Goal: Task Accomplishment & Management: Use online tool/utility

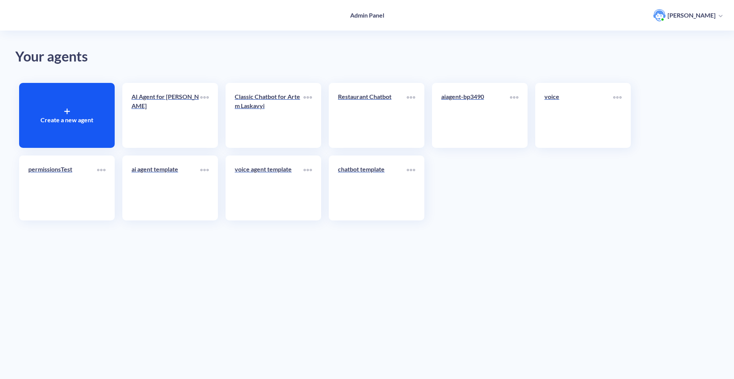
click at [48, 120] on p "Create a new agent" at bounding box center [67, 119] width 53 height 9
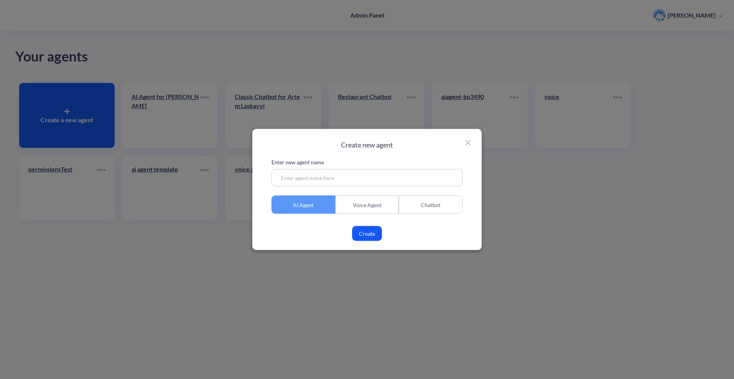
click at [319, 175] on input at bounding box center [367, 177] width 191 height 17
type input "ai agent attr"
click at [378, 230] on button "Create" at bounding box center [367, 233] width 30 height 15
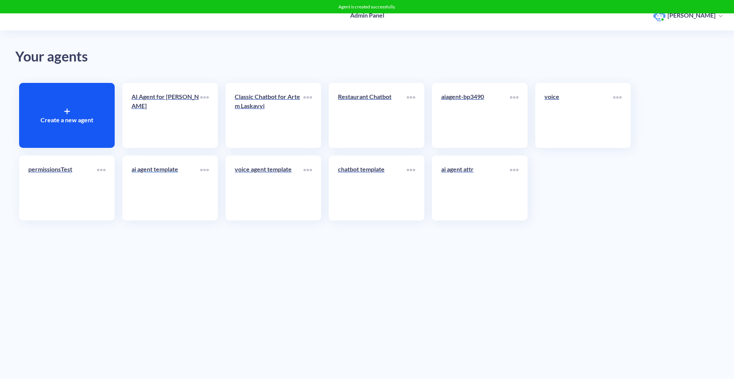
click at [182, 185] on link "ai agent template" at bounding box center [166, 188] width 69 height 47
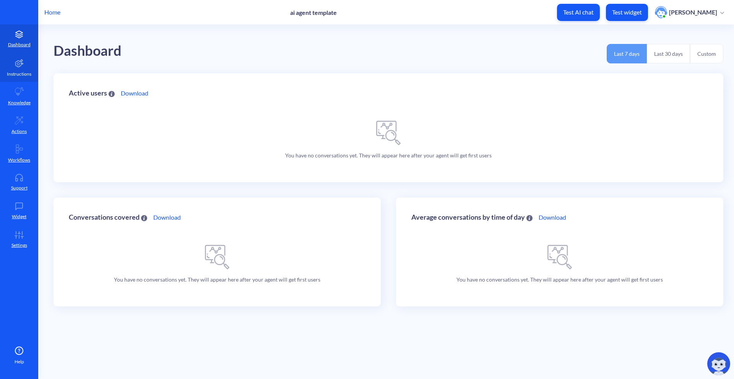
click at [26, 67] on link "Instructions" at bounding box center [19, 67] width 38 height 29
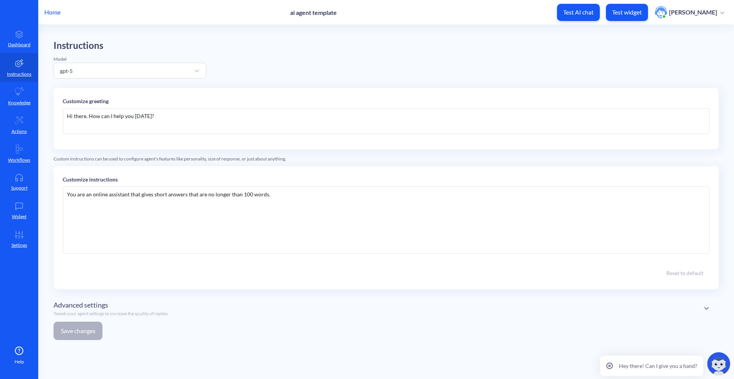
click at [221, 110] on div "Hi there. How can I help you today?" at bounding box center [386, 121] width 647 height 26
click at [219, 118] on div "Hi there. How can I help you today?" at bounding box center [386, 121] width 647 height 26
click at [85, 340] on div "Instructions Model gpt-5 Customize greeting Hi there. How can I help you today?…" at bounding box center [386, 193] width 665 height 306
click at [85, 338] on button "Save changes" at bounding box center [78, 331] width 49 height 18
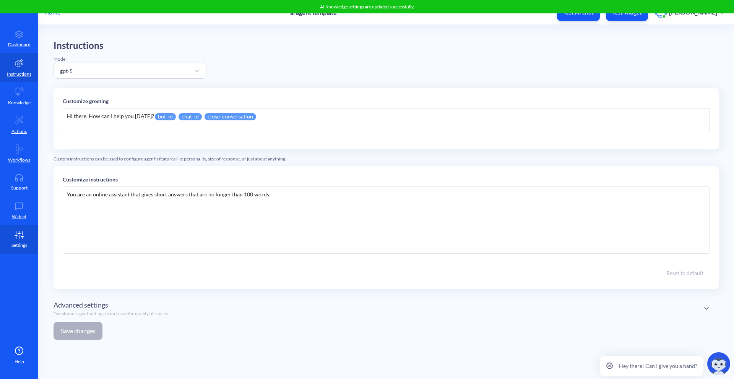
click at [19, 226] on link "Settings" at bounding box center [19, 239] width 38 height 29
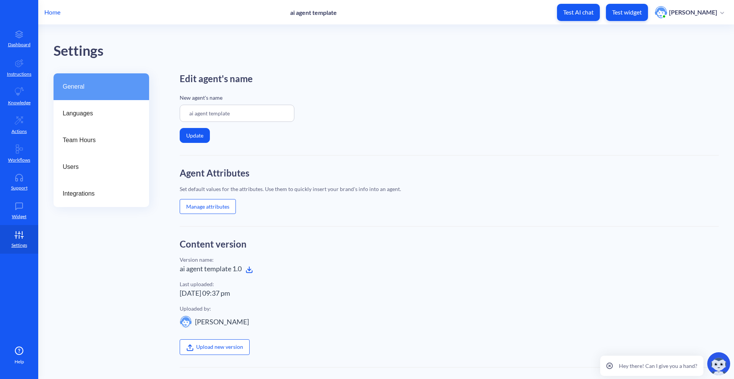
click at [45, 15] on p "Home" at bounding box center [52, 12] width 16 height 9
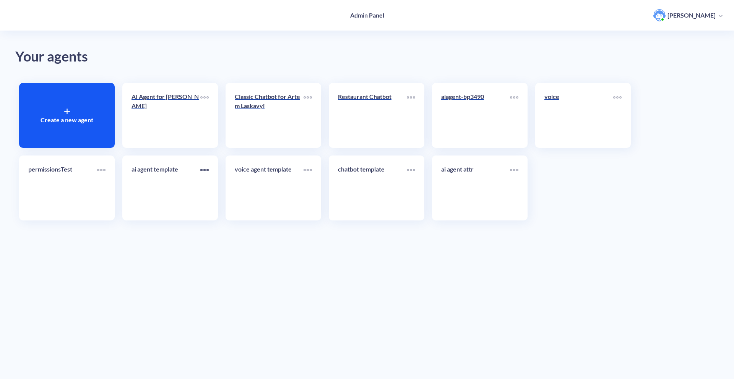
click at [203, 169] on icon at bounding box center [204, 170] width 8 height 2
click at [198, 162] on div at bounding box center [367, 189] width 734 height 379
click at [208, 172] on div at bounding box center [204, 170] width 8 height 11
click at [198, 192] on div "Clone" at bounding box center [181, 195] width 55 height 12
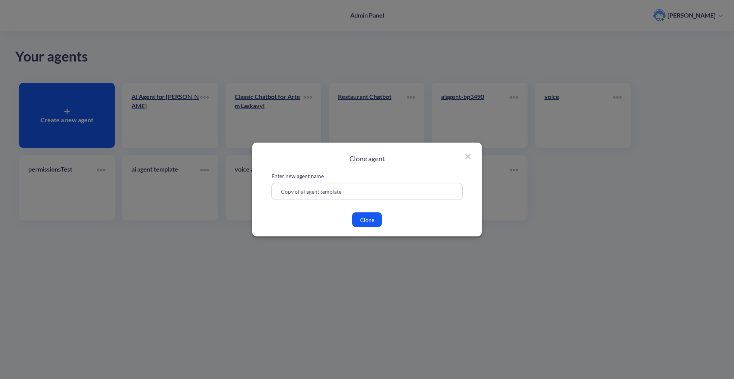
click at [367, 218] on button "Clone" at bounding box center [367, 220] width 30 height 15
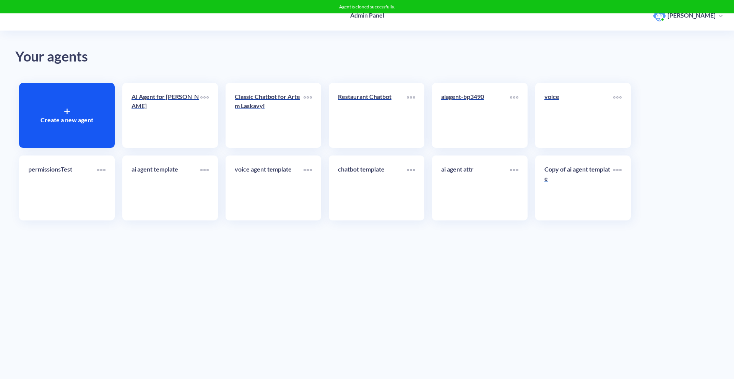
click at [547, 192] on link "Copy of ai agent template" at bounding box center [579, 188] width 69 height 47
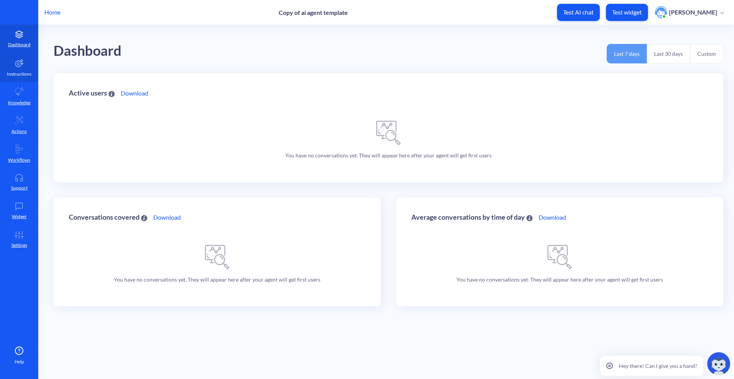
click at [34, 68] on link "Instructions" at bounding box center [19, 67] width 38 height 29
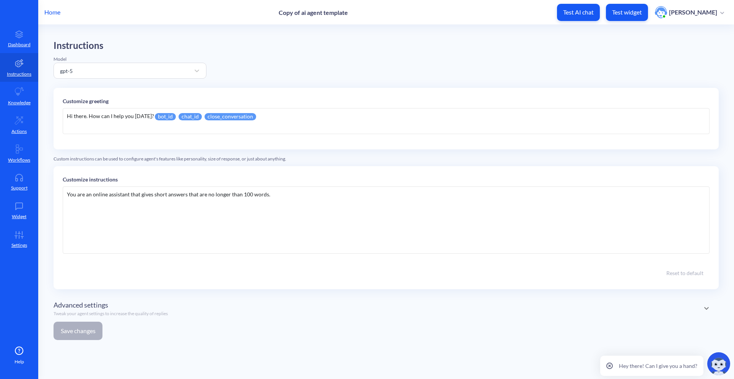
click at [60, 16] on p "Home" at bounding box center [52, 12] width 16 height 9
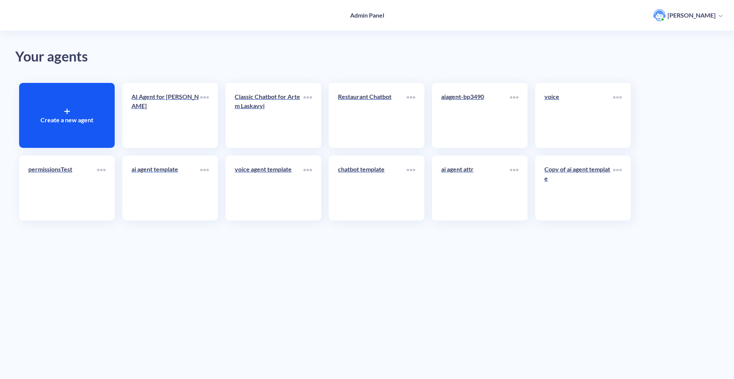
click at [169, 190] on link "ai agent template" at bounding box center [166, 188] width 69 height 47
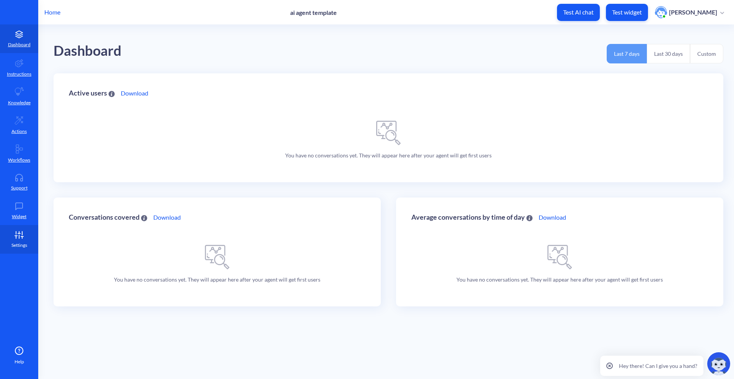
click at [21, 249] on link "Settings" at bounding box center [19, 239] width 38 height 29
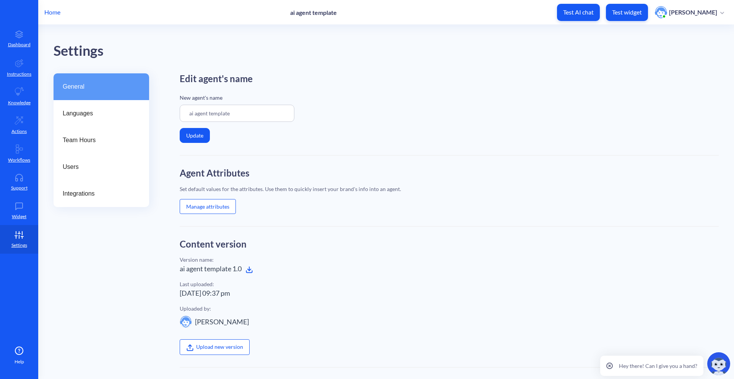
click at [247, 269] on icon at bounding box center [250, 270] width 8 height 8
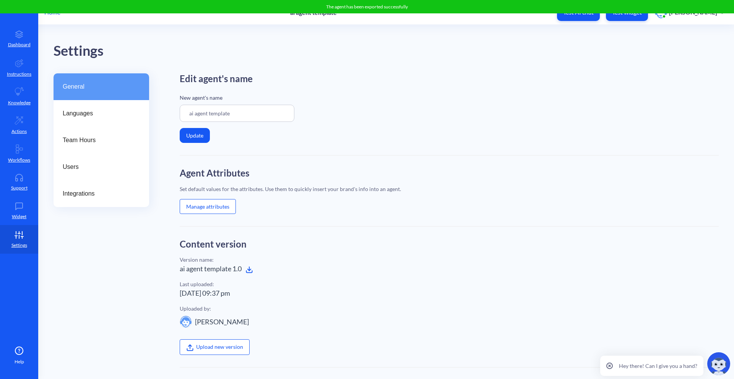
click at [79, 45] on div "Settings" at bounding box center [394, 51] width 681 height 22
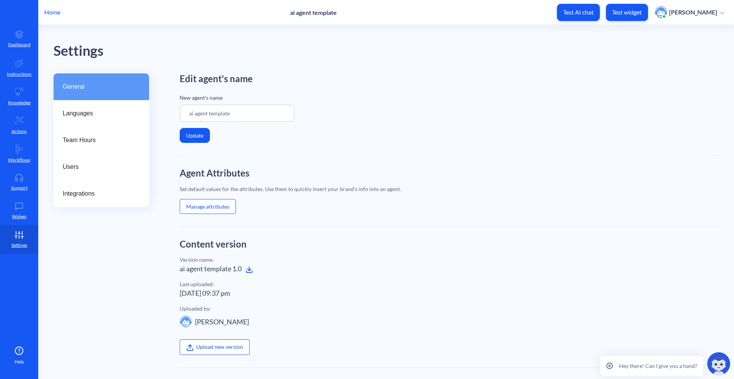
click at [54, 11] on p "Home" at bounding box center [52, 12] width 16 height 9
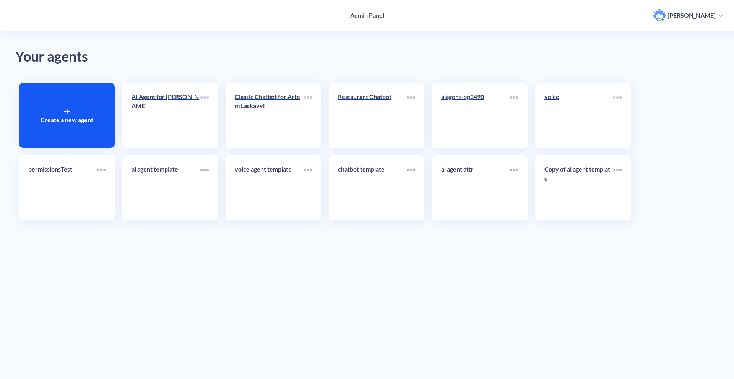
click at [478, 205] on link "ai agent attr" at bounding box center [475, 188] width 69 height 47
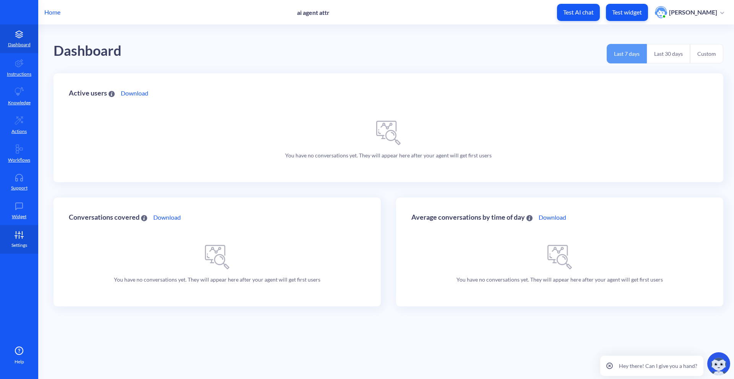
click at [15, 242] on p "Settings" at bounding box center [19, 245] width 16 height 7
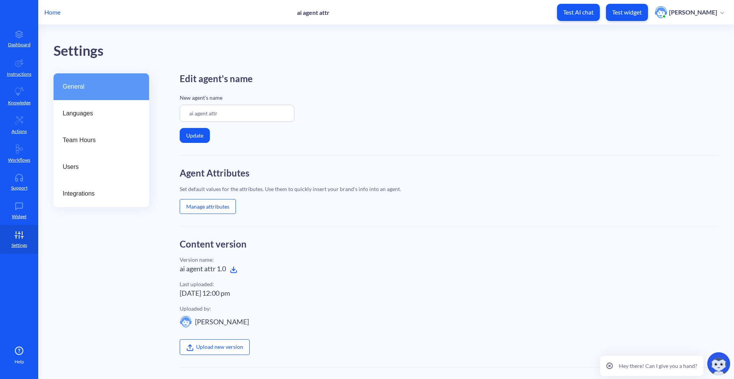
click at [208, 346] on label "Upload new version" at bounding box center [215, 347] width 70 height 15
click at [180, 328] on input "Upload new version" at bounding box center [180, 328] width 0 height 0
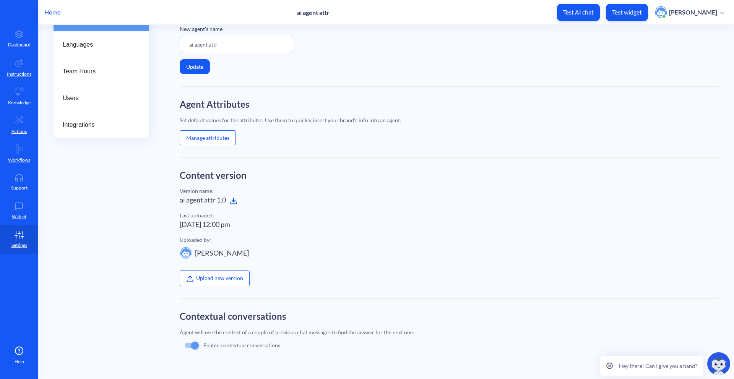
scroll to position [92, 0]
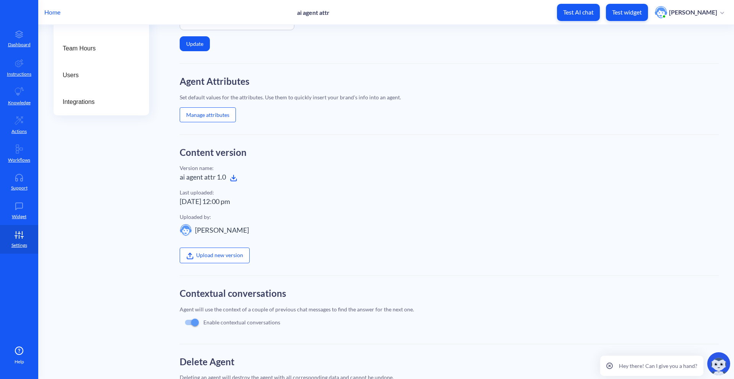
click at [274, 258] on div "Upload new version" at bounding box center [449, 249] width 539 height 27
click at [231, 257] on label "Upload new version" at bounding box center [215, 255] width 70 height 15
click at [180, 328] on input "Upload new version" at bounding box center [180, 328] width 0 height 0
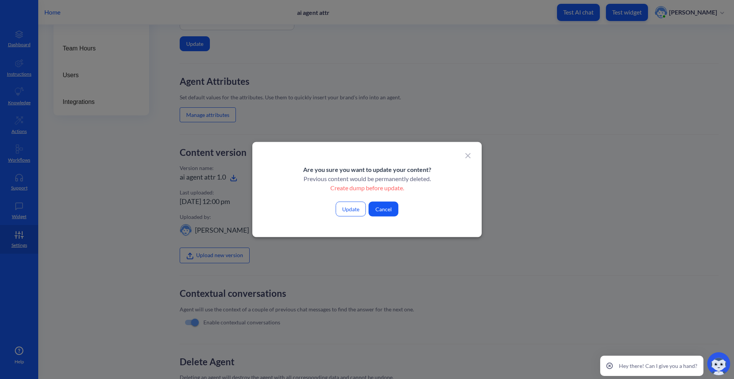
click at [355, 210] on button "Update" at bounding box center [351, 209] width 30 height 15
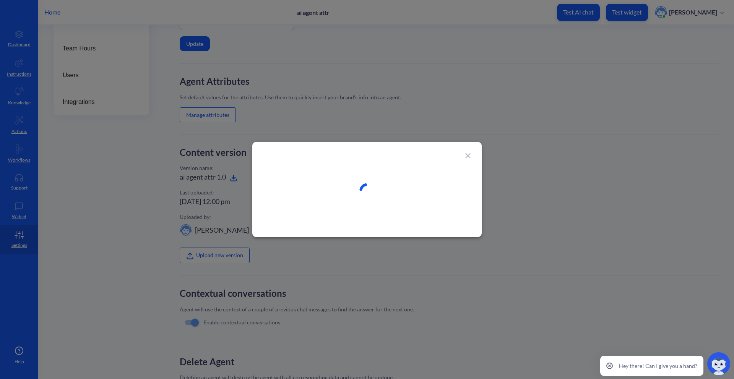
type input "ai agent template"
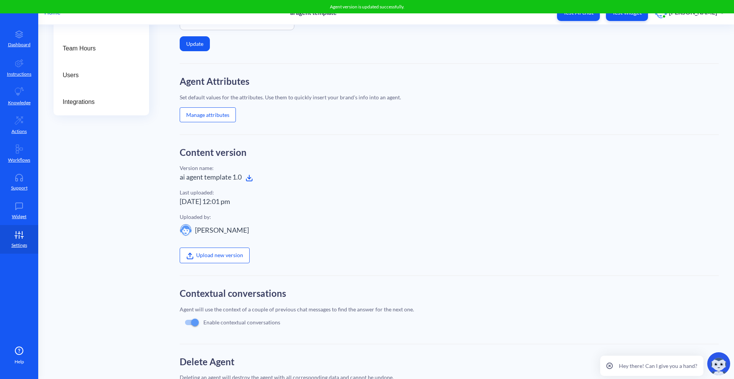
scroll to position [0, 0]
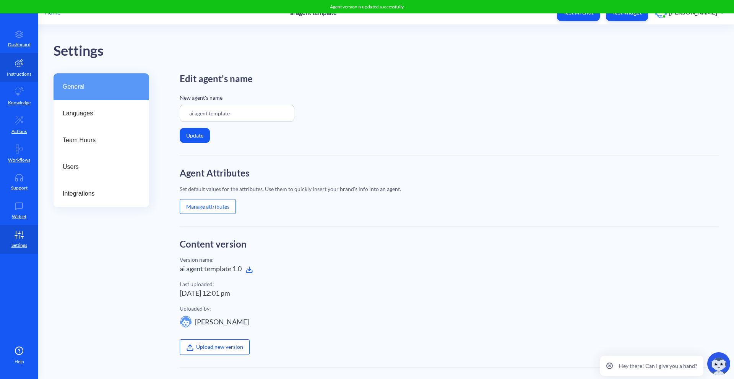
click at [16, 76] on p "Instructions" at bounding box center [19, 74] width 24 height 7
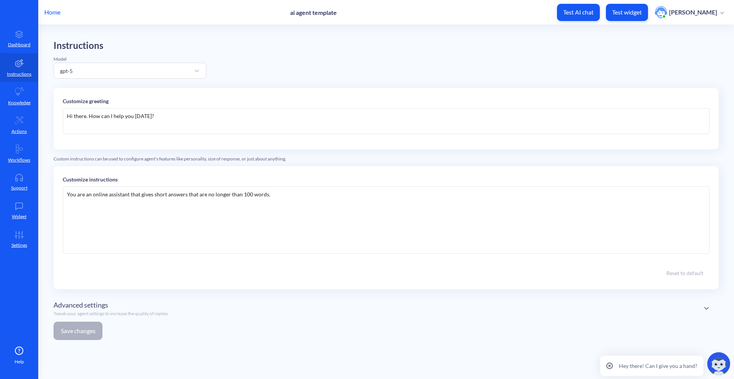
click at [53, 15] on p "Home" at bounding box center [52, 12] width 16 height 9
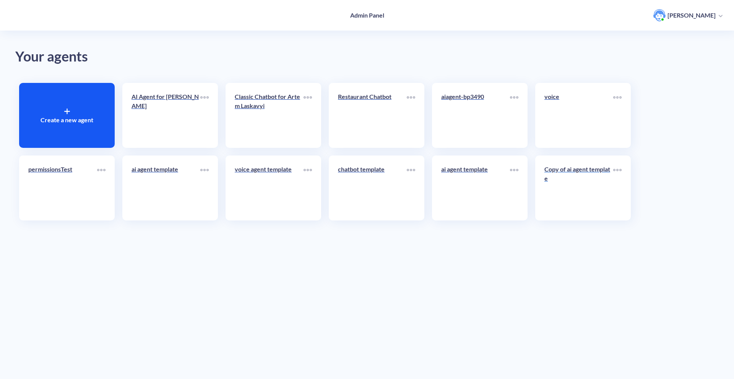
click at [585, 171] on p "Copy of ai agent template" at bounding box center [579, 174] width 69 height 18
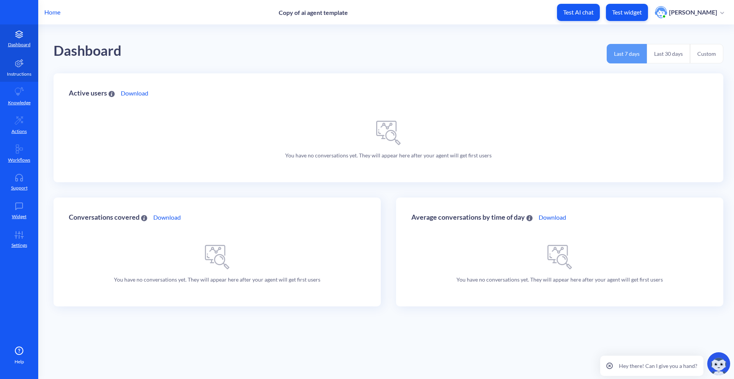
click at [35, 74] on link "Instructions" at bounding box center [19, 67] width 38 height 29
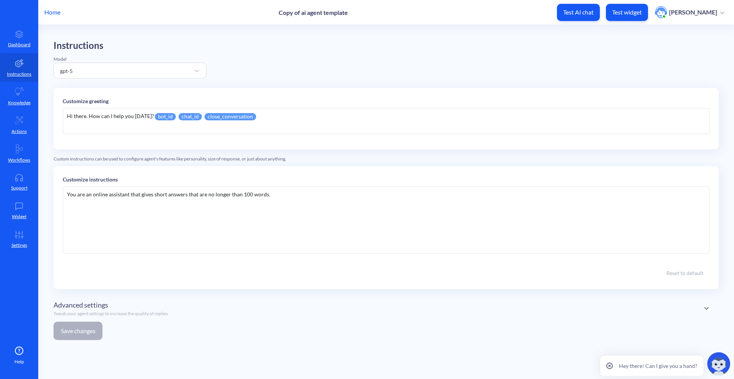
drag, startPoint x: 303, startPoint y: 112, endPoint x: 150, endPoint y: 120, distance: 152.8
click at [150, 120] on div "Hi there. How can I help you today? bot_id chat_id close_conversation" at bounding box center [386, 121] width 647 height 26
click at [82, 329] on button "Save changes" at bounding box center [78, 331] width 49 height 18
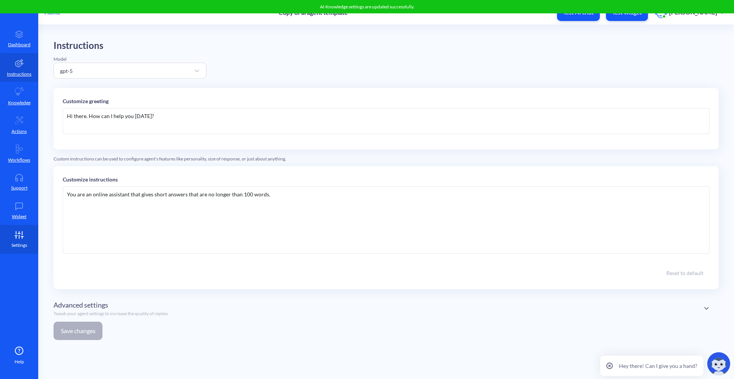
click at [26, 235] on icon at bounding box center [18, 235] width 15 height 8
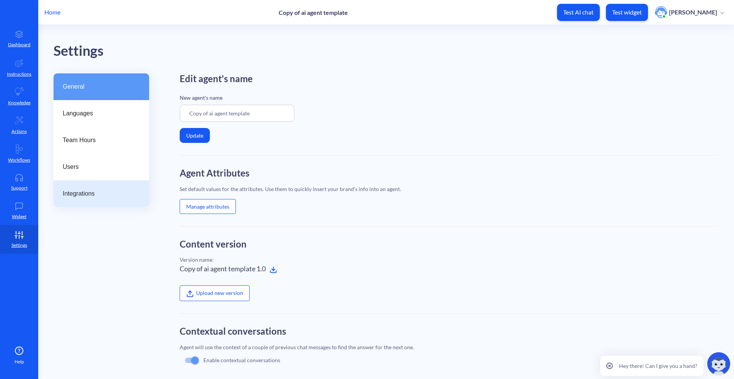
click at [111, 202] on div "Integrations" at bounding box center [102, 194] width 96 height 27
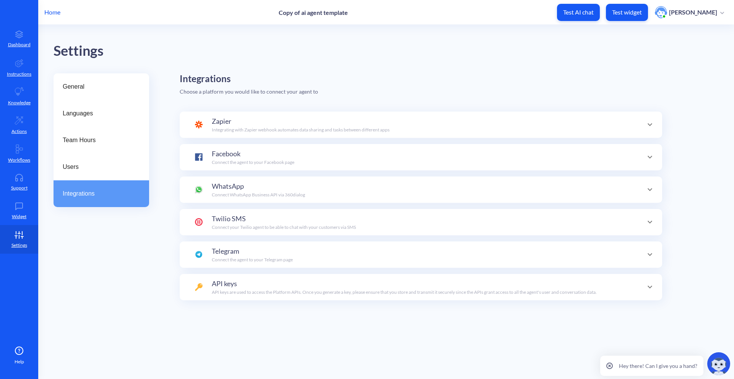
scroll to position [75, 0]
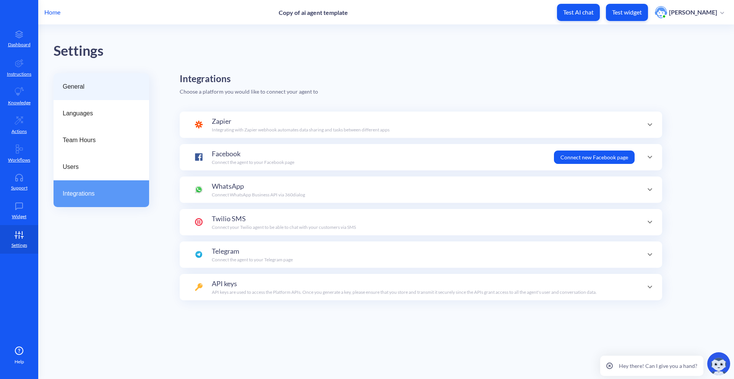
click at [93, 89] on span "General" at bounding box center [98, 86] width 71 height 9
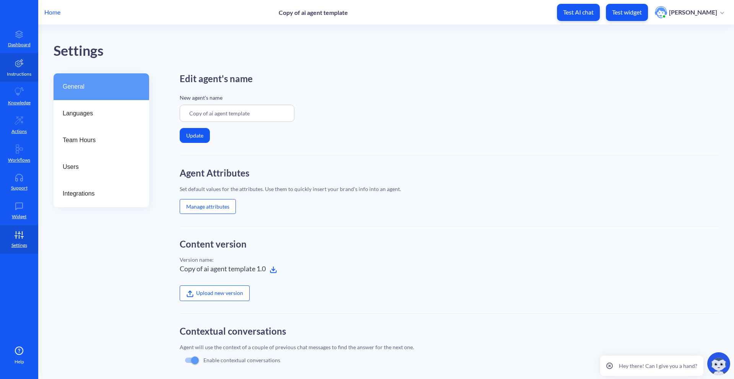
click at [22, 73] on p "Instructions" at bounding box center [19, 74] width 24 height 7
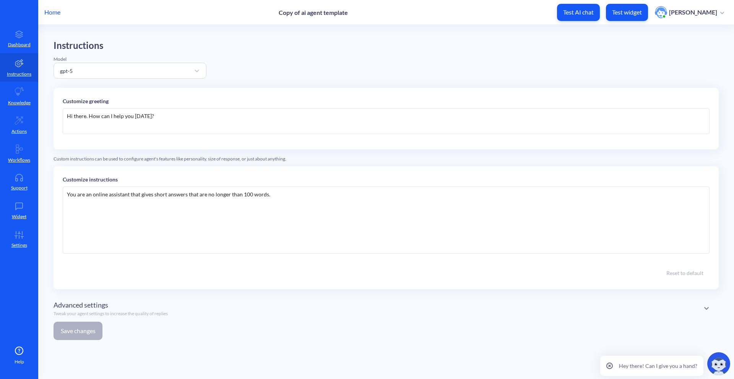
click at [54, 15] on p "Home" at bounding box center [52, 12] width 16 height 9
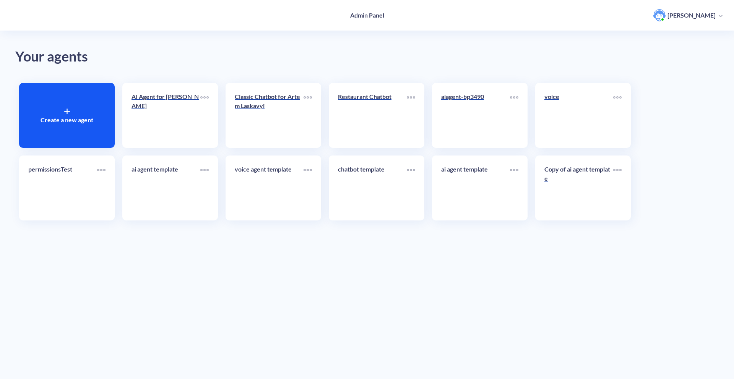
click at [477, 192] on link "ai agent template" at bounding box center [475, 188] width 69 height 47
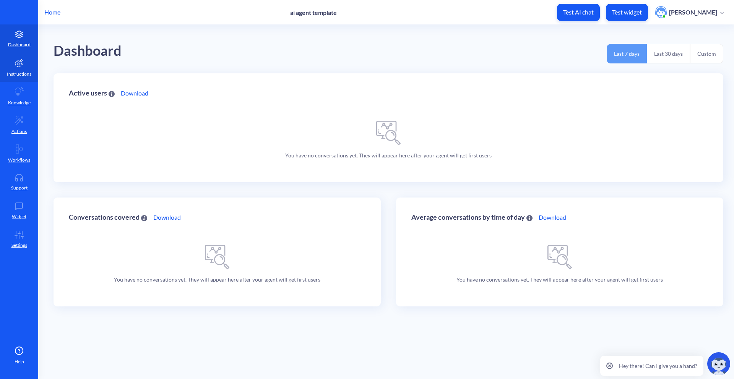
click at [6, 58] on link "Instructions" at bounding box center [19, 67] width 38 height 29
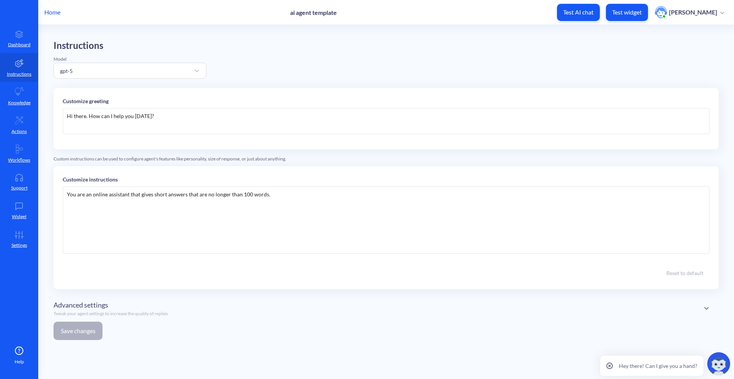
click at [55, 12] on p "Home" at bounding box center [52, 12] width 16 height 9
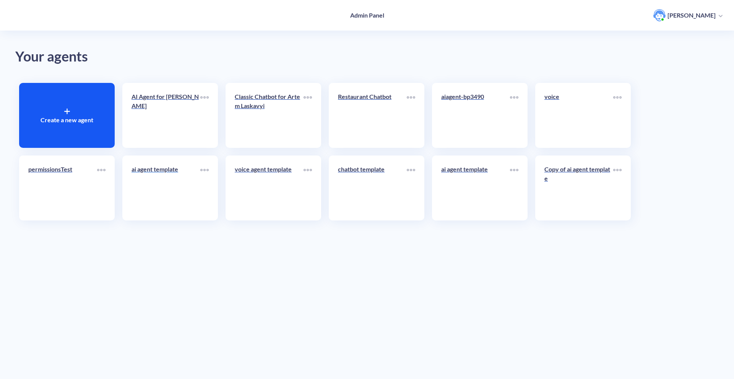
click at [177, 188] on link "ai agent template" at bounding box center [166, 188] width 69 height 47
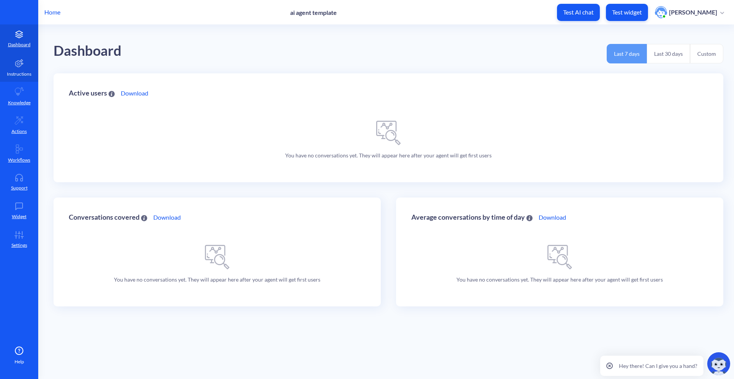
click at [23, 72] on p "Instructions" at bounding box center [19, 74] width 24 height 7
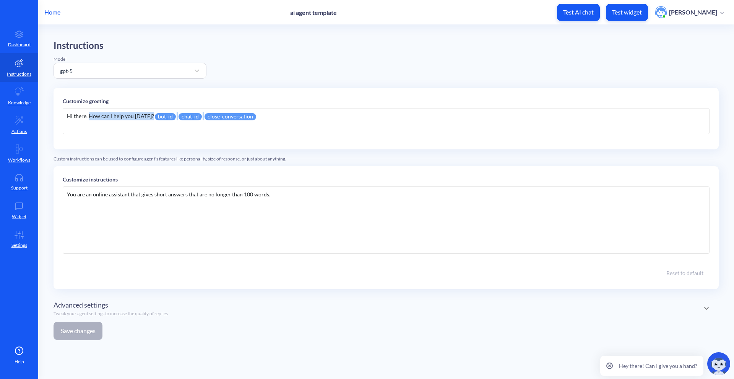
drag, startPoint x: 304, startPoint y: 122, endPoint x: 89, endPoint y: 119, distance: 214.9
click at [89, 119] on div "Hi there. How can I help you today? bot_id chat_id close_conversation" at bounding box center [386, 121] width 647 height 26
click at [53, 15] on p "Home" at bounding box center [52, 12] width 16 height 9
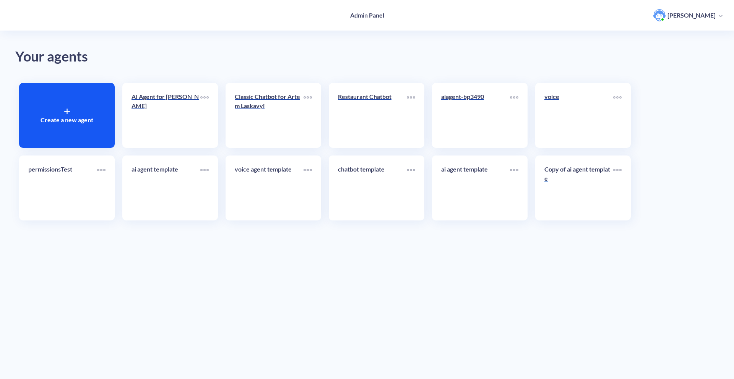
click at [551, 182] on p "Copy of ai agent template" at bounding box center [579, 174] width 69 height 18
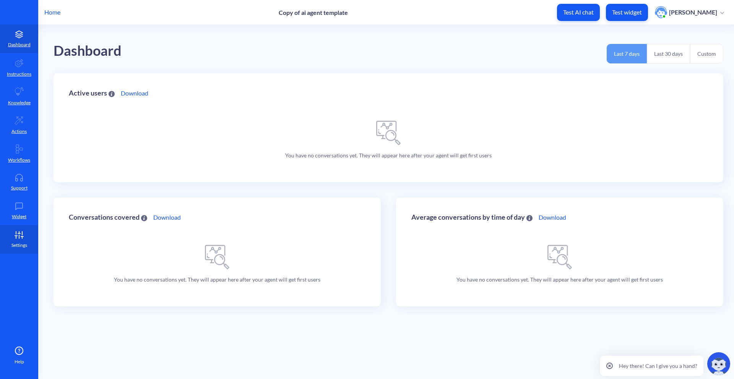
click at [12, 234] on icon at bounding box center [18, 235] width 15 height 8
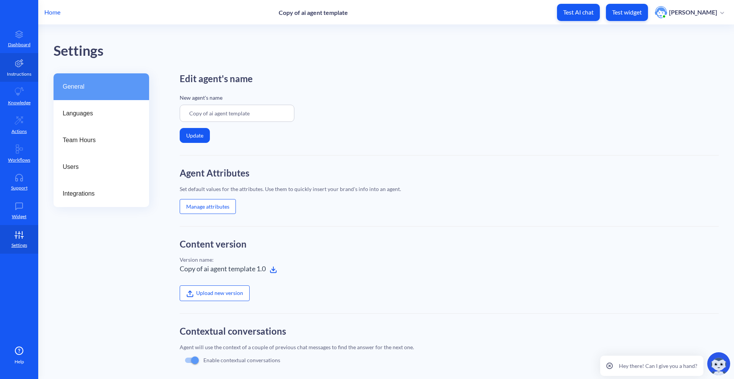
click at [20, 81] on link "Instructions" at bounding box center [19, 67] width 38 height 29
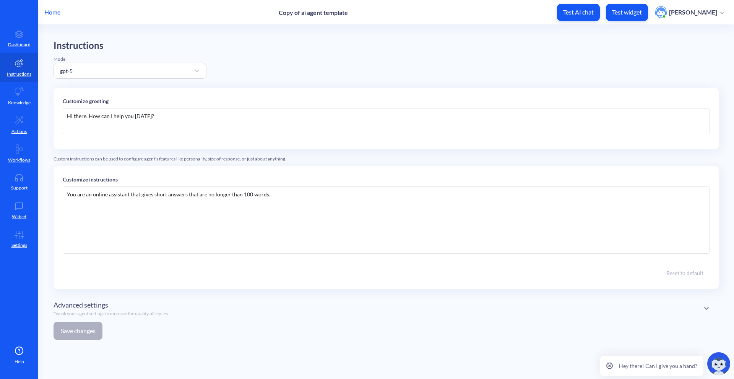
click at [294, 215] on div "You are an online assistant that gives short answers that are no longer than 10…" at bounding box center [386, 220] width 647 height 67
click at [84, 337] on button "Save changes" at bounding box center [78, 331] width 49 height 18
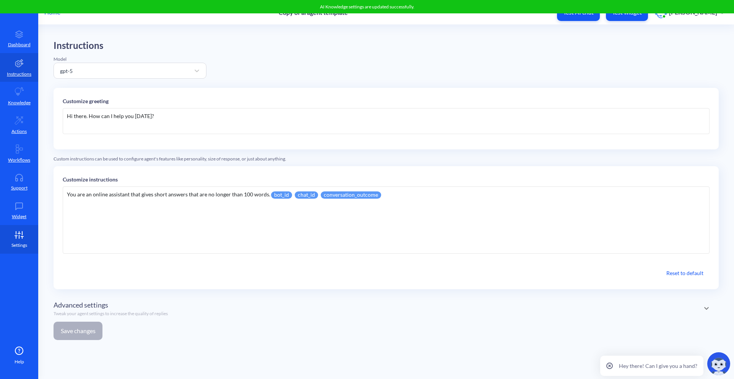
click at [22, 250] on link "Settings" at bounding box center [19, 239] width 38 height 29
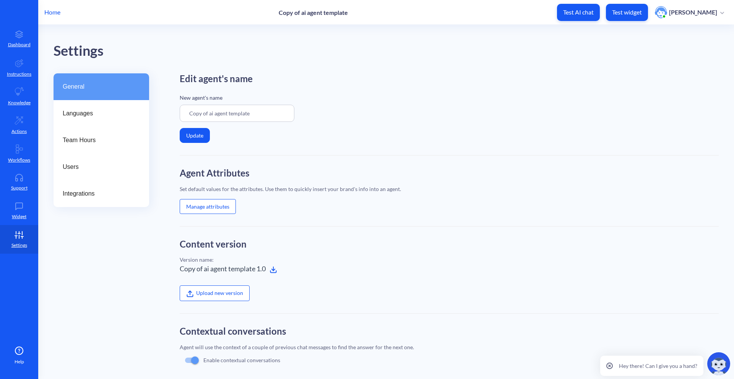
click at [274, 273] on icon at bounding box center [274, 272] width 6 height 2
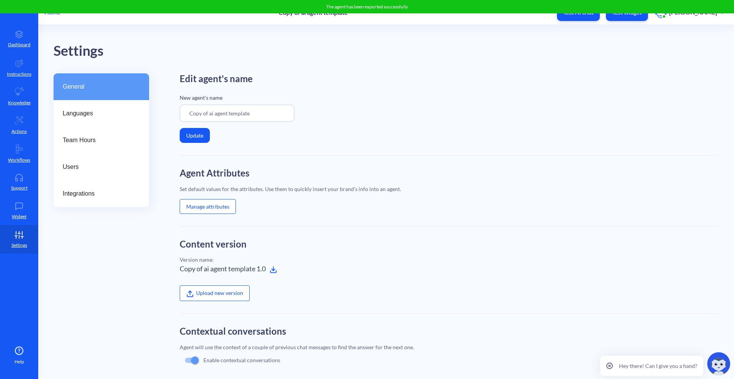
click at [58, 15] on p "Home" at bounding box center [52, 12] width 16 height 9
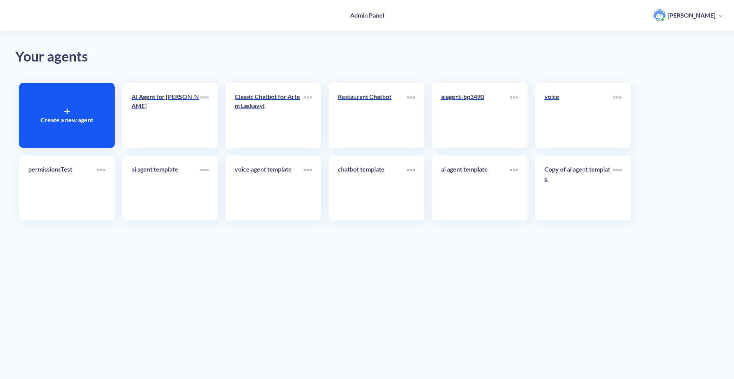
click at [480, 176] on div "ai agent template" at bounding box center [475, 172] width 69 height 15
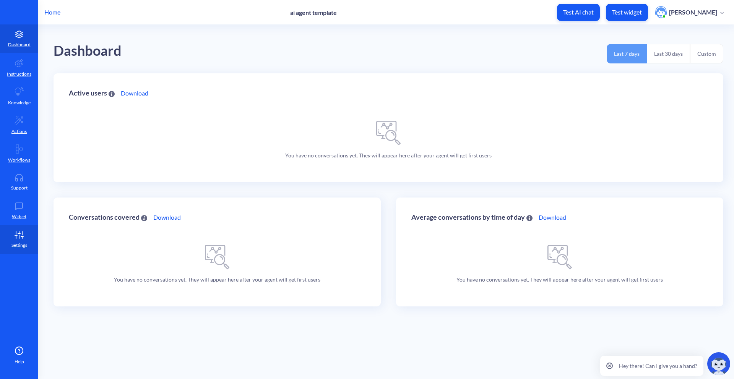
click at [18, 231] on icon at bounding box center [18, 235] width 15 height 8
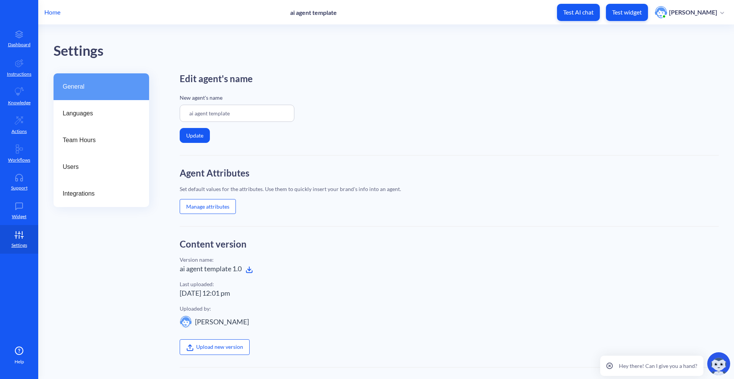
click at [247, 272] on icon at bounding box center [250, 272] width 6 height 2
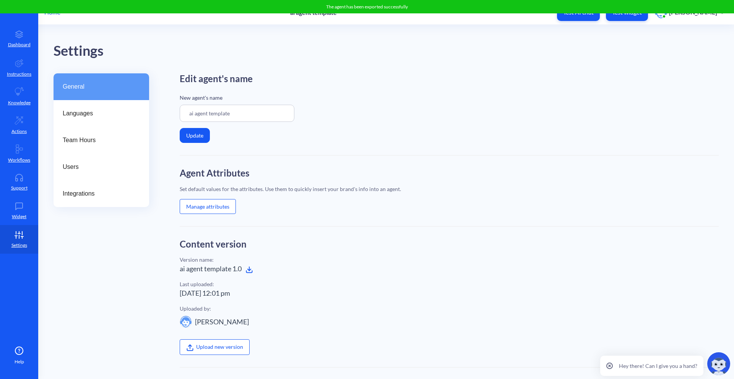
click at [351, 136] on div "Edit agent's name New agent's name ai agent template Update" at bounding box center [449, 114] width 539 height 82
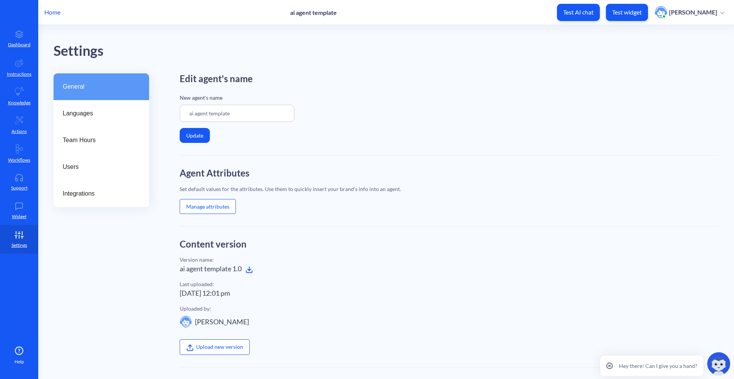
click at [228, 346] on label "Upload new version" at bounding box center [215, 347] width 70 height 15
click at [180, 328] on input "Upload new version" at bounding box center [180, 328] width 0 height 0
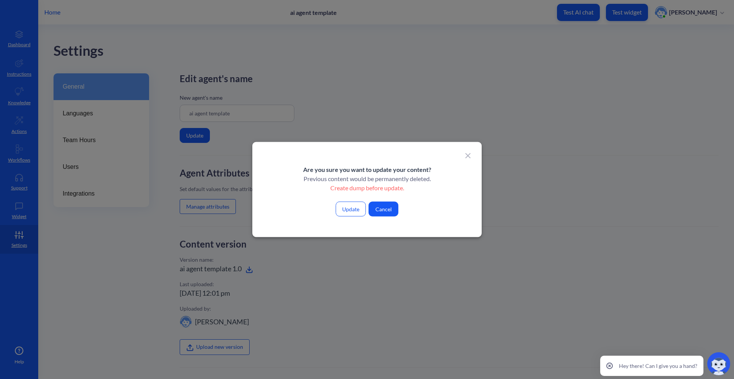
click at [360, 208] on button "Update" at bounding box center [351, 209] width 30 height 15
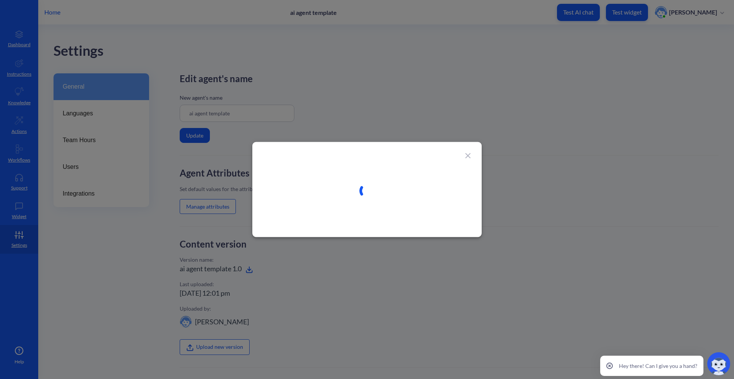
type input "Copy of ai agent template"
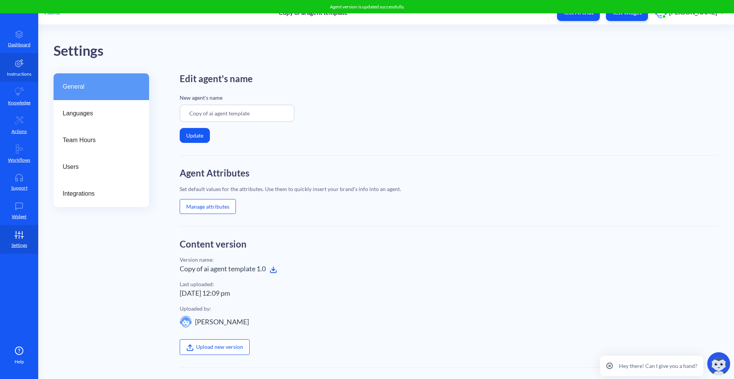
click at [16, 57] on link "Instructions" at bounding box center [19, 67] width 38 height 29
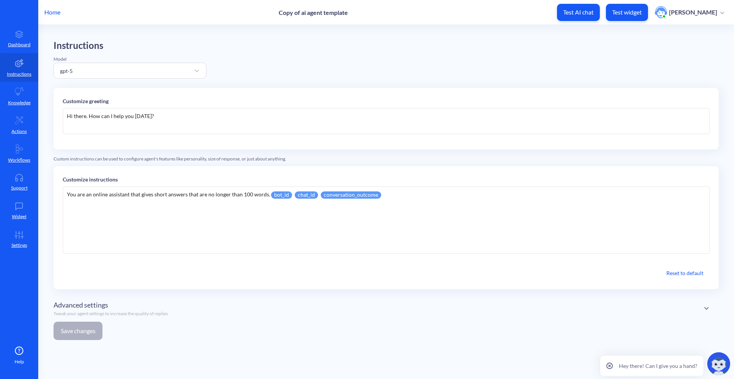
click at [267, 122] on div "Hi there. How can I help you today?" at bounding box center [386, 121] width 647 height 26
click at [61, 10] on div "Home Copy of ai agent template Test AI chat Test widget Artem Laskavyi" at bounding box center [367, 12] width 734 height 24
click at [56, 12] on p "Home" at bounding box center [52, 12] width 16 height 9
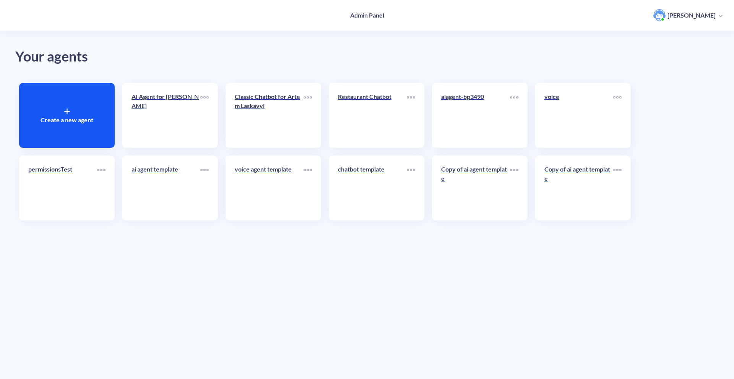
click at [574, 189] on div "Copy of ai agent template" at bounding box center [579, 177] width 69 height 24
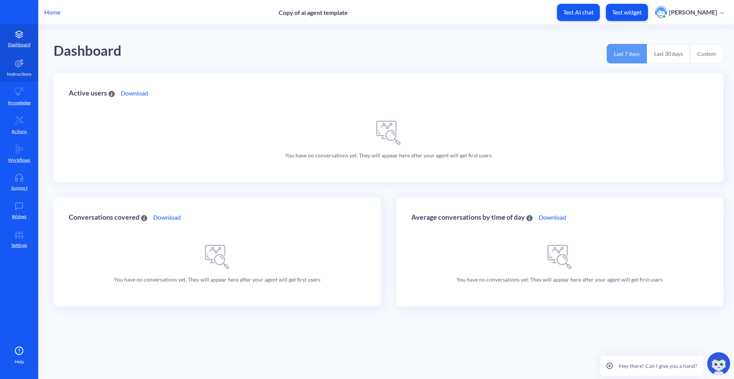
click at [28, 67] on link "Instructions" at bounding box center [19, 67] width 38 height 29
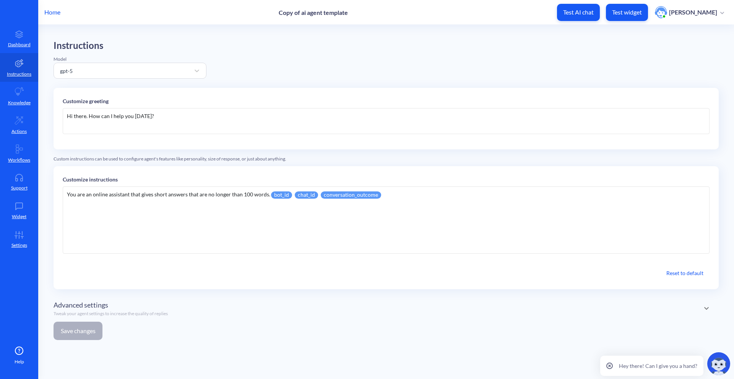
click at [176, 119] on div "Hi there. How can I help you today?" at bounding box center [386, 121] width 647 height 26
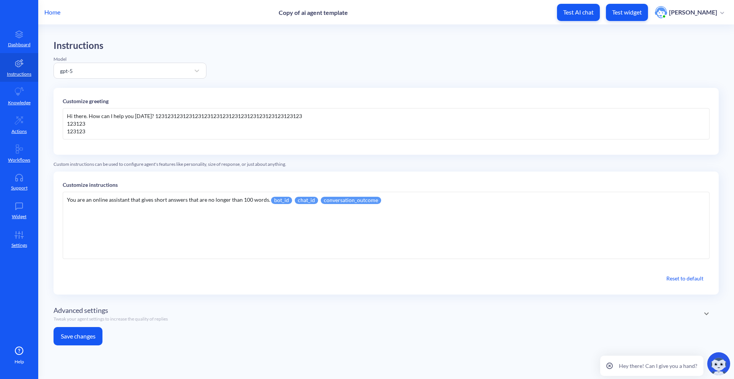
click at [100, 332] on button "Save changes" at bounding box center [78, 336] width 49 height 18
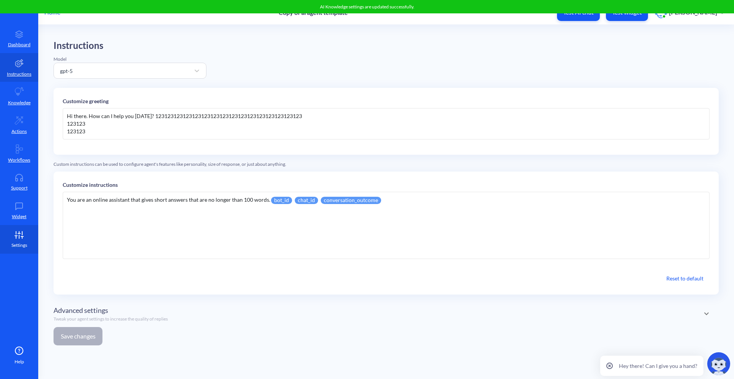
click at [16, 239] on link "Settings" at bounding box center [19, 239] width 38 height 29
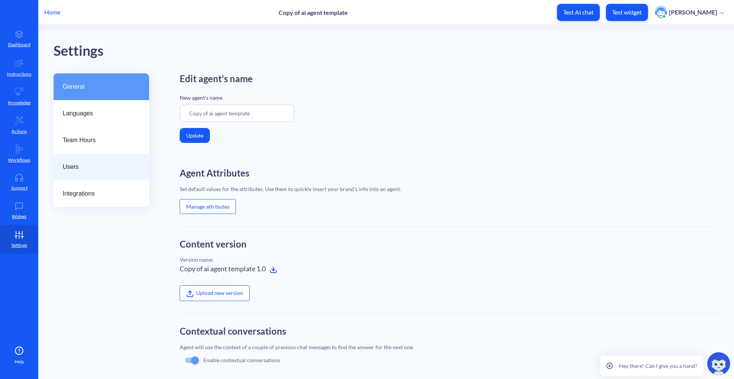
click at [115, 177] on div "Users" at bounding box center [102, 167] width 96 height 27
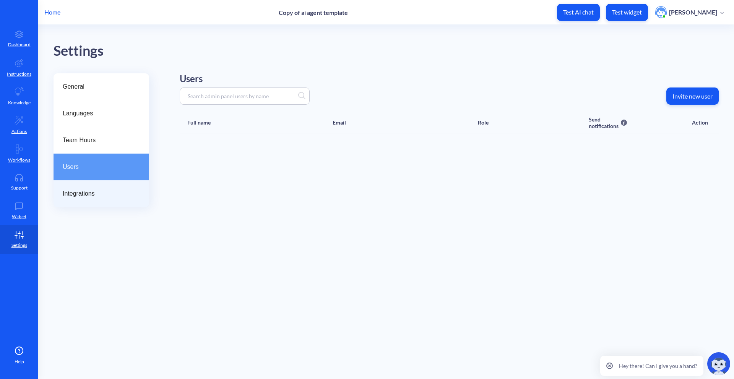
click at [106, 198] on span "Integrations" at bounding box center [98, 193] width 71 height 9
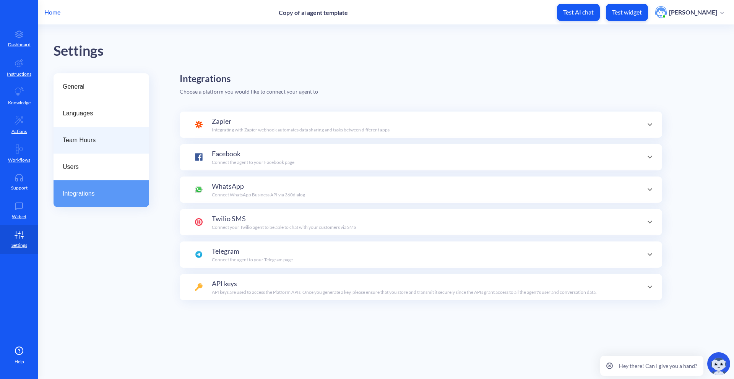
scroll to position [75, 0]
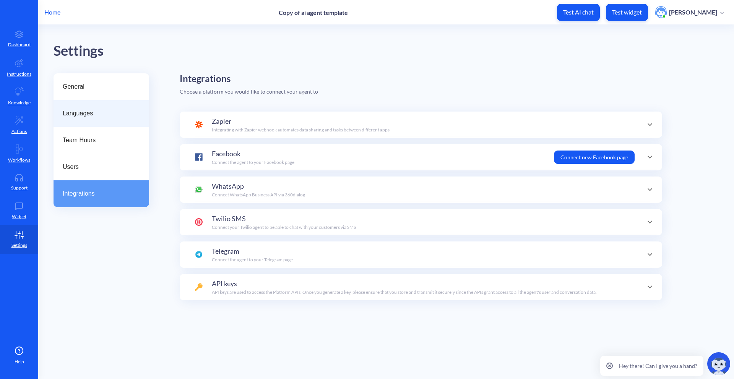
click at [125, 117] on span "Languages" at bounding box center [98, 113] width 71 height 9
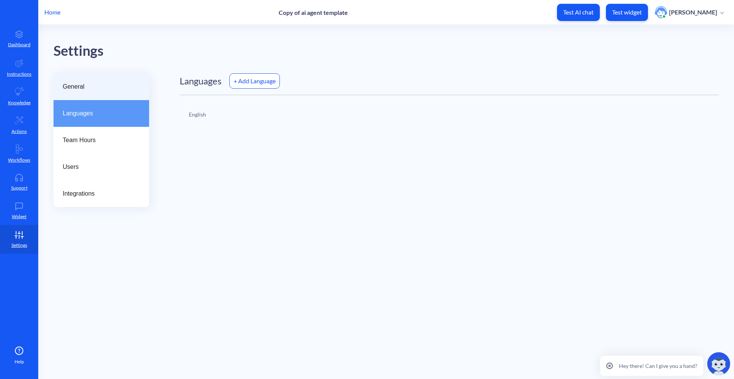
click at [96, 89] on span "General" at bounding box center [98, 86] width 71 height 9
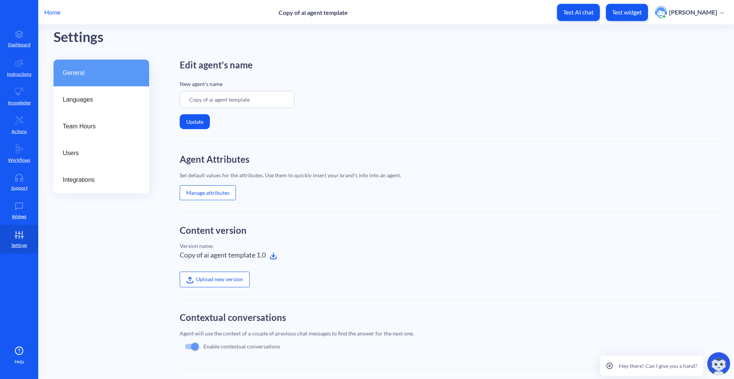
scroll to position [14, 0]
click at [271, 257] on icon at bounding box center [274, 256] width 8 height 8
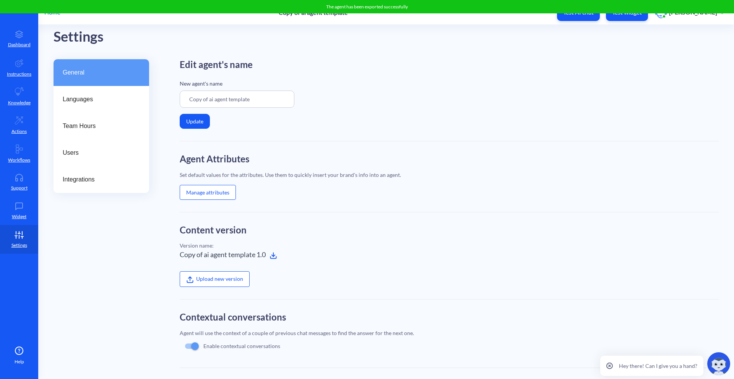
click at [52, 17] on div "Home Copy of ai agent template Test AI chat Test widget Artem Laskavyi" at bounding box center [367, 12] width 734 height 24
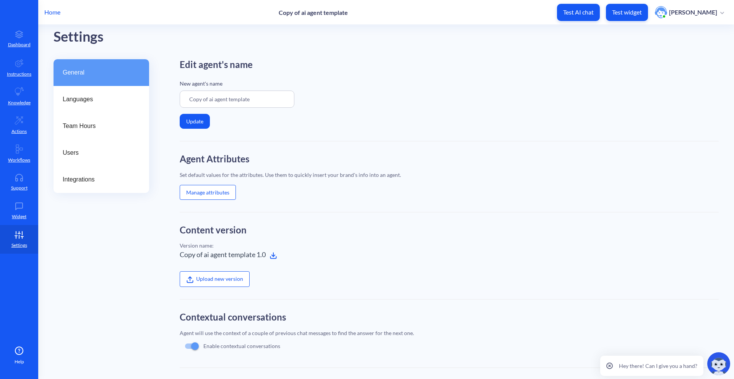
click at [53, 12] on p "Home" at bounding box center [52, 12] width 16 height 9
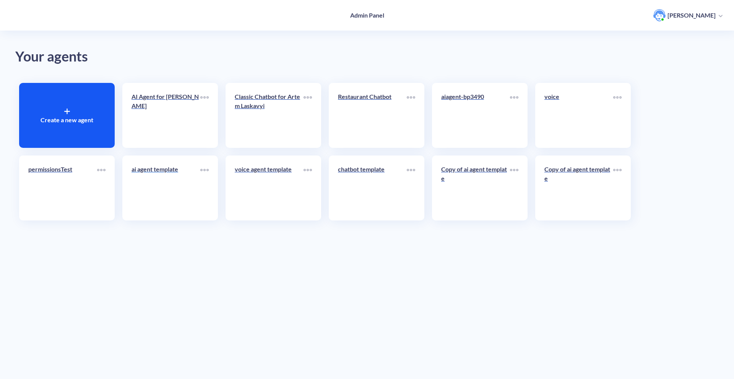
click at [180, 175] on div "ai agent template" at bounding box center [166, 172] width 69 height 15
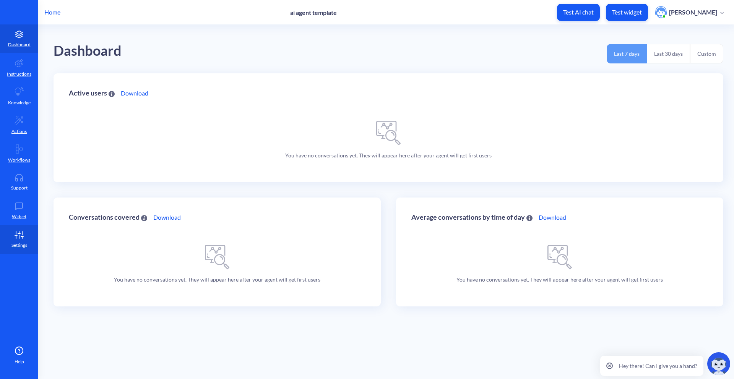
click at [27, 237] on link "Settings" at bounding box center [19, 239] width 38 height 29
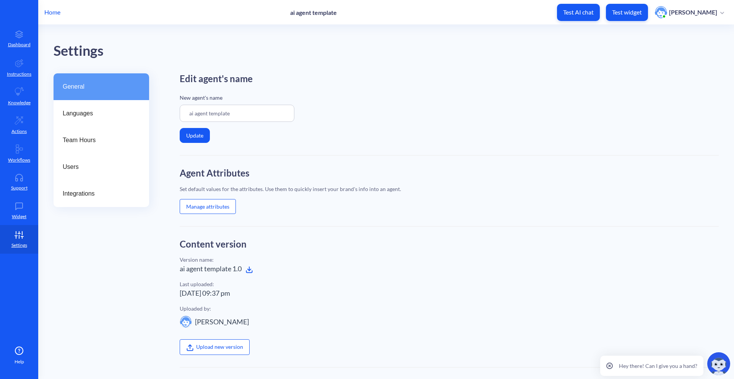
scroll to position [138, 0]
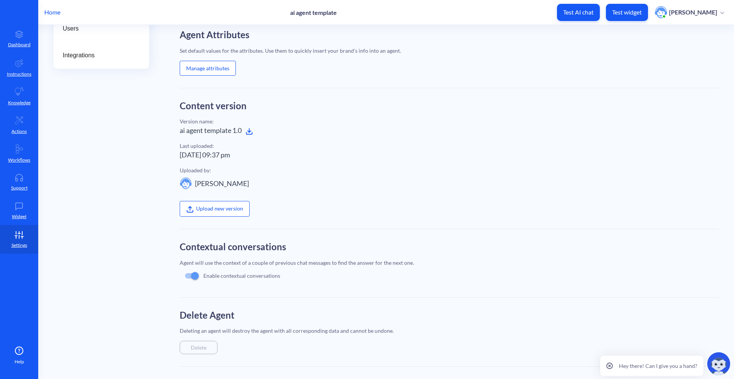
click at [208, 194] on div "Upload new version" at bounding box center [449, 203] width 539 height 27
click at [208, 203] on label "Upload new version" at bounding box center [215, 208] width 70 height 15
click at [180, 328] on input "Upload new version" at bounding box center [180, 328] width 0 height 0
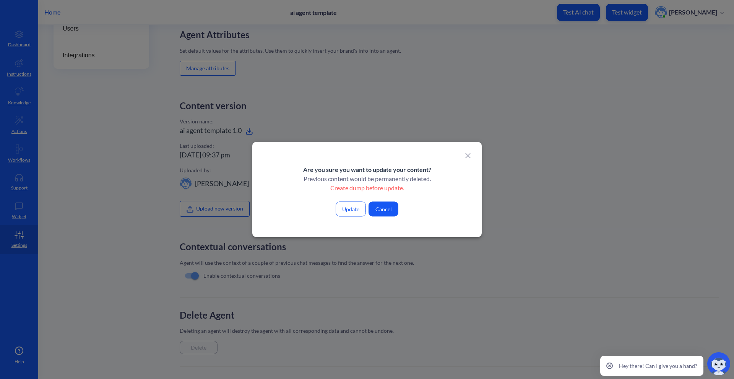
click at [340, 209] on button "Update" at bounding box center [351, 209] width 30 height 15
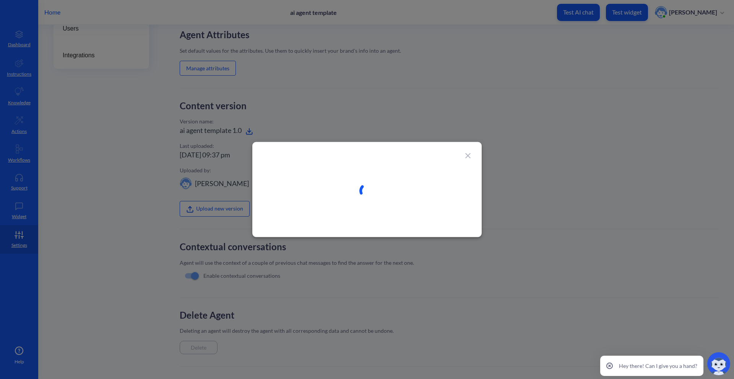
type input "Copy of ai agent template"
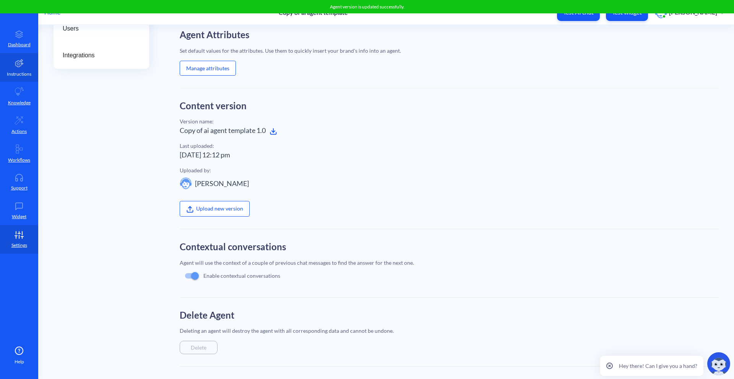
click at [25, 78] on link "Instructions" at bounding box center [19, 67] width 38 height 29
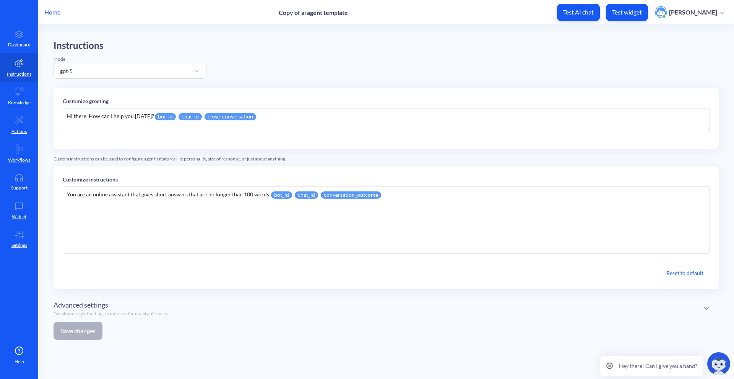
click at [55, 13] on p "Home" at bounding box center [52, 12] width 16 height 9
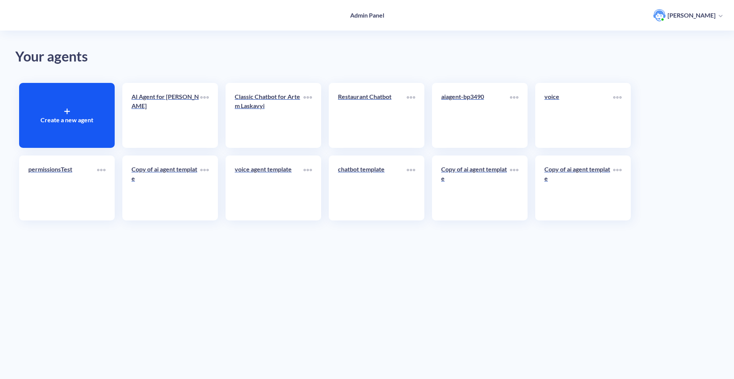
click at [68, 115] on p "Create a new agent" at bounding box center [67, 119] width 53 height 9
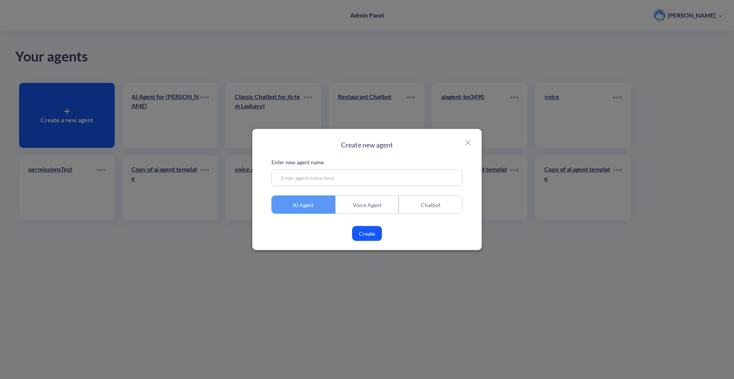
click at [330, 179] on input at bounding box center [367, 177] width 191 height 17
type input "aiag1"
click at [370, 238] on button "Create" at bounding box center [367, 233] width 30 height 15
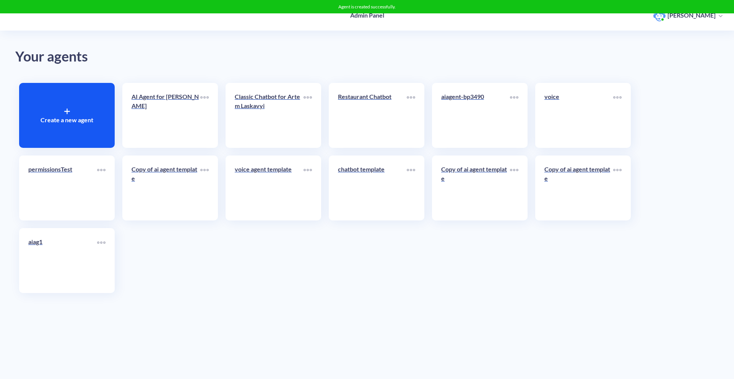
click at [29, 300] on div "Your agents Create a new agent AI Agent for Artem Laskavyi Classic Chatbot for …" at bounding box center [367, 189] width 734 height 379
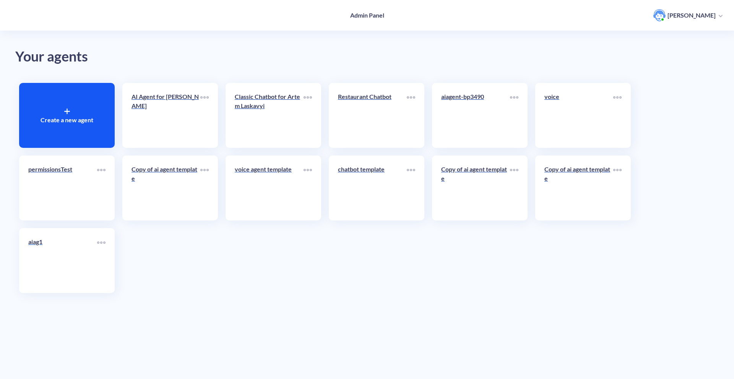
click at [46, 284] on link "aiag1" at bounding box center [62, 260] width 69 height 47
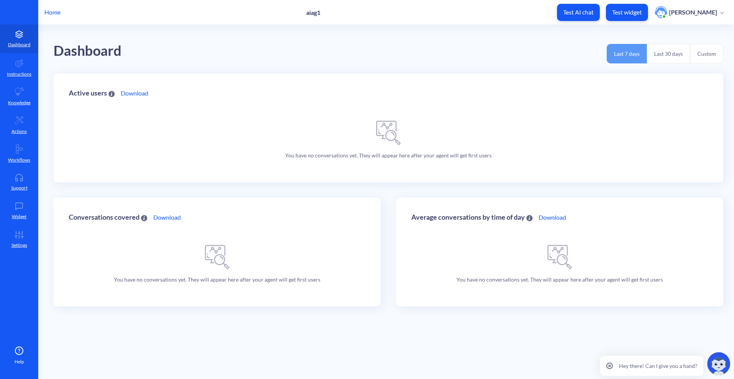
click at [53, 13] on p "Home" at bounding box center [52, 12] width 16 height 9
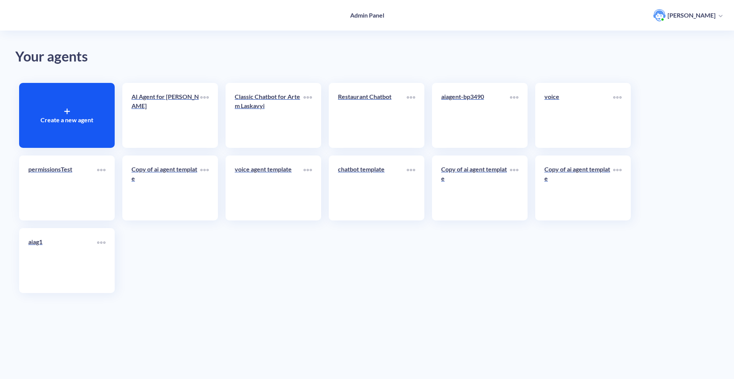
click at [202, 187] on div "Copy of ai agent template" at bounding box center [170, 188] width 96 height 65
click at [138, 186] on div "Copy of ai agent template" at bounding box center [166, 177] width 69 height 24
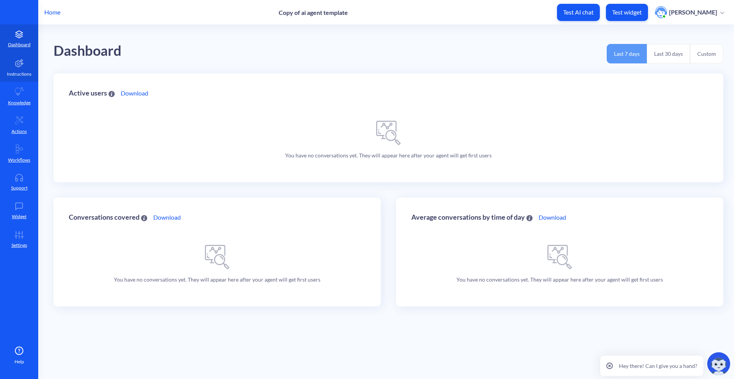
click at [27, 57] on link "Instructions" at bounding box center [19, 67] width 38 height 29
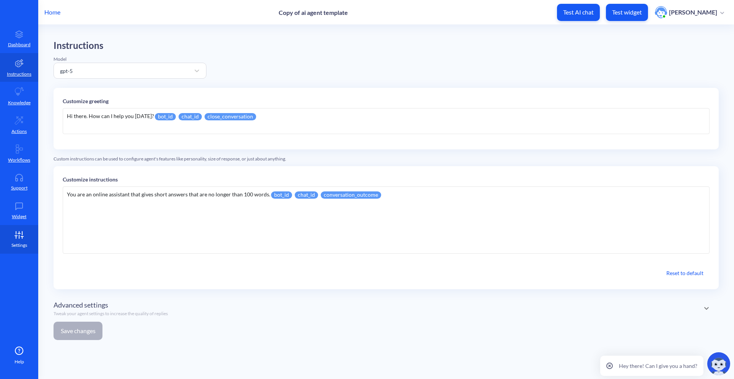
click at [27, 230] on link "Settings" at bounding box center [19, 239] width 38 height 29
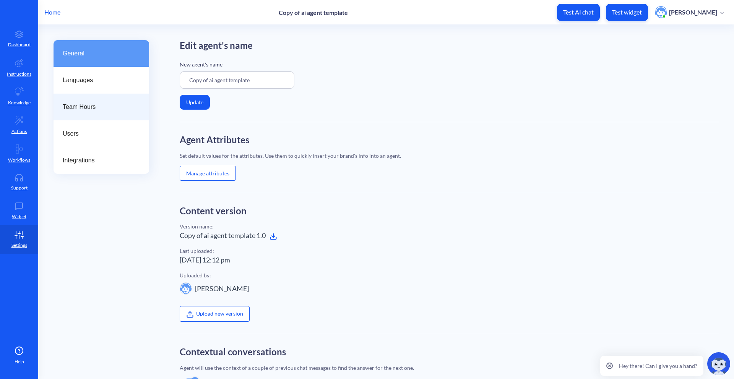
scroll to position [57, 0]
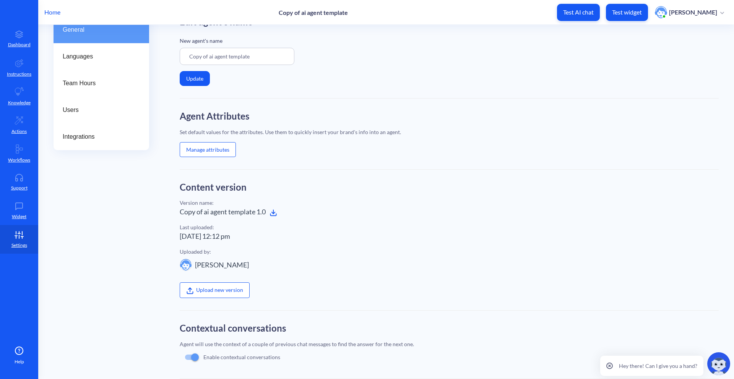
click at [275, 215] on icon at bounding box center [274, 213] width 8 height 8
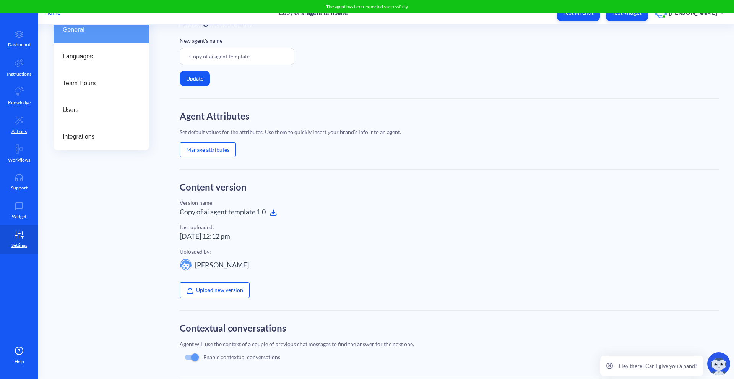
click at [51, 17] on div "Home Copy of ai agent template Test AI chat Test widget Artem Laskavyi" at bounding box center [367, 12] width 734 height 24
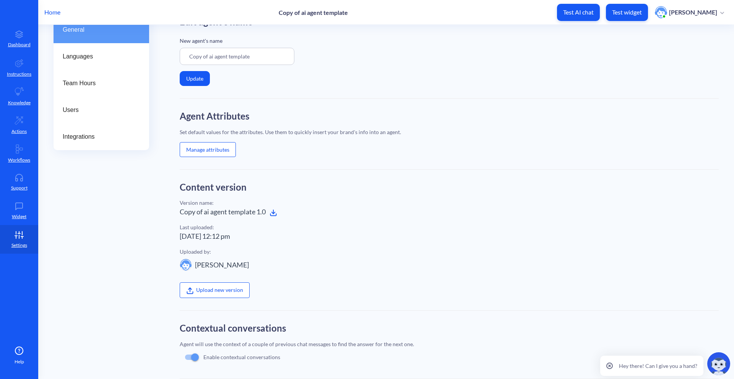
click at [51, 16] on p "Home" at bounding box center [52, 12] width 16 height 9
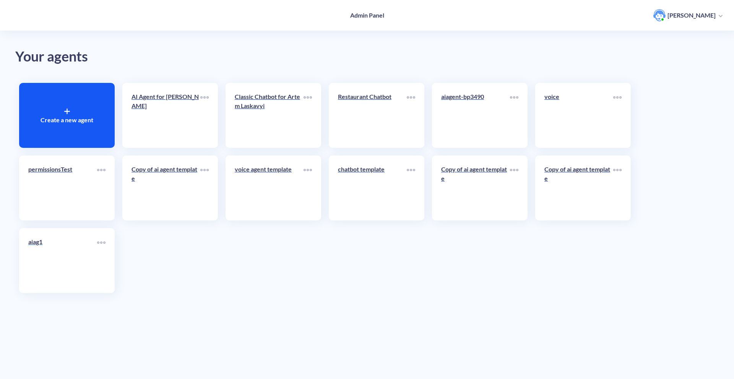
click at [78, 244] on p "aiag1" at bounding box center [62, 241] width 69 height 9
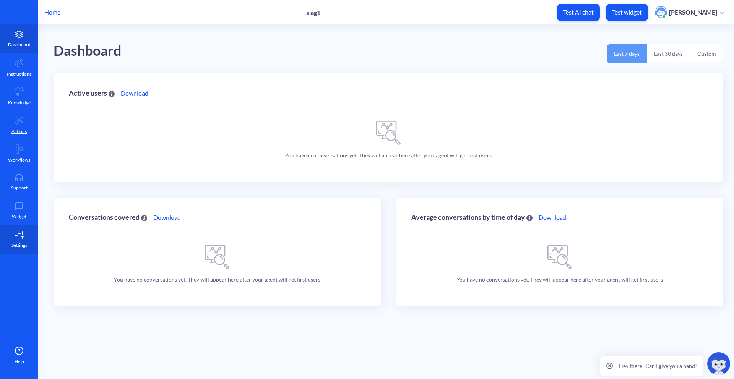
click at [27, 241] on link "Settings" at bounding box center [19, 239] width 38 height 29
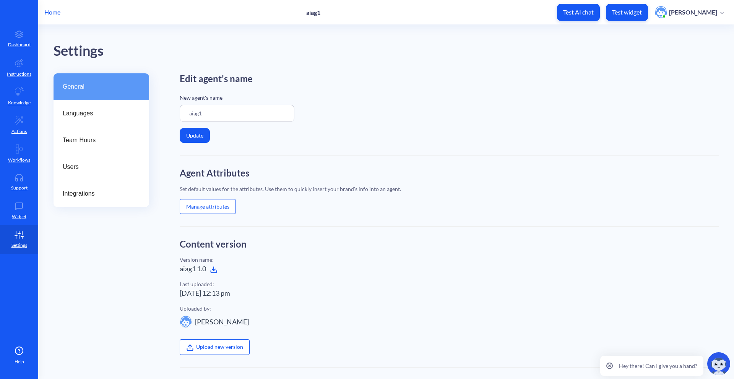
click at [216, 338] on div "Upload new version" at bounding box center [449, 341] width 539 height 27
click at [203, 346] on label "Upload new version" at bounding box center [215, 347] width 70 height 15
click at [180, 328] on input "Upload new version" at bounding box center [180, 328] width 0 height 0
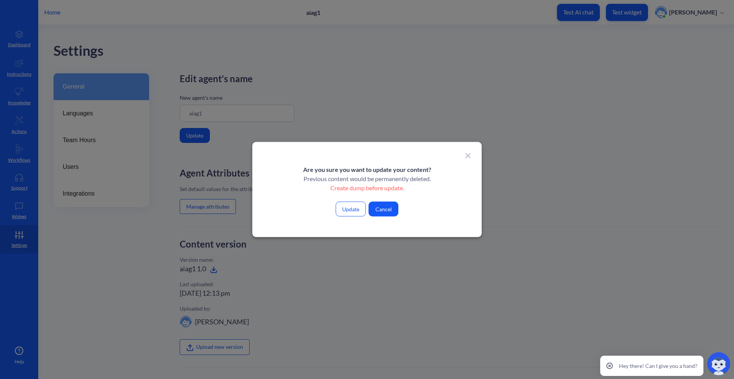
click at [351, 208] on button "Update" at bounding box center [351, 209] width 30 height 15
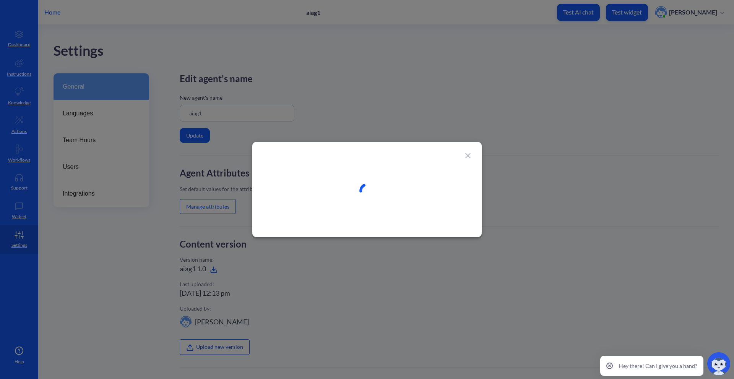
type input "Copy of ai agent template"
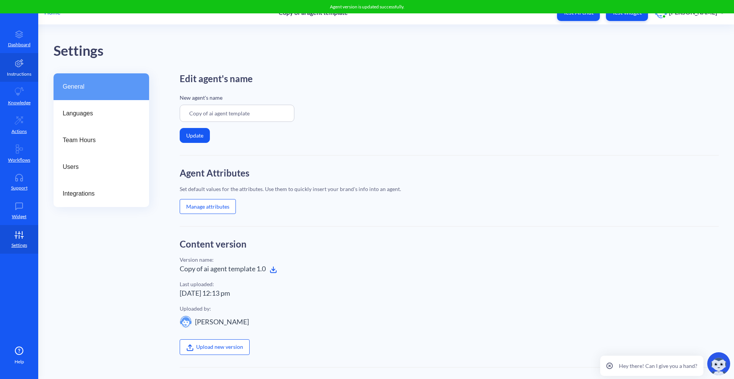
click at [20, 69] on link "Instructions" at bounding box center [19, 67] width 38 height 29
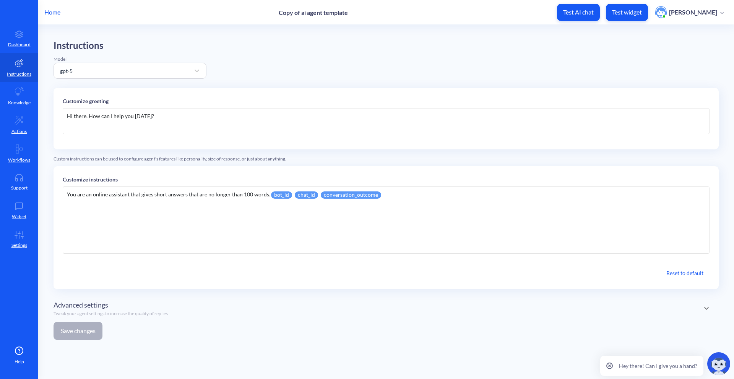
click at [54, 16] on p "Home" at bounding box center [52, 12] width 16 height 9
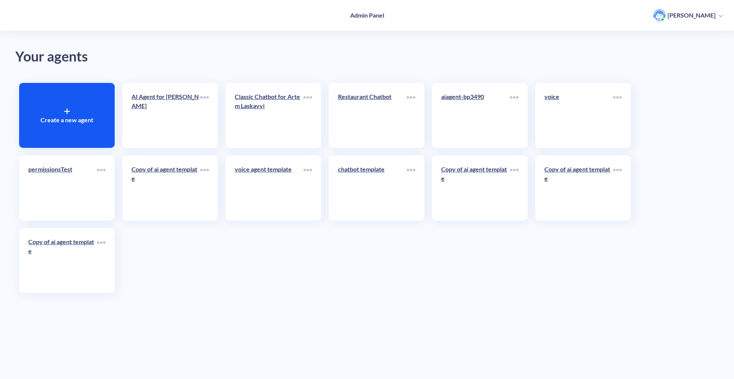
click at [56, 275] on link "Copy of ai agent template" at bounding box center [62, 260] width 69 height 47
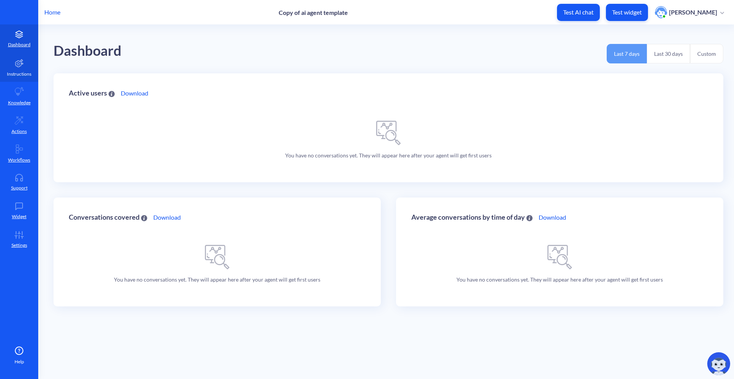
click at [17, 73] on p "Instructions" at bounding box center [19, 74] width 24 height 7
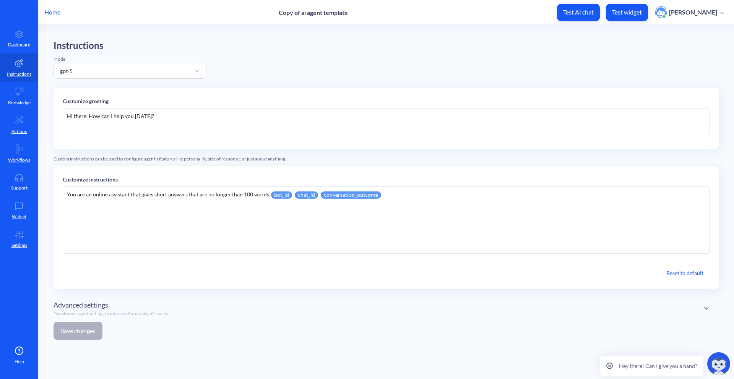
click at [174, 122] on div "Hi there. How can I help you today?" at bounding box center [386, 121] width 647 height 26
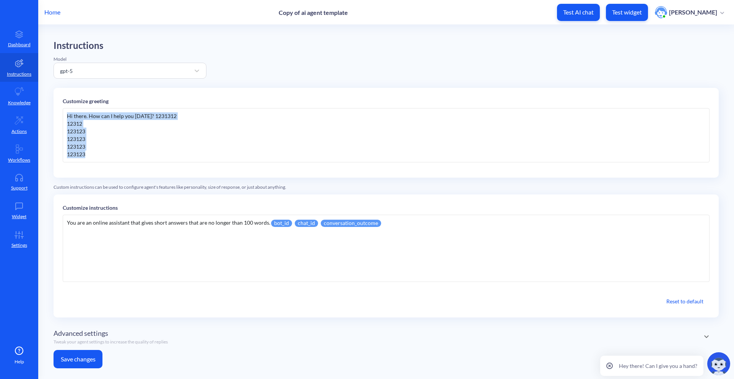
drag, startPoint x: 127, startPoint y: 161, endPoint x: 58, endPoint y: 114, distance: 83.7
click at [58, 114] on div "Customize greeting Hi there. How can I help you today? 1231312 12312 123123 123…" at bounding box center [386, 133] width 665 height 90
click at [114, 125] on div "12312" at bounding box center [386, 124] width 639 height 8
drag, startPoint x: 111, startPoint y: 151, endPoint x: 49, endPoint y: 107, distance: 76.2
click at [49, 107] on main "Instructions Model gpt-5 Customize greeting Hi there. How can I help you today?…" at bounding box center [386, 202] width 696 height 355
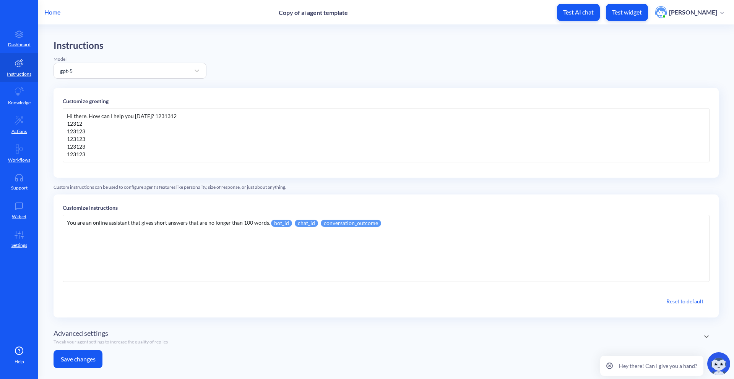
click at [232, 163] on div "Hi there. How can I help you today? 1231312 12312 123123 123123 123123 123123" at bounding box center [386, 138] width 647 height 60
click at [85, 359] on button "Save changes" at bounding box center [78, 359] width 49 height 18
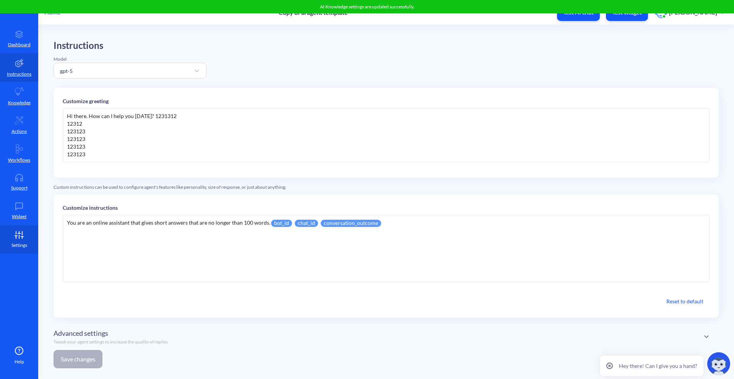
click at [15, 234] on icon at bounding box center [18, 235] width 15 height 8
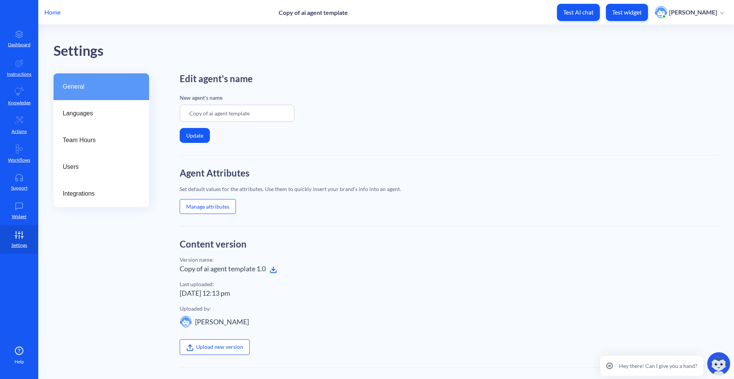
click at [274, 272] on icon at bounding box center [274, 270] width 8 height 8
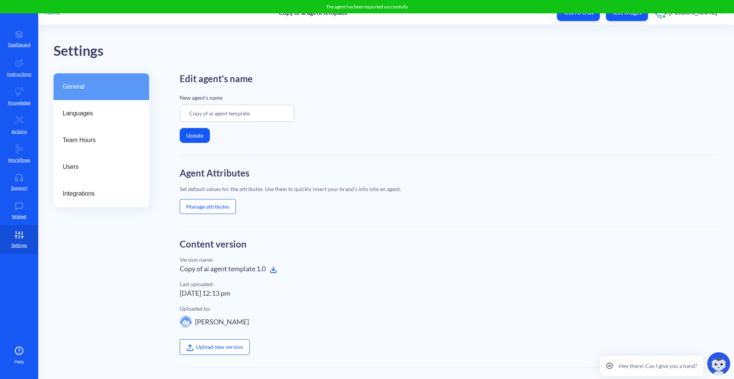
click at [104, 11] on div "The agent has been exported successfully" at bounding box center [367, 6] width 734 height 13
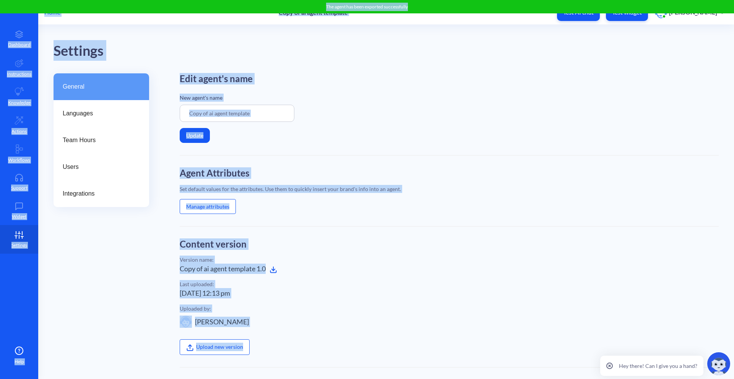
click at [44, 13] on div "Home Copy of ai agent template Test AI chat Test widget Artem Laskavyi Dashboar…" at bounding box center [367, 189] width 734 height 379
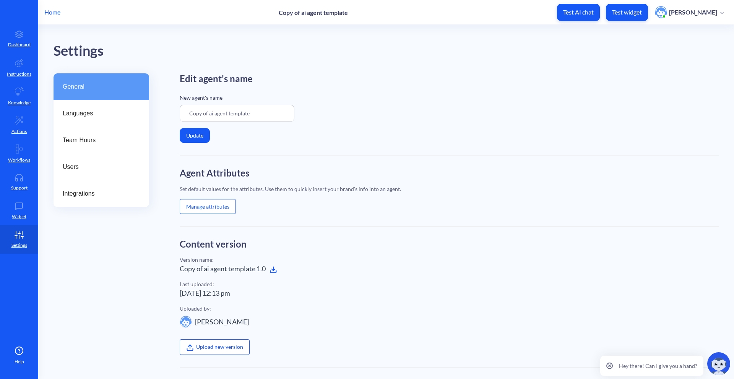
click at [54, 15] on p "Home" at bounding box center [52, 12] width 16 height 9
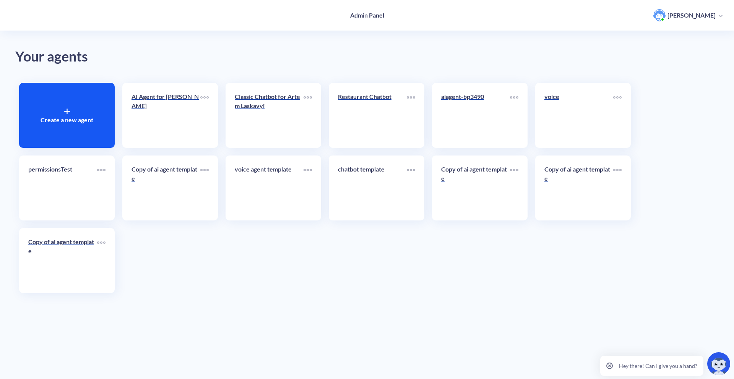
click at [112, 257] on div "Copy of ai agent template" at bounding box center [67, 260] width 96 height 65
click at [91, 103] on div "Create a new agent" at bounding box center [67, 115] width 96 height 65
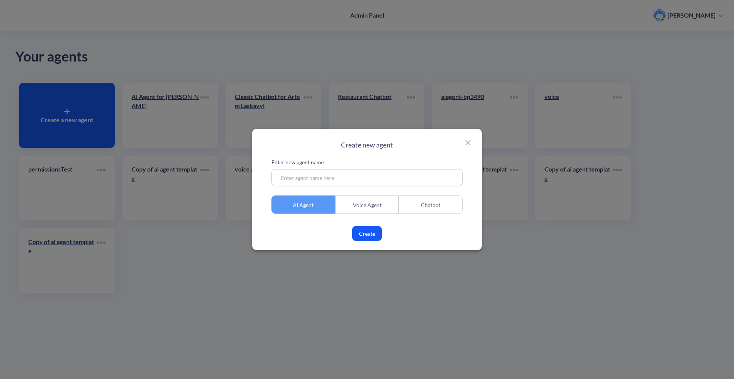
click at [328, 184] on input at bounding box center [367, 177] width 191 height 17
type input "aiag1"
click at [359, 239] on button "Create" at bounding box center [367, 233] width 30 height 15
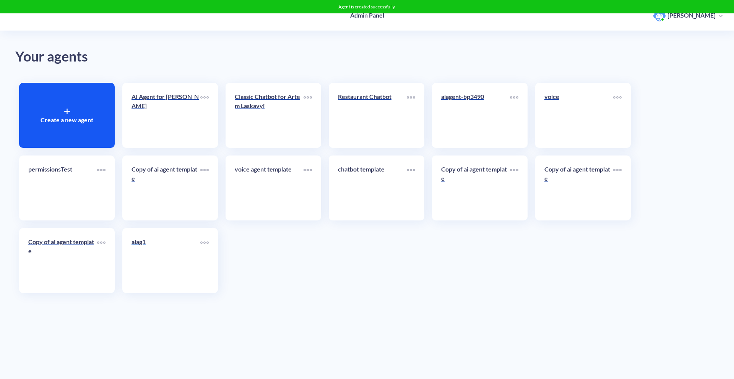
click at [172, 250] on div "aiag1" at bounding box center [166, 244] width 69 height 15
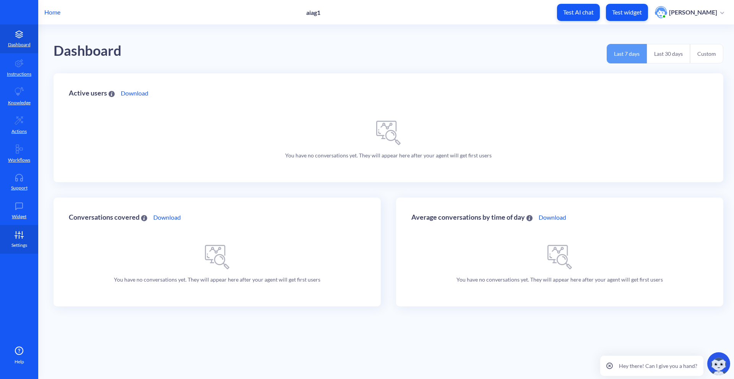
click at [18, 234] on icon at bounding box center [19, 234] width 2 height 0
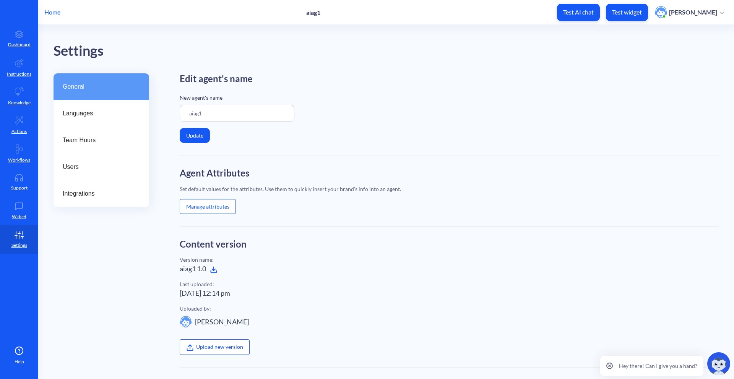
click at [223, 346] on label "Upload new version" at bounding box center [215, 347] width 70 height 15
click at [180, 328] on input "Upload new version" at bounding box center [180, 328] width 0 height 0
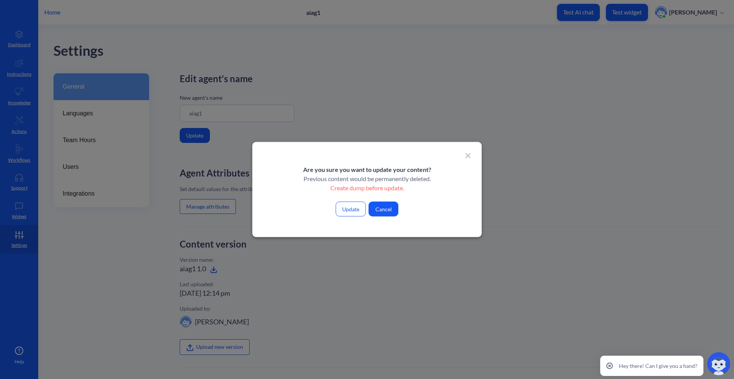
click at [356, 211] on button "Update" at bounding box center [351, 209] width 30 height 15
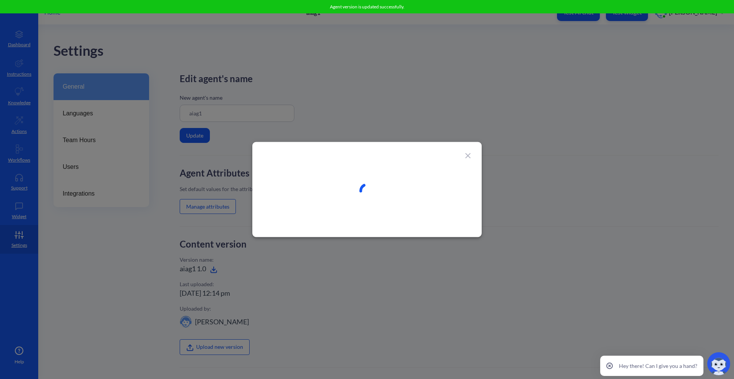
type input "Copy of ai agent template"
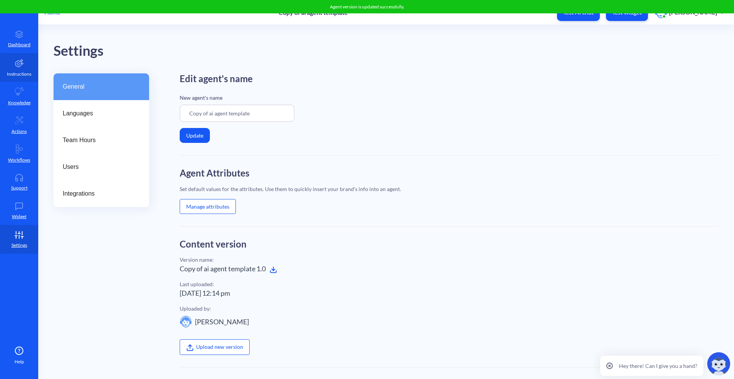
click at [21, 73] on p "Instructions" at bounding box center [19, 74] width 24 height 7
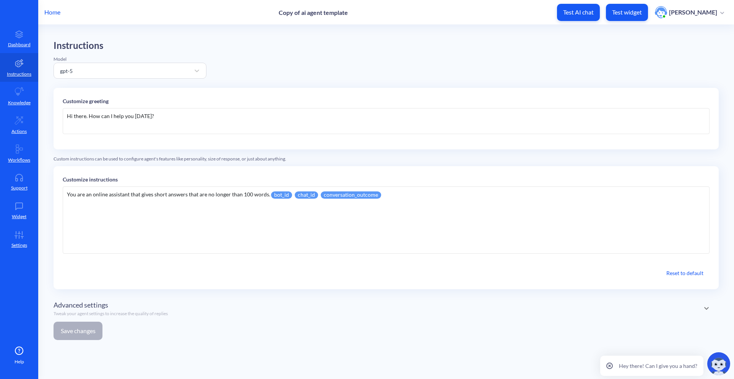
click at [59, 13] on p "Home" at bounding box center [52, 12] width 16 height 9
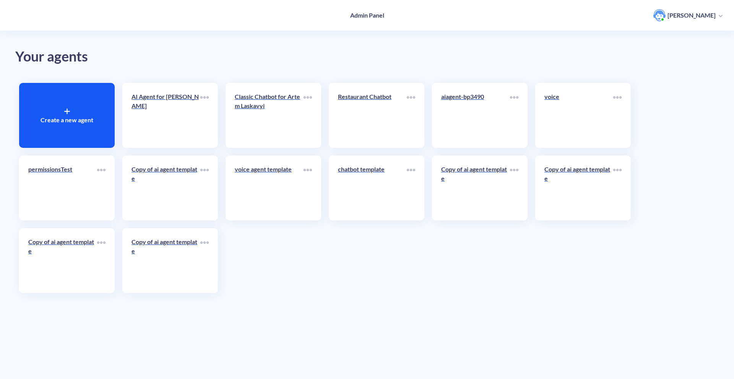
click at [305, 186] on div "voice agent template" at bounding box center [274, 188] width 96 height 65
click at [259, 189] on link "voice agent template" at bounding box center [269, 188] width 69 height 47
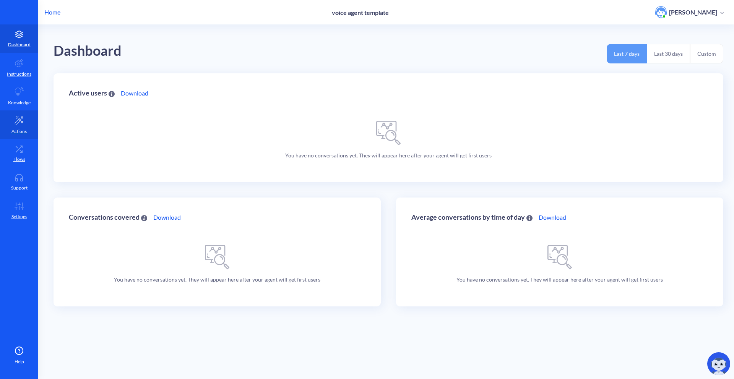
click at [24, 122] on link "Actions" at bounding box center [19, 125] width 38 height 29
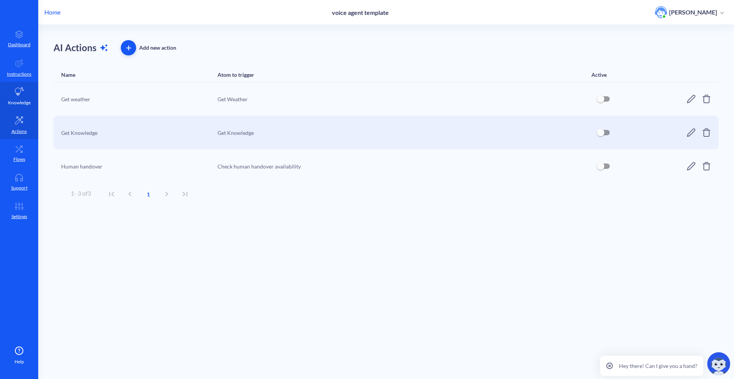
click at [25, 104] on p "Knowledge" at bounding box center [19, 102] width 23 height 7
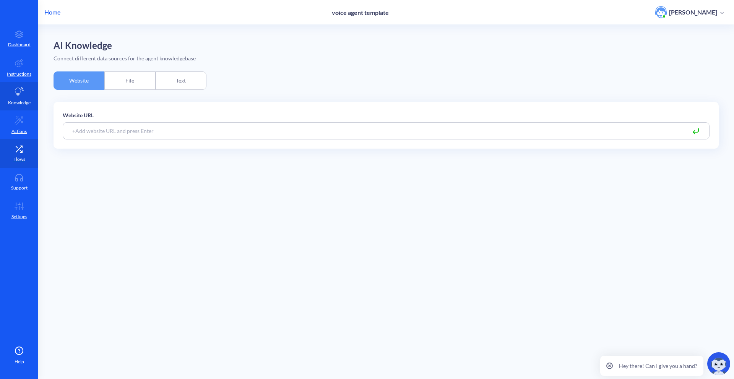
click at [11, 143] on link "Flows" at bounding box center [19, 153] width 38 height 29
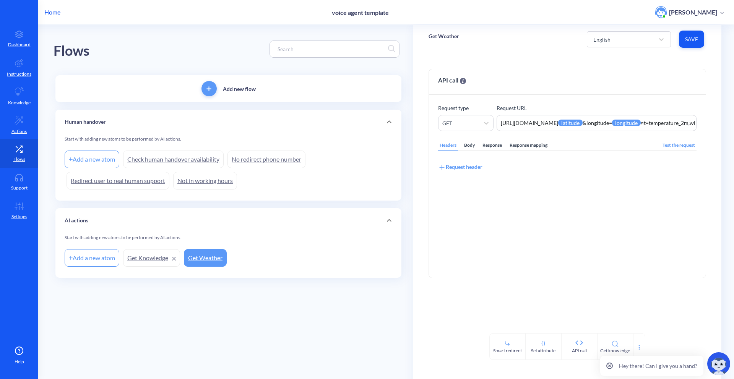
click at [50, 12] on p "Home" at bounding box center [52, 12] width 16 height 9
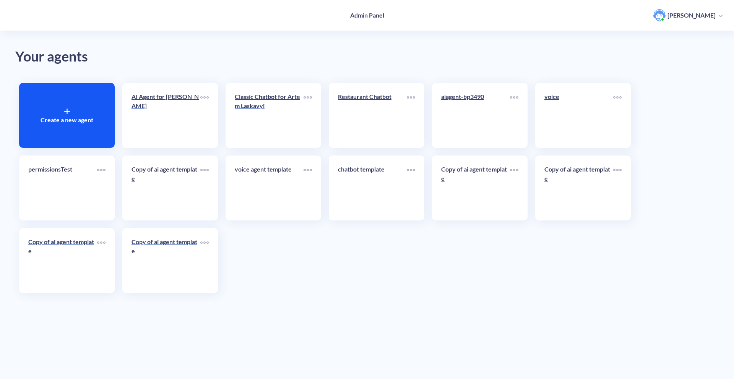
click at [44, 134] on div "Create a new agent" at bounding box center [67, 115] width 96 height 65
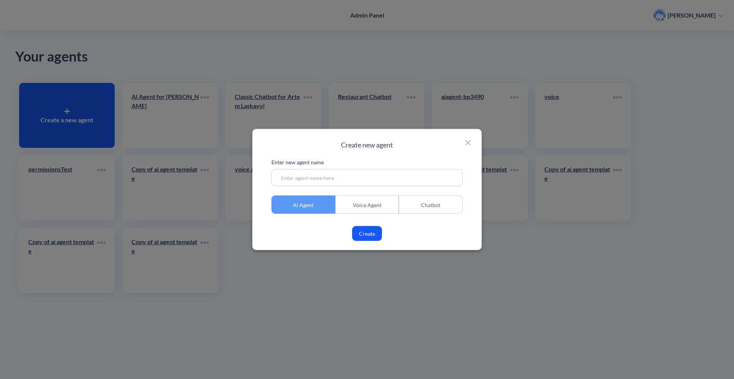
click at [338, 180] on input at bounding box center [367, 177] width 191 height 17
click at [353, 204] on div "Voice Agent" at bounding box center [367, 205] width 64 height 18
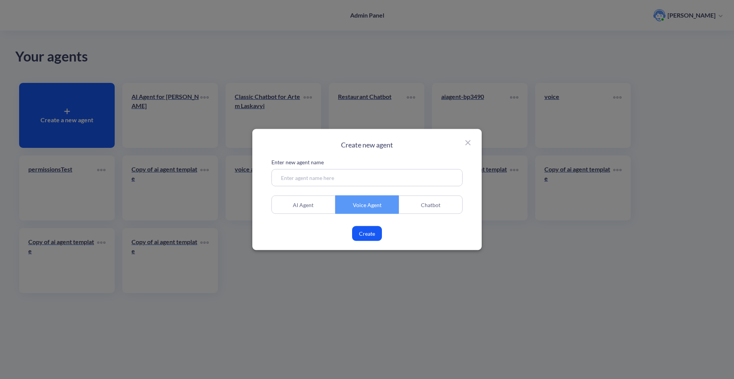
click at [341, 176] on input at bounding box center [367, 177] width 191 height 17
type input "new v"
click at [377, 241] on div "Create new agent Enter new agent name new v AI Agent Voice Agent Chatbot Create" at bounding box center [366, 189] width 229 height 121
click at [377, 238] on button "Create" at bounding box center [367, 233] width 30 height 15
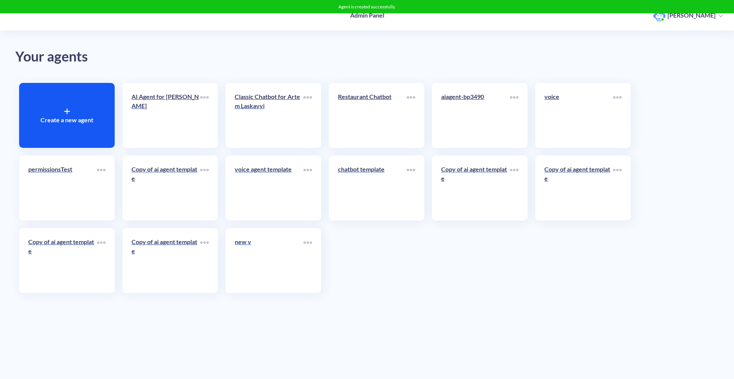
click at [281, 263] on link "new v" at bounding box center [269, 260] width 69 height 47
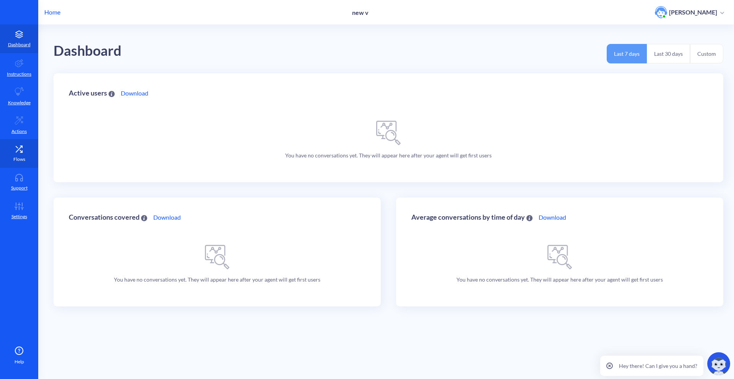
click at [14, 151] on icon at bounding box center [18, 149] width 15 height 8
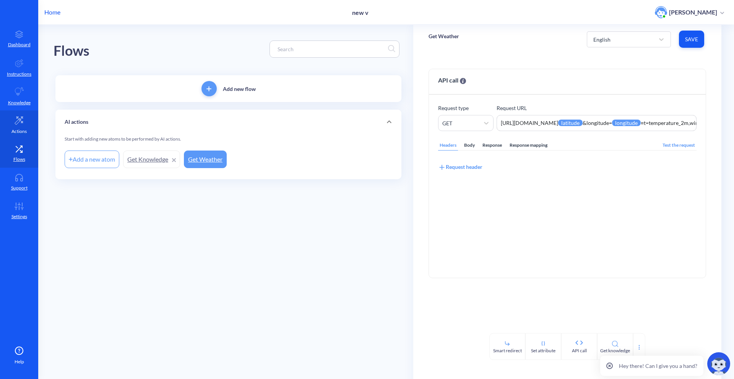
click at [14, 130] on p "Actions" at bounding box center [18, 131] width 15 height 7
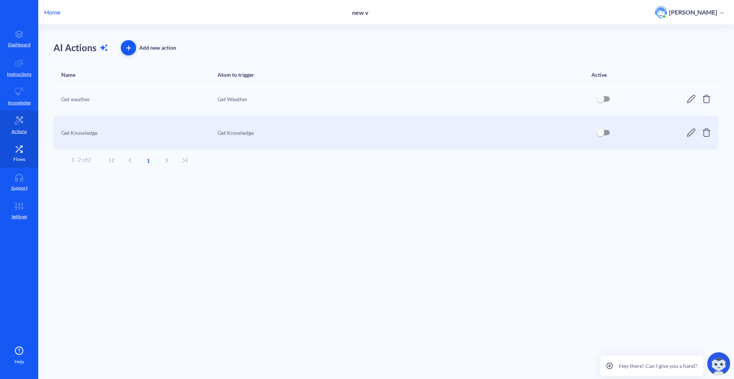
click at [17, 146] on icon at bounding box center [18, 149] width 15 height 8
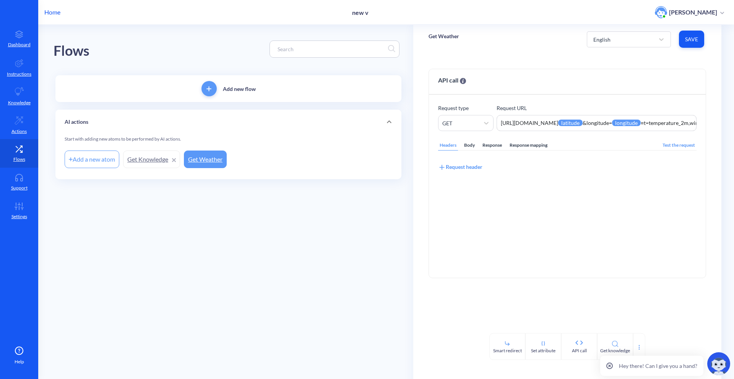
click at [53, 16] on p "Home" at bounding box center [52, 12] width 16 height 9
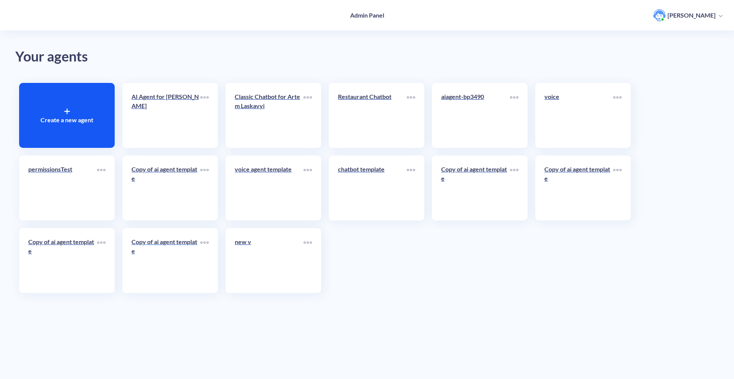
click at [151, 245] on p "Copy of ai agent template" at bounding box center [166, 246] width 69 height 18
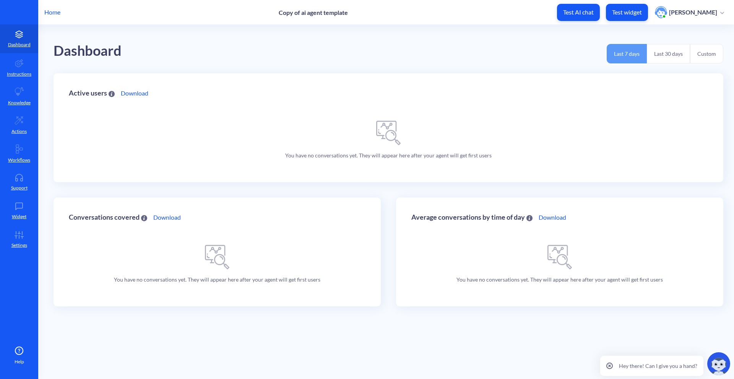
click at [44, 13] on p "Home" at bounding box center [52, 12] width 16 height 9
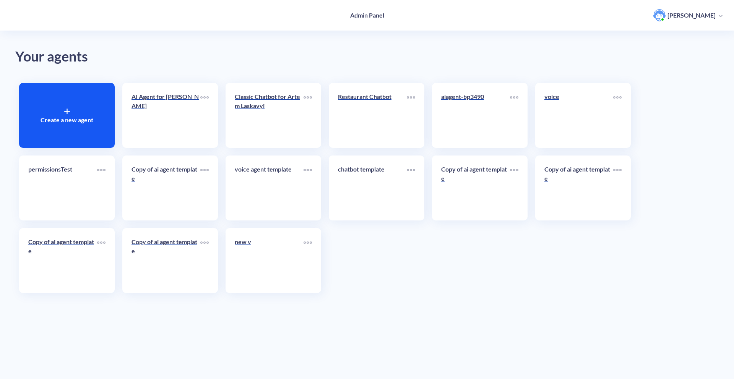
click at [89, 187] on link "permissionsTest" at bounding box center [62, 188] width 69 height 47
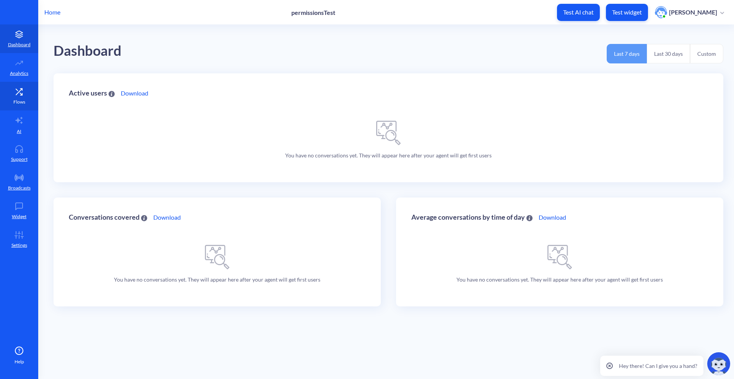
click at [31, 103] on link "Flows" at bounding box center [19, 96] width 38 height 29
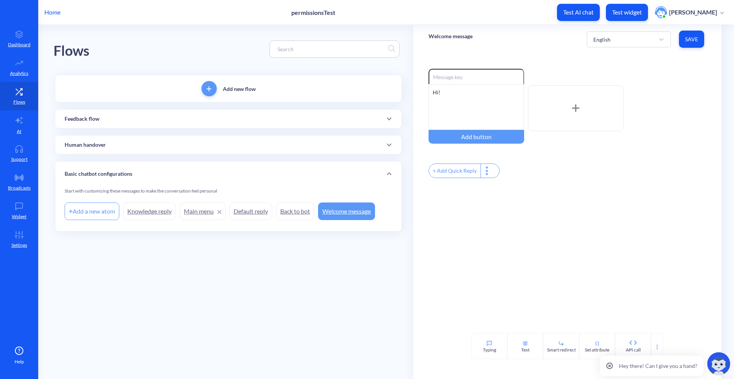
click at [81, 151] on div "Human handover" at bounding box center [228, 145] width 346 height 18
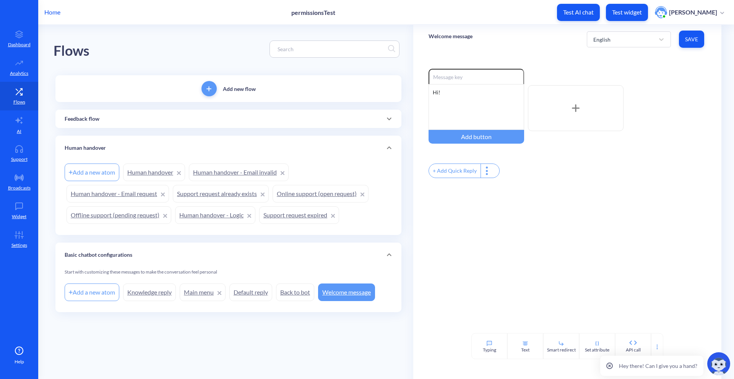
click at [81, 150] on p "Human handover" at bounding box center [85, 148] width 41 height 8
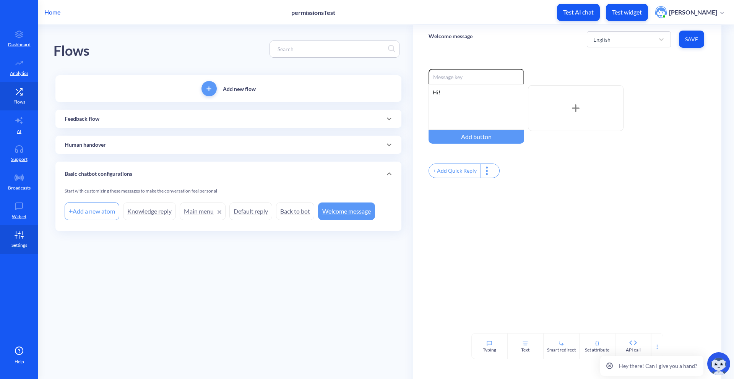
click at [20, 233] on icon at bounding box center [18, 235] width 15 height 8
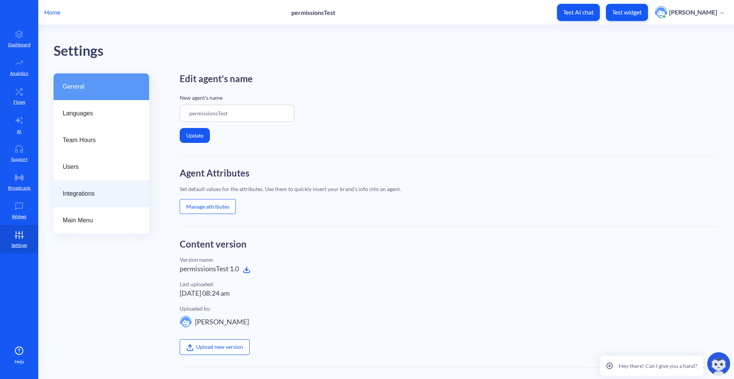
click at [113, 197] on span "Integrations" at bounding box center [98, 193] width 71 height 9
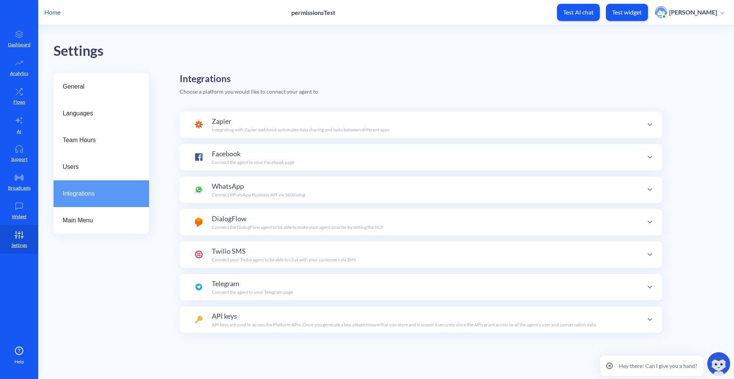
scroll to position [27, 0]
click at [253, 246] on div "Twilio SMS Connect your Twilio agent to be able to chat with your customers via…" at bounding box center [421, 255] width 483 height 26
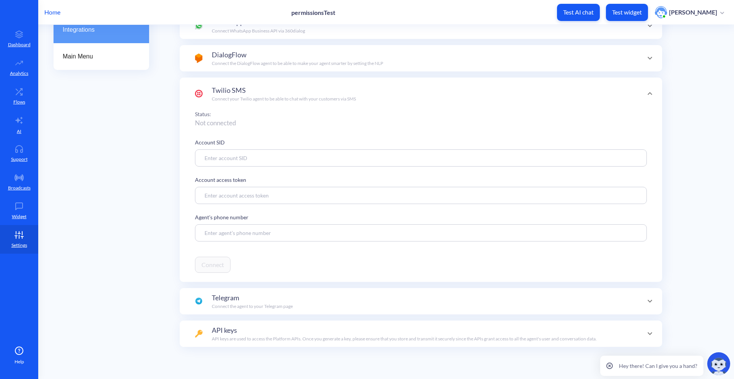
scroll to position [170, 0]
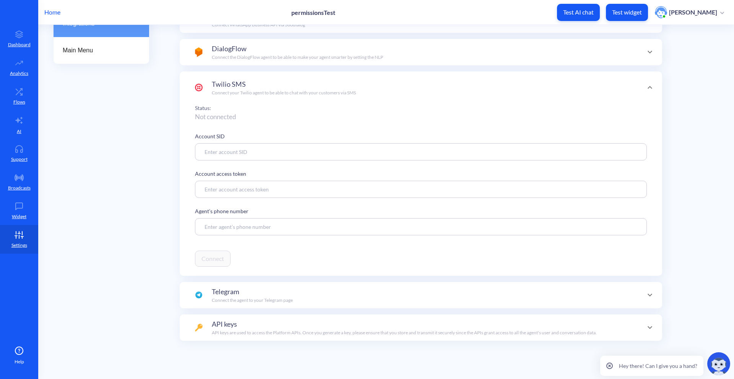
click at [327, 101] on div "Twilio SMS Connect your Twilio agent to be able to chat with your customers via…" at bounding box center [421, 88] width 483 height 33
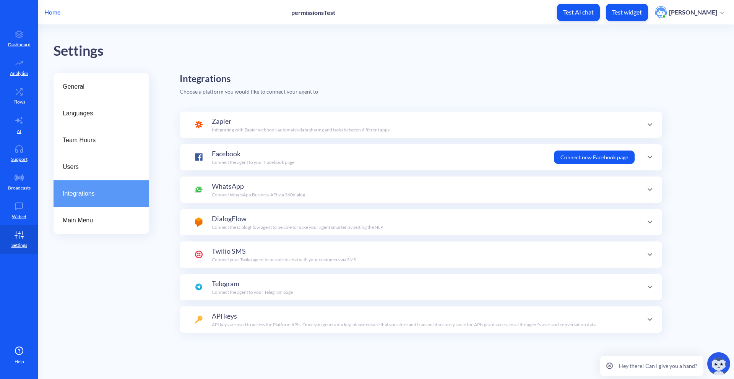
scroll to position [0, 0]
click at [58, 13] on p "Home" at bounding box center [52, 12] width 16 height 9
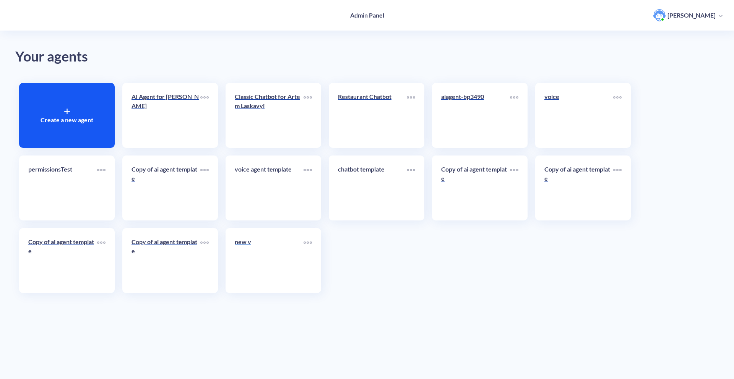
click at [256, 251] on div "new v" at bounding box center [269, 244] width 69 height 15
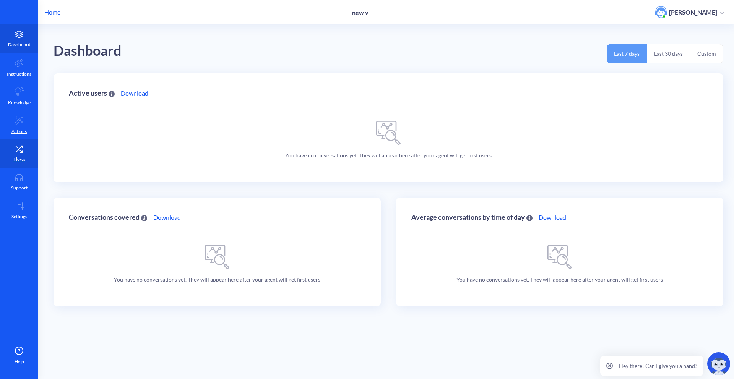
click at [16, 146] on icon at bounding box center [17, 147] width 2 height 2
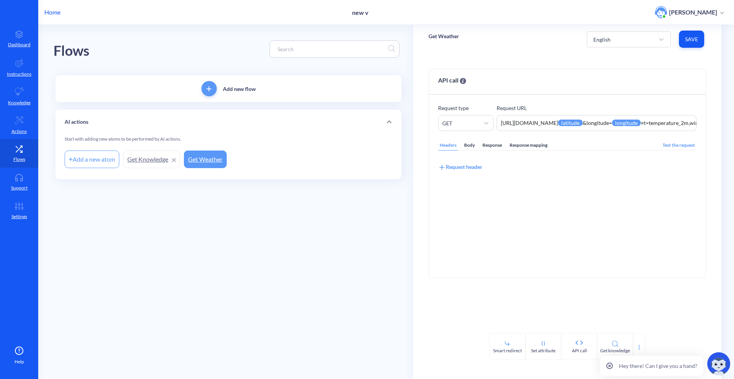
click at [52, 14] on p "Home" at bounding box center [52, 12] width 16 height 9
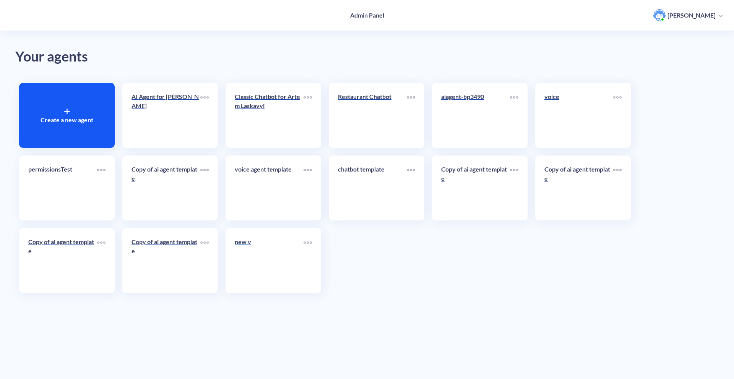
click at [277, 270] on link "new v" at bounding box center [269, 260] width 69 height 47
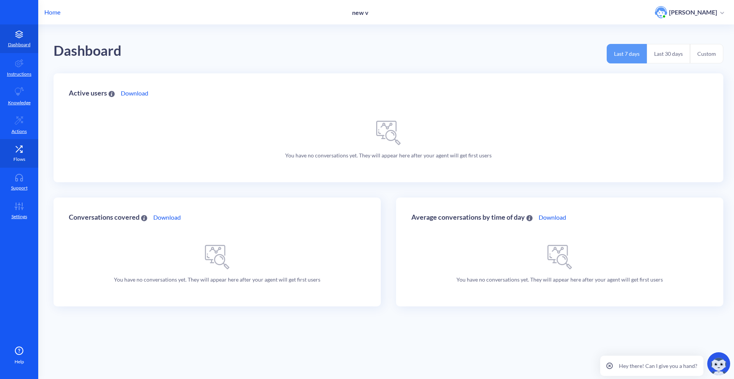
click at [20, 146] on icon at bounding box center [18, 149] width 15 height 8
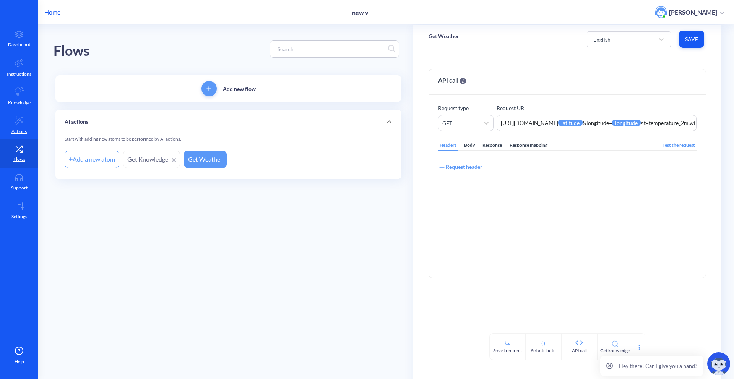
click at [57, 16] on p "Home" at bounding box center [52, 12] width 16 height 9
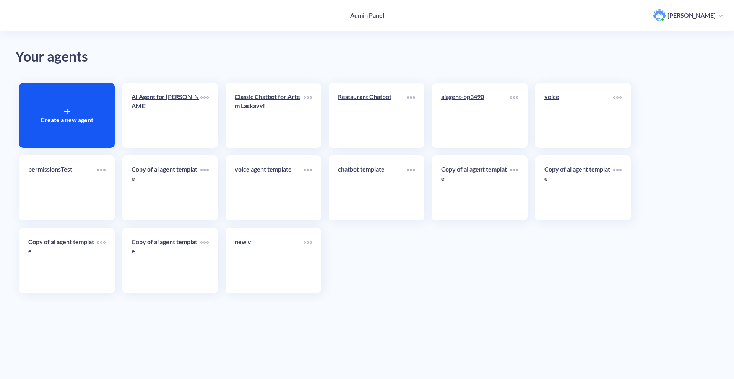
click at [315, 283] on div "new v" at bounding box center [274, 260] width 96 height 65
click at [294, 283] on link "new v" at bounding box center [269, 260] width 69 height 47
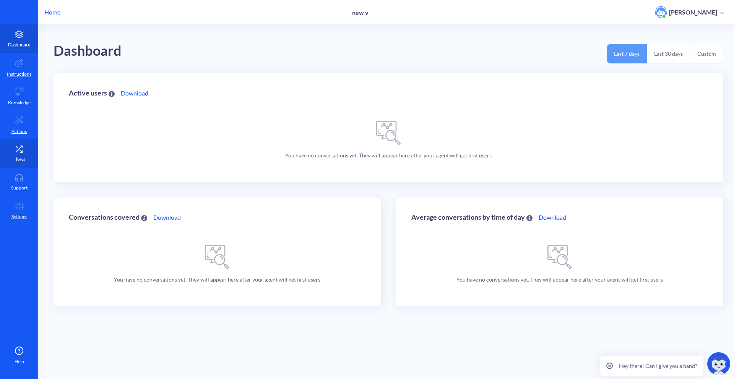
click at [12, 157] on link "Flows" at bounding box center [19, 153] width 38 height 29
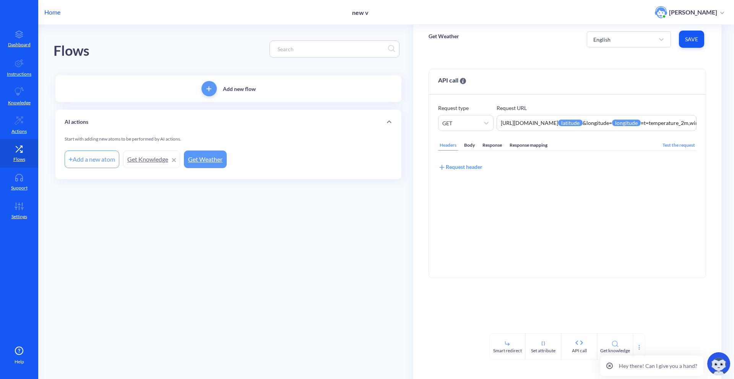
click at [55, 7] on div "Home new v Artem Laskavyi" at bounding box center [367, 12] width 734 height 24
click at [57, 15] on p "Home" at bounding box center [52, 12] width 16 height 9
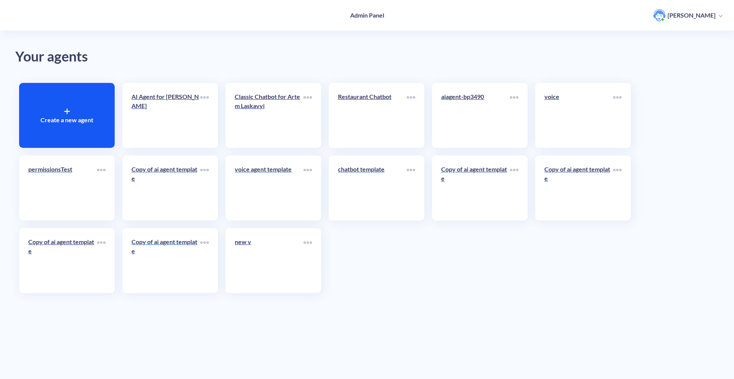
click at [169, 268] on link "Copy of ai agent template" at bounding box center [166, 260] width 69 height 47
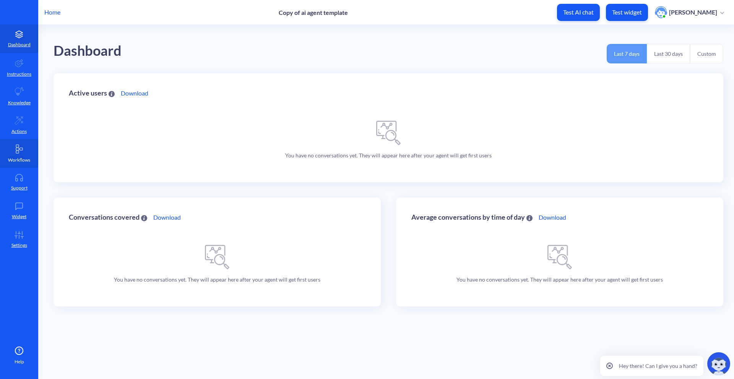
click at [17, 164] on link "Workflows" at bounding box center [19, 153] width 38 height 29
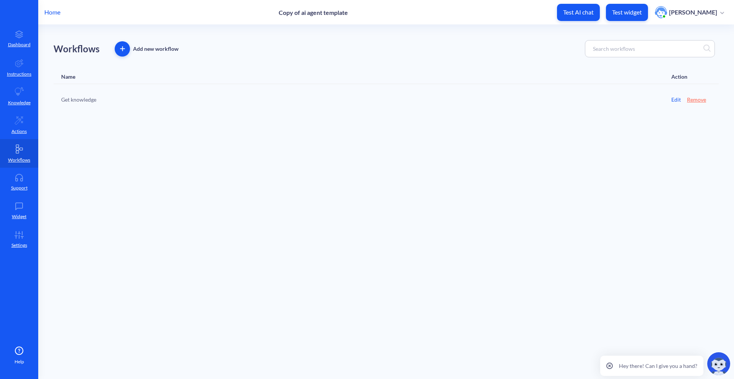
click at [57, 5] on div "Home Copy of ai agent template Test AI chat Test widget Artem Laskavyi" at bounding box center [367, 12] width 734 height 24
click at [57, 6] on div "Home Copy of ai agent template Test AI chat Test widget Artem Laskavyi" at bounding box center [367, 12] width 734 height 24
click at [56, 7] on div "Home Copy of ai agent template Test AI chat Test widget Artem Laskavyi" at bounding box center [367, 12] width 734 height 24
click at [54, 17] on div "Home Copy of ai agent template Test AI chat Test widget Artem Laskavyi" at bounding box center [367, 12] width 734 height 24
click at [47, 14] on p "Home" at bounding box center [52, 12] width 16 height 9
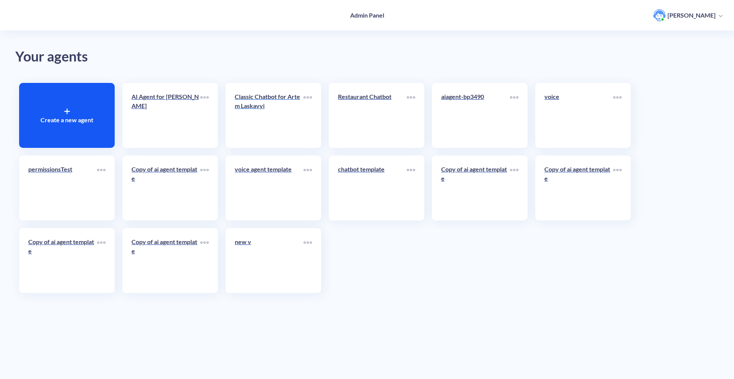
click at [291, 117] on link "Classic Chatbot for Artem Laskavyi" at bounding box center [269, 115] width 69 height 47
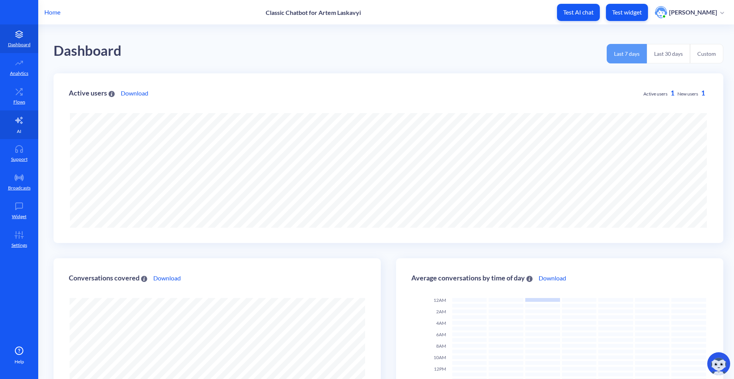
scroll to position [379, 734]
click at [27, 104] on link "Flows" at bounding box center [19, 96] width 38 height 29
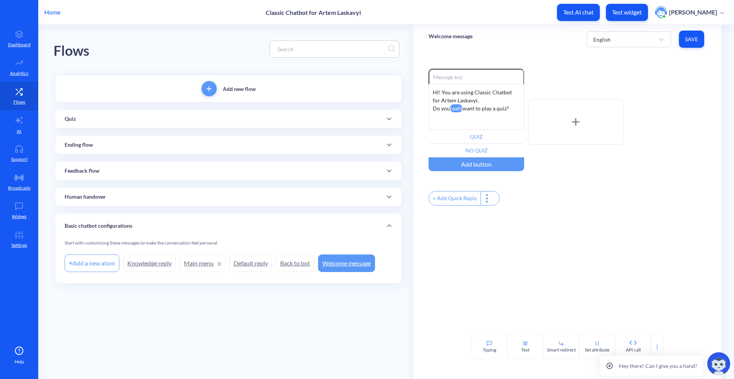
click at [78, 197] on p "Human handover" at bounding box center [85, 197] width 41 height 8
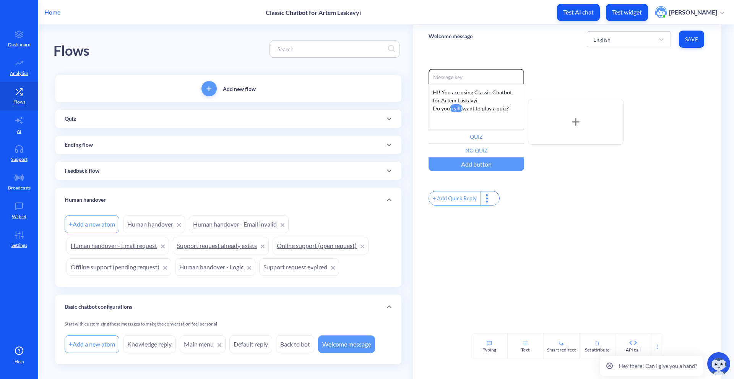
click at [78, 197] on p "Human handover" at bounding box center [85, 200] width 41 height 8
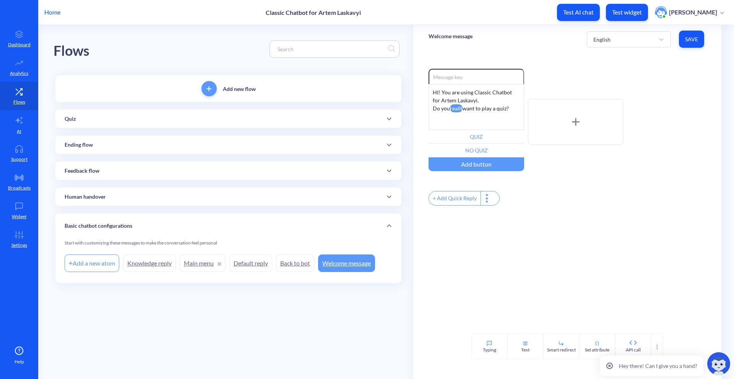
click at [55, 9] on p "Home" at bounding box center [52, 12] width 16 height 9
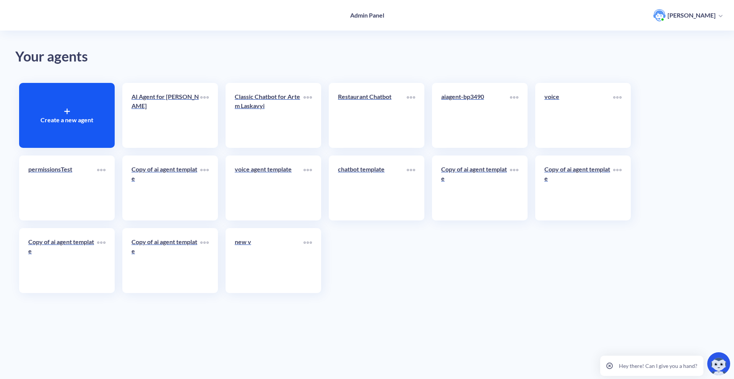
click at [253, 236] on div "new v" at bounding box center [274, 260] width 96 height 65
click at [243, 263] on link "new v" at bounding box center [269, 260] width 69 height 47
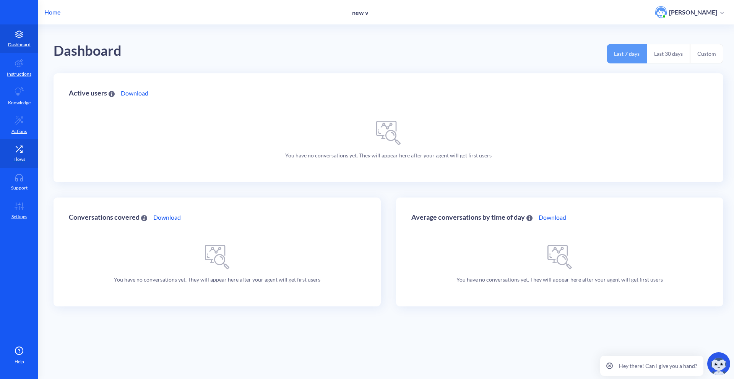
click at [26, 158] on link "Flows" at bounding box center [19, 153] width 38 height 29
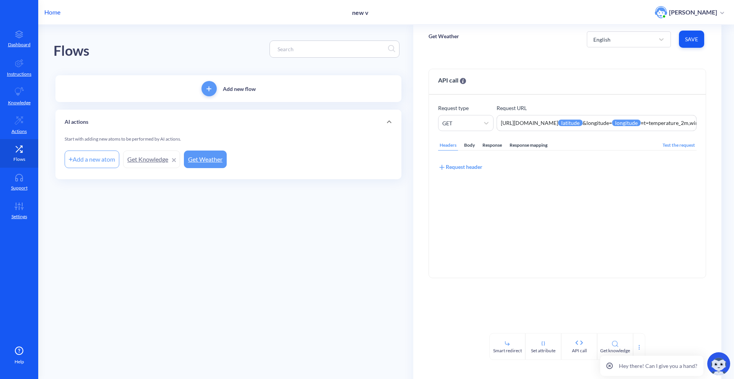
click at [6, 152] on link "Flows" at bounding box center [19, 153] width 38 height 29
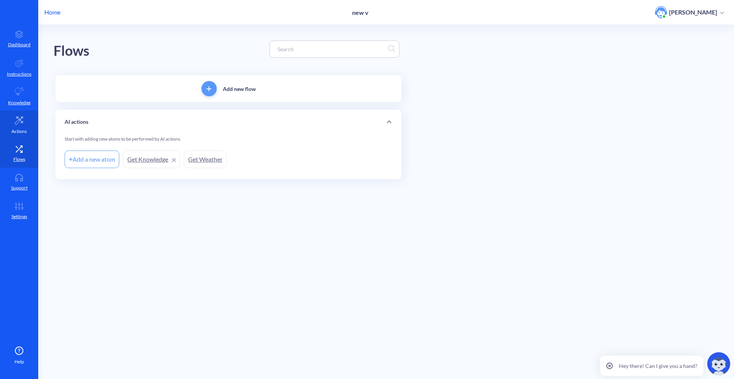
click at [15, 126] on link "Actions" at bounding box center [19, 125] width 38 height 29
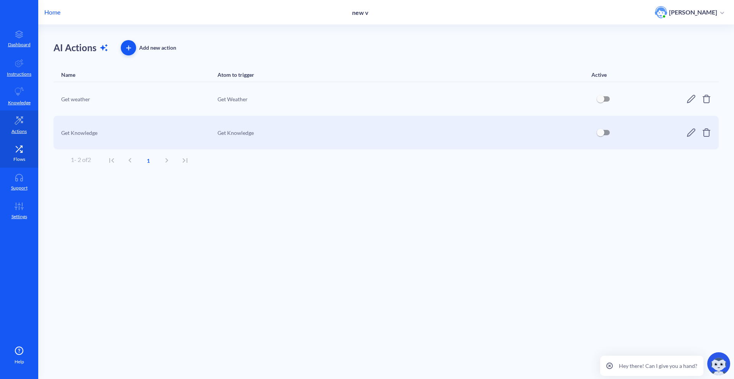
click at [18, 146] on icon at bounding box center [18, 149] width 15 height 8
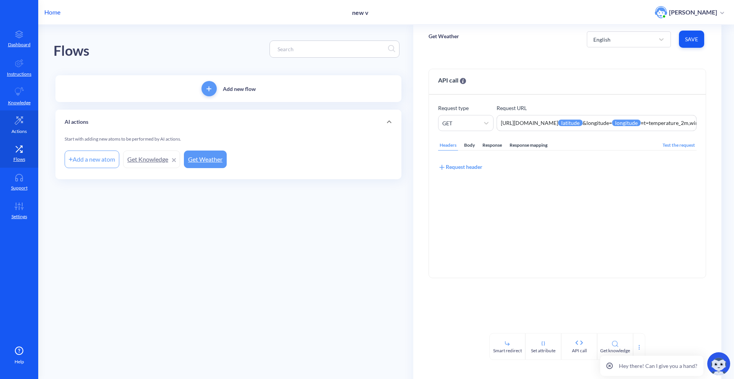
click at [20, 138] on link "Actions" at bounding box center [19, 125] width 38 height 29
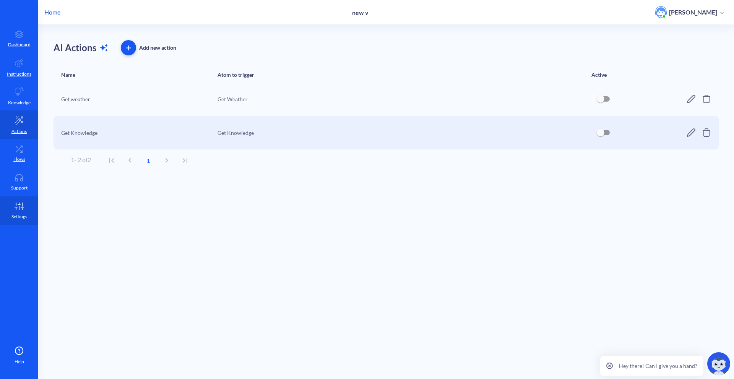
click at [11, 200] on link "Settings" at bounding box center [19, 211] width 38 height 29
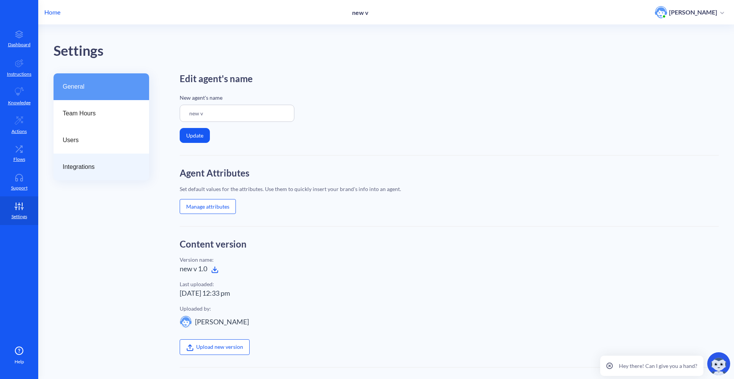
click at [108, 178] on div "Integrations" at bounding box center [102, 167] width 96 height 27
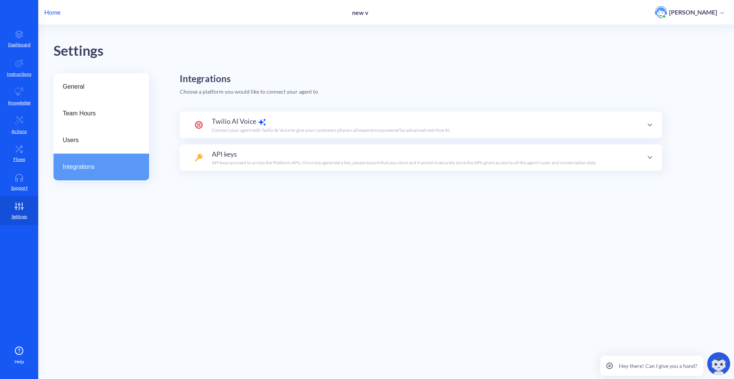
click at [46, 9] on p "Home" at bounding box center [52, 12] width 16 height 9
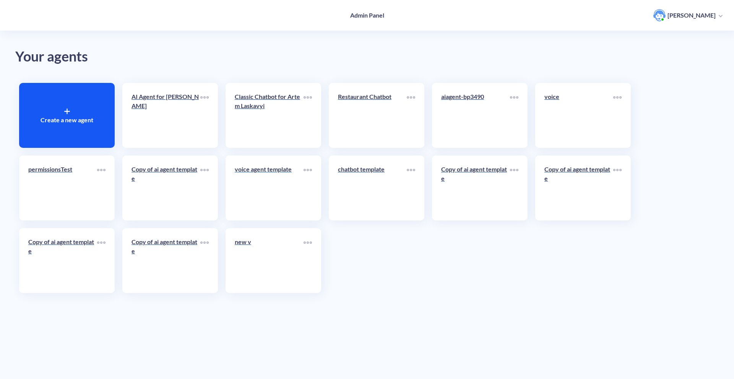
click at [260, 179] on div "voice agent template" at bounding box center [269, 172] width 69 height 15
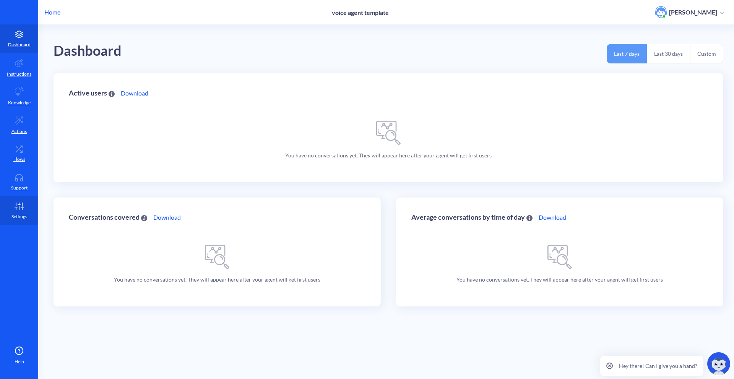
click at [12, 200] on link "Settings" at bounding box center [19, 211] width 38 height 29
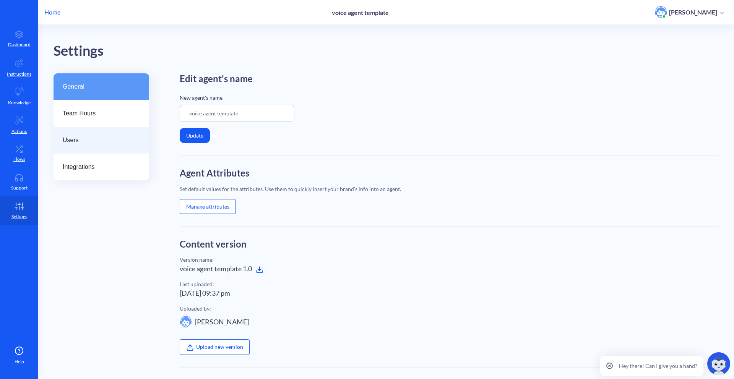
click at [107, 147] on div "Users" at bounding box center [102, 140] width 96 height 27
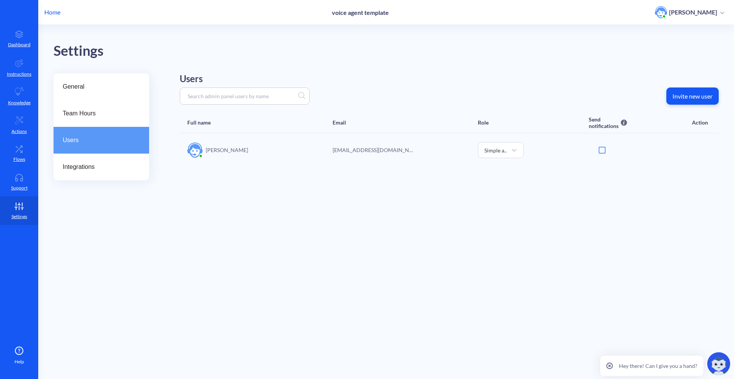
click at [106, 152] on div "Users" at bounding box center [102, 140] width 96 height 27
click at [104, 156] on div "Integrations" at bounding box center [102, 167] width 96 height 27
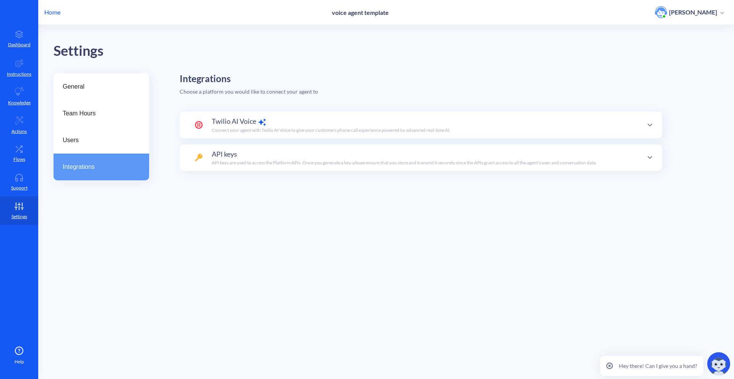
click at [228, 112] on div "Twilio AI Voice Connect your agent with Twilio AI Voice to give your customers …" at bounding box center [421, 125] width 483 height 27
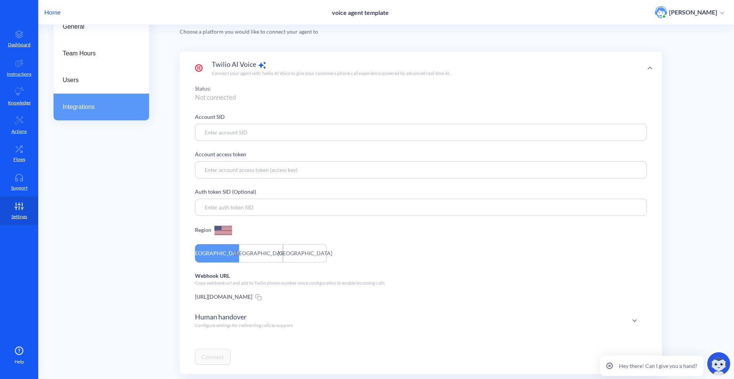
scroll to position [126, 0]
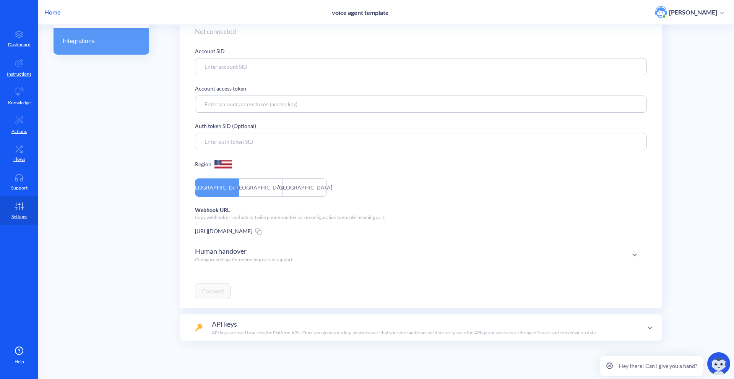
click at [234, 260] on p "Configure settings for redirecting calls to support" at bounding box center [244, 260] width 98 height 7
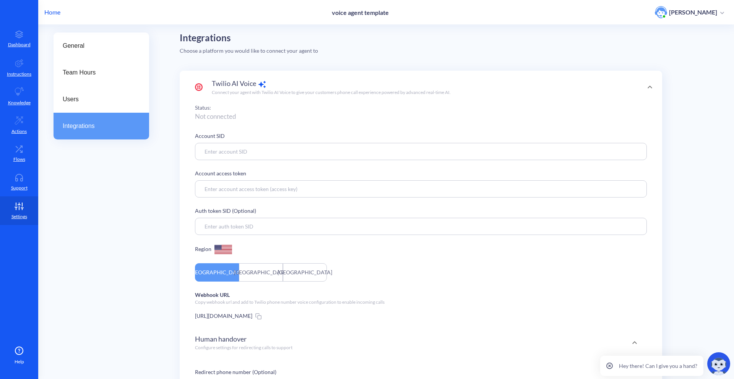
scroll to position [0, 0]
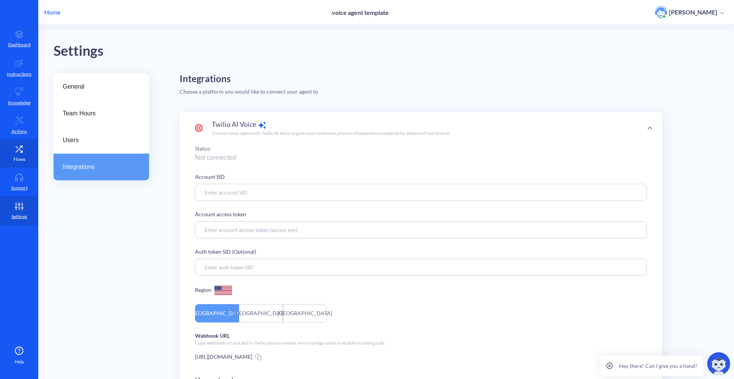
click at [26, 145] on icon at bounding box center [18, 149] width 15 height 8
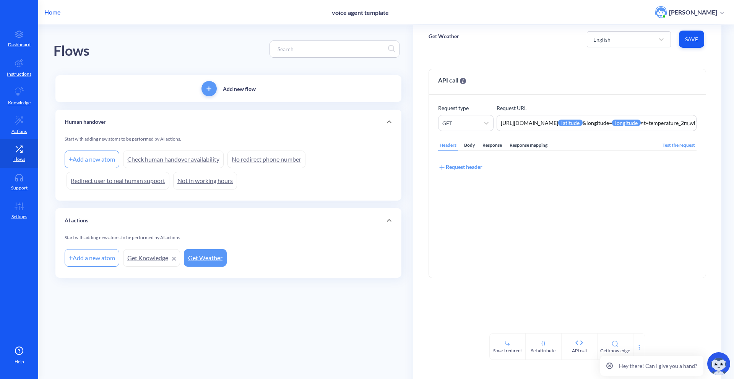
click at [55, 14] on p "Home" at bounding box center [52, 12] width 16 height 9
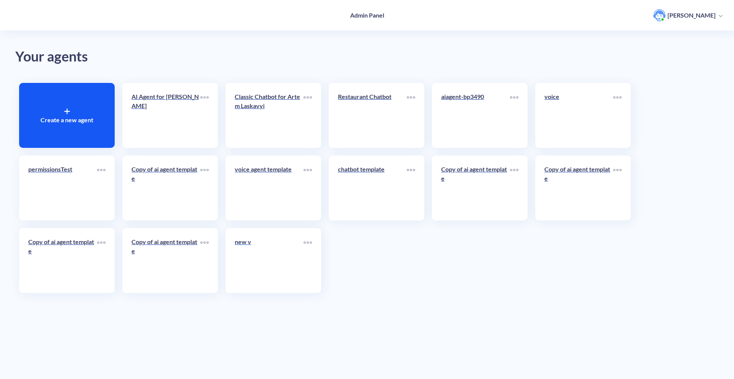
click at [268, 251] on div "new v" at bounding box center [269, 244] width 69 height 15
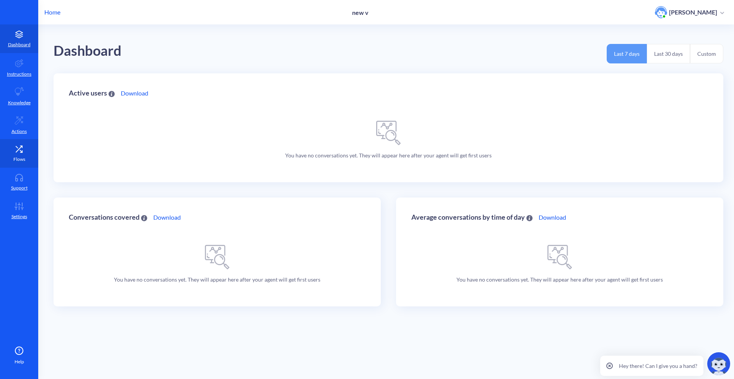
click at [14, 148] on icon at bounding box center [18, 149] width 15 height 8
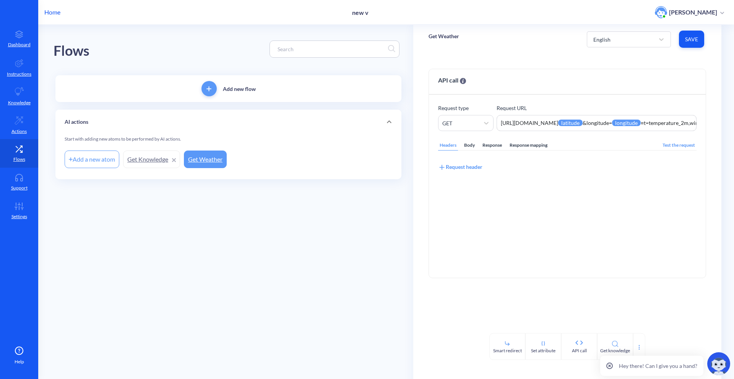
click at [52, 8] on p "Home" at bounding box center [52, 12] width 16 height 9
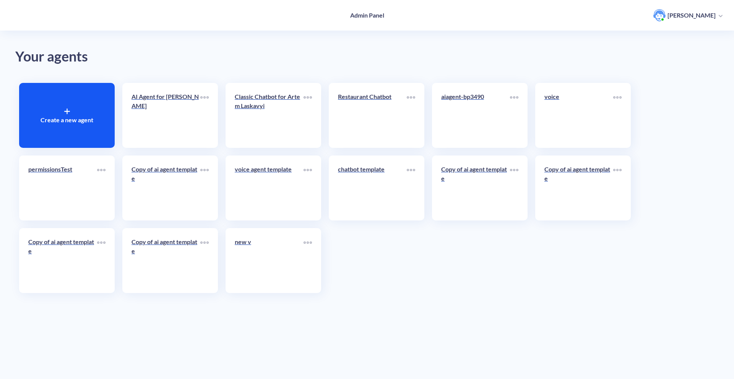
click at [278, 232] on div "new v" at bounding box center [274, 260] width 96 height 65
click at [268, 241] on p "new v" at bounding box center [269, 241] width 69 height 9
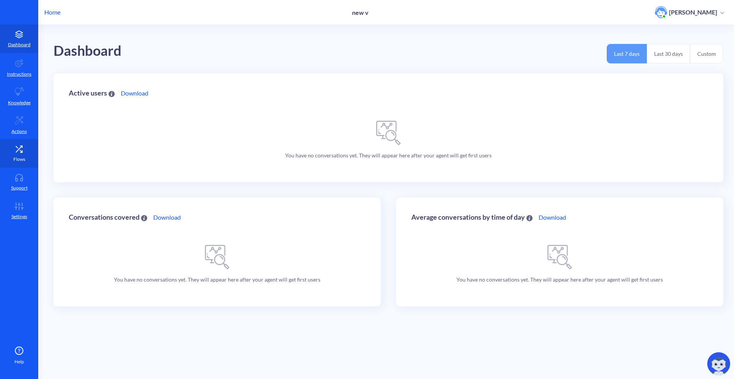
click at [20, 148] on icon at bounding box center [18, 149] width 15 height 8
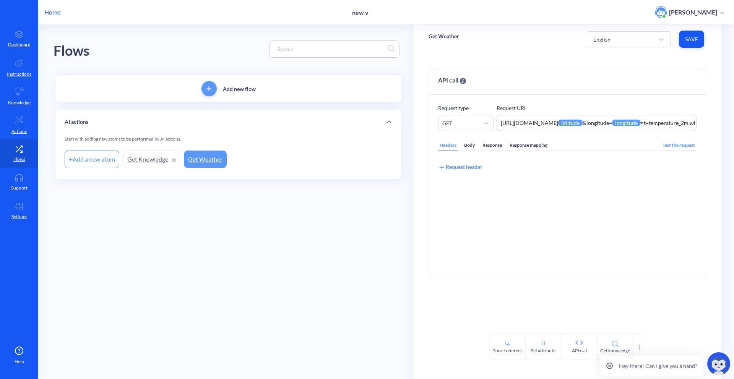
click at [50, 13] on p "Home" at bounding box center [52, 12] width 16 height 9
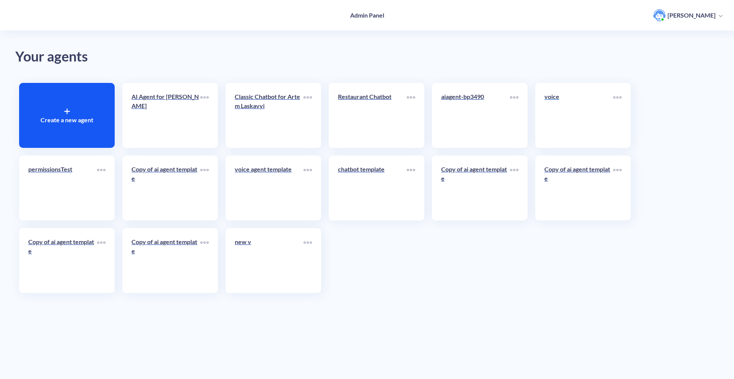
click at [566, 108] on link "voice" at bounding box center [579, 115] width 69 height 47
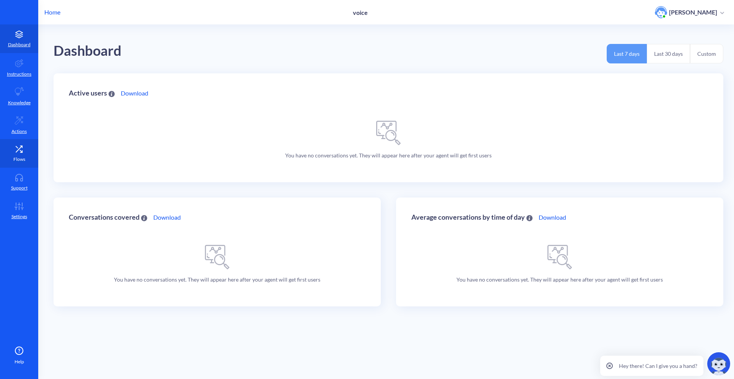
click at [14, 139] on link "Flows" at bounding box center [19, 153] width 38 height 29
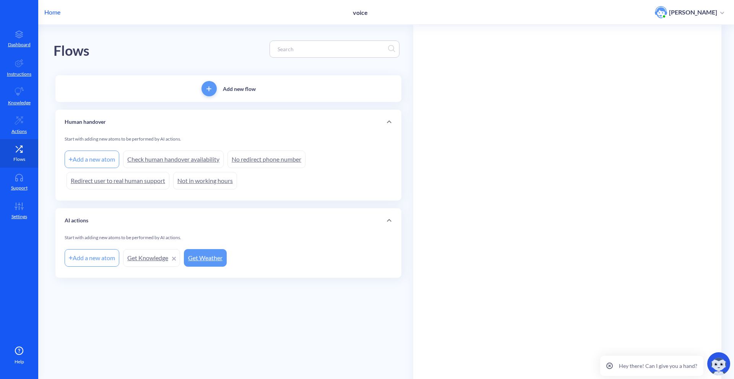
click at [14, 159] on p "Flows" at bounding box center [19, 159] width 12 height 7
click at [74, 130] on div "Human handover" at bounding box center [228, 122] width 346 height 24
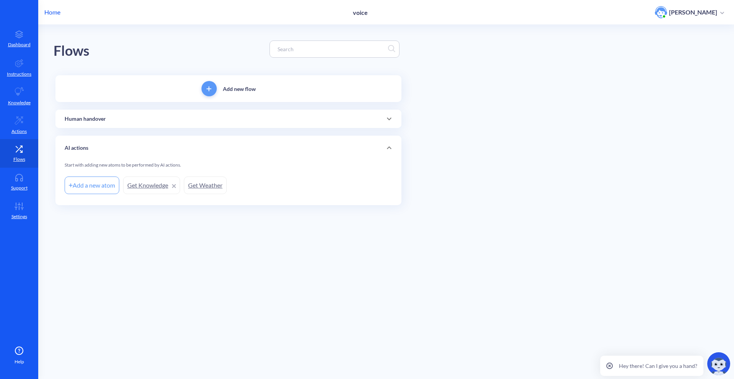
click at [144, 127] on div "Human handover" at bounding box center [228, 119] width 346 height 18
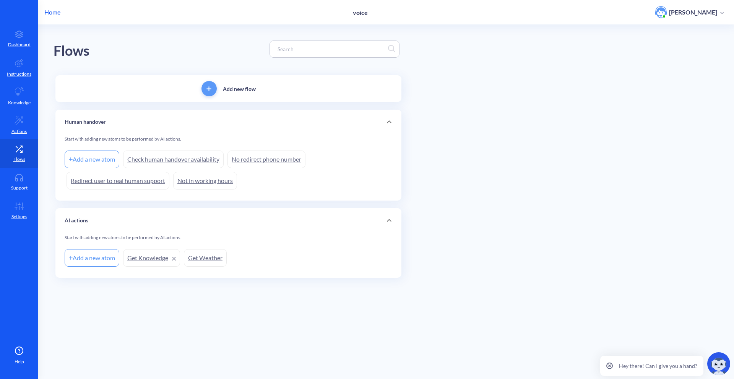
click at [148, 151] on link "Check human handover availability" at bounding box center [173, 160] width 101 height 18
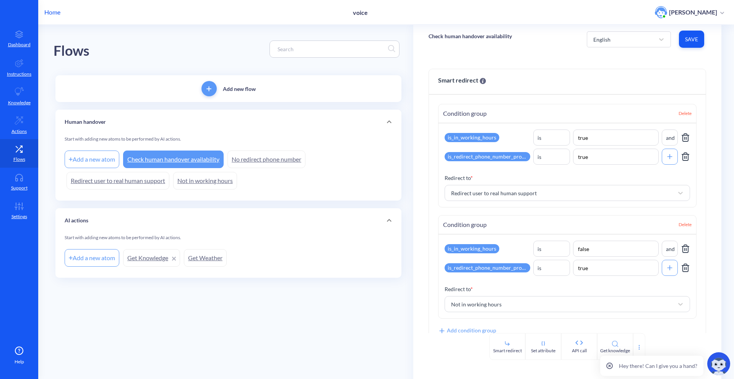
click at [252, 161] on link "No redirect phone number" at bounding box center [267, 160] width 78 height 18
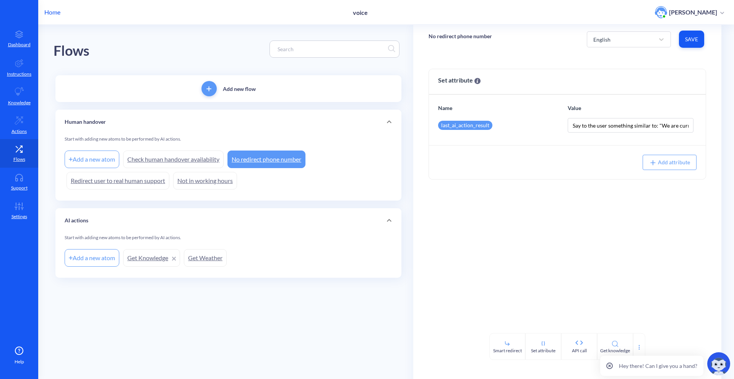
click at [200, 180] on link "Not in working hours" at bounding box center [205, 181] width 64 height 18
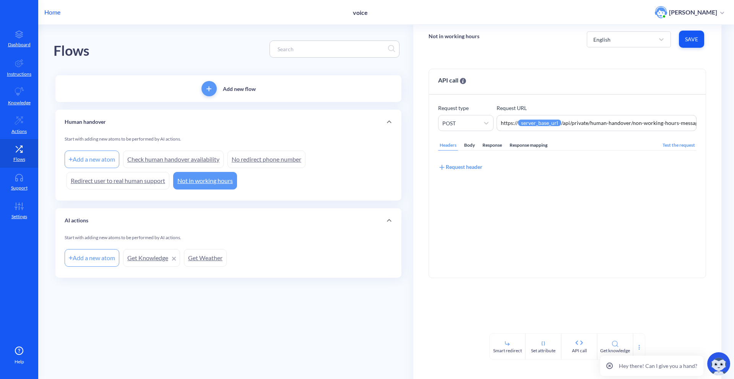
click at [130, 186] on link "Redirect user to real human support" at bounding box center [118, 181] width 103 height 18
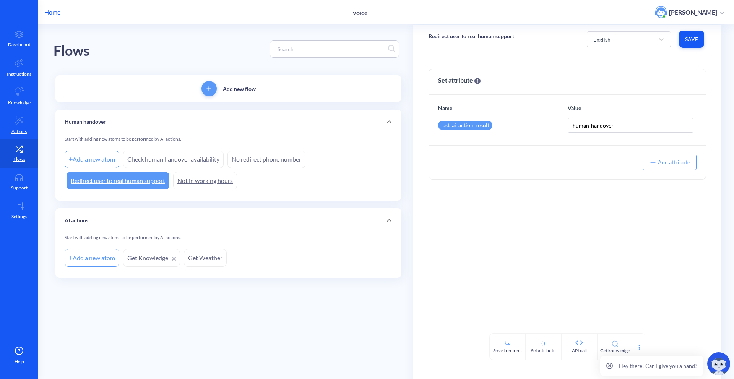
click at [179, 157] on link "Check human handover availability" at bounding box center [173, 160] width 101 height 18
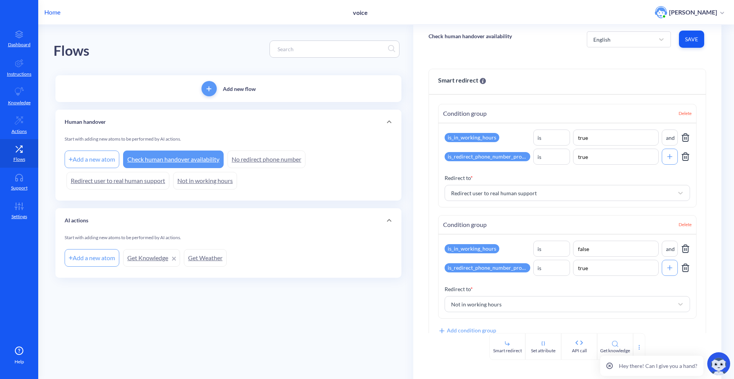
click at [58, 13] on p "Home" at bounding box center [52, 12] width 16 height 9
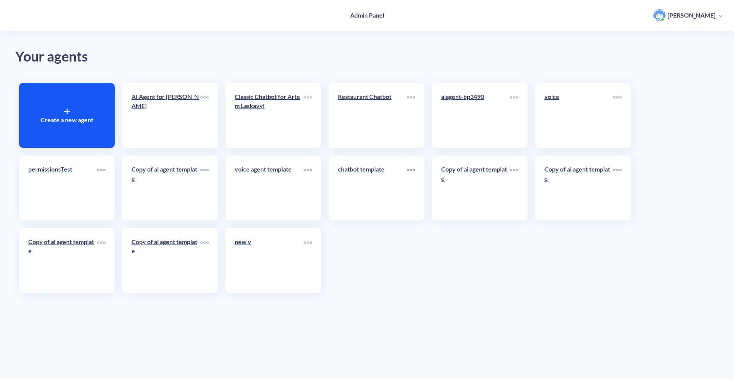
click at [244, 255] on link "new v" at bounding box center [269, 260] width 69 height 47
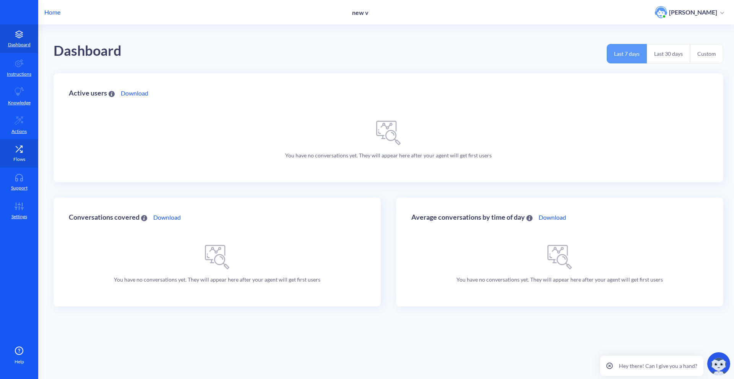
click at [27, 151] on link "Flows" at bounding box center [19, 153] width 38 height 29
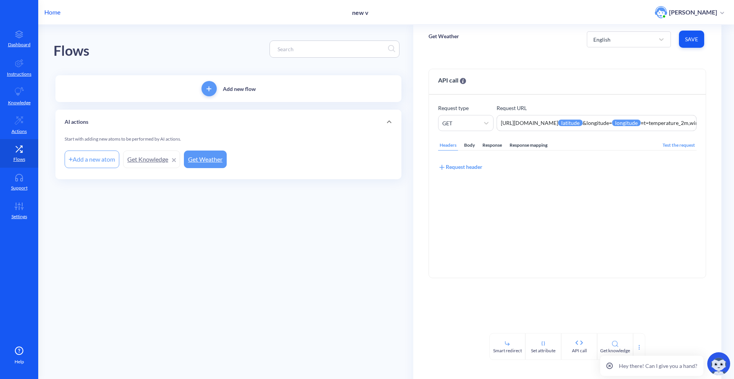
click at [57, 15] on p "Home" at bounding box center [52, 12] width 16 height 9
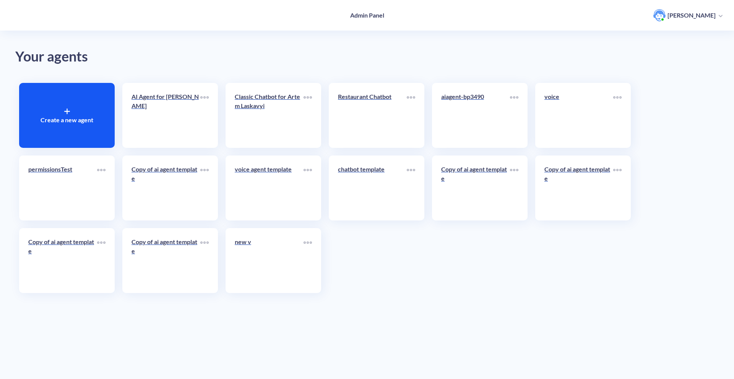
click at [126, 21] on div "Admin Panel Artem Laskavyi" at bounding box center [367, 15] width 734 height 31
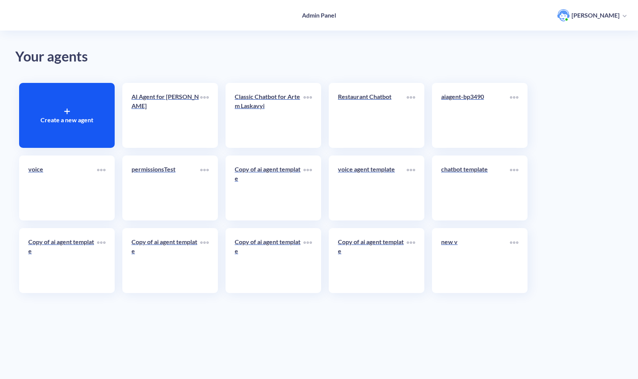
click at [52, 82] on div "Create a new agent" at bounding box center [66, 115] width 103 height 73
click at [84, 108] on div "Create a new agent" at bounding box center [67, 115] width 96 height 65
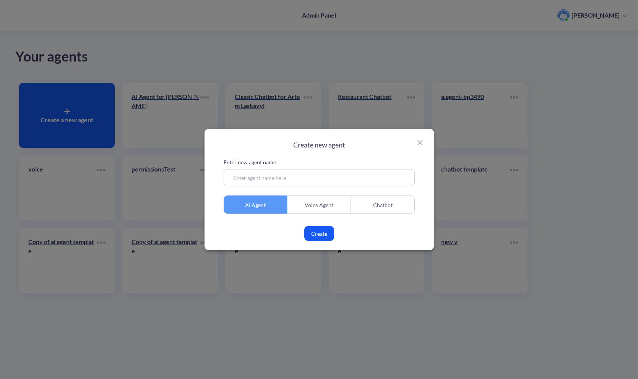
click at [284, 187] on div "Enter new agent name AI Agent Voice Agent Chatbot Create" at bounding box center [319, 199] width 191 height 83
click at [284, 184] on input at bounding box center [319, 177] width 191 height 17
type input "т"
type input "new v2"
click at [358, 213] on div "Chatbot" at bounding box center [383, 205] width 64 height 18
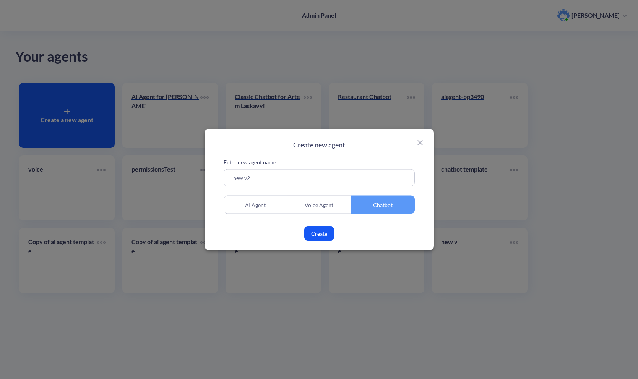
click at [338, 213] on div "Voice Agent" at bounding box center [319, 205] width 64 height 18
click at [312, 236] on button "Create" at bounding box center [319, 233] width 30 height 15
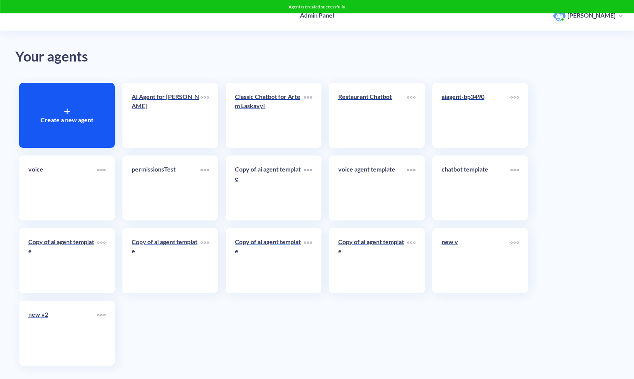
scroll to position [6, 0]
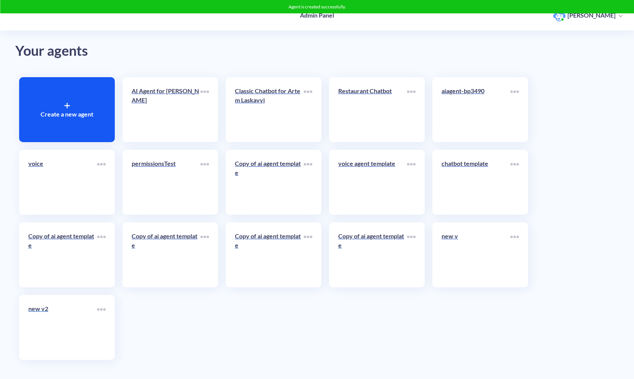
click at [28, 311] on p "new v2" at bounding box center [62, 308] width 69 height 9
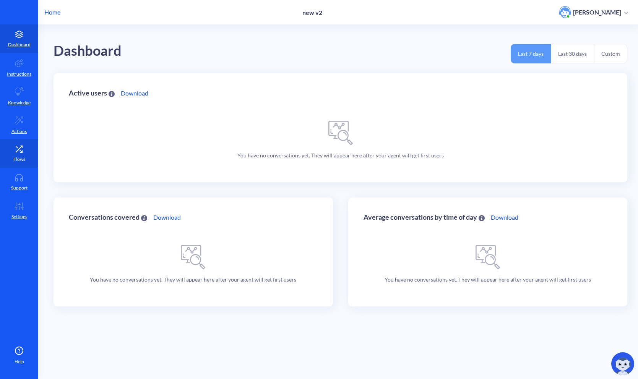
click at [23, 151] on icon at bounding box center [18, 149] width 15 height 8
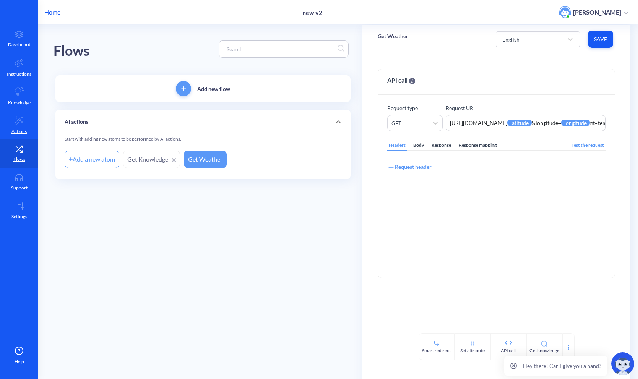
click at [638, 7] on div "Home new v2 Artem Laskavyi" at bounding box center [319, 12] width 638 height 24
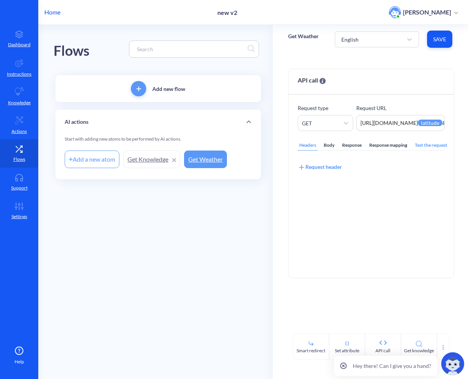
click at [150, 159] on link "Get Knowledge" at bounding box center [151, 160] width 57 height 18
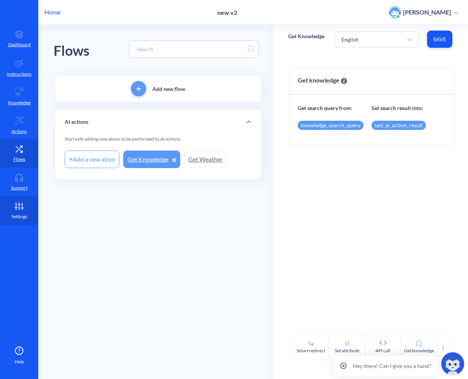
click at [3, 201] on link "Settings" at bounding box center [19, 211] width 38 height 29
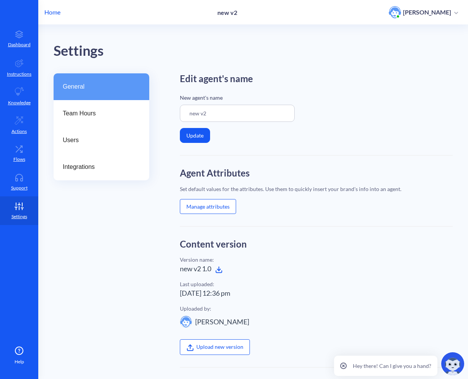
click at [218, 267] on icon at bounding box center [219, 270] width 8 height 8
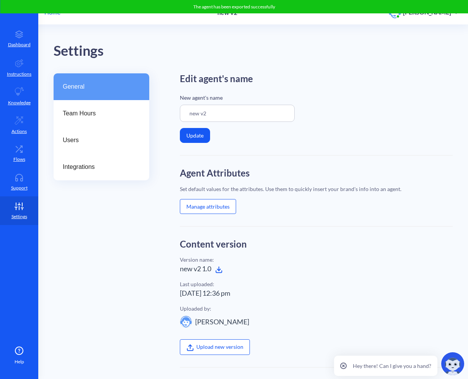
click at [55, 15] on p "Home" at bounding box center [52, 12] width 16 height 9
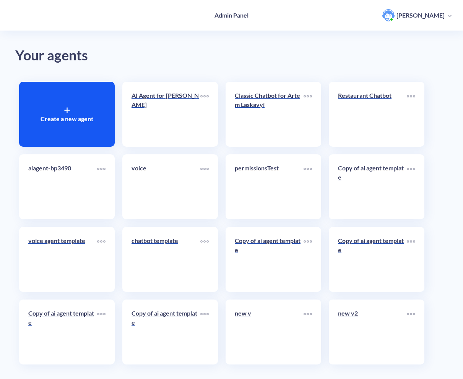
scroll to position [6, 0]
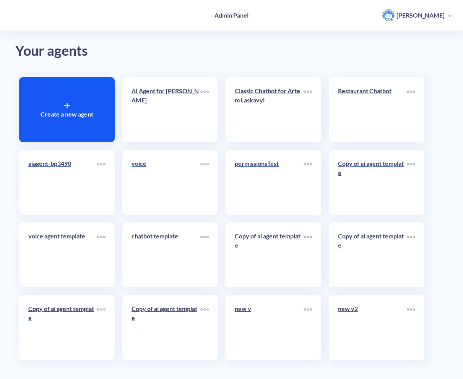
click at [363, 335] on link "new v2" at bounding box center [372, 327] width 69 height 47
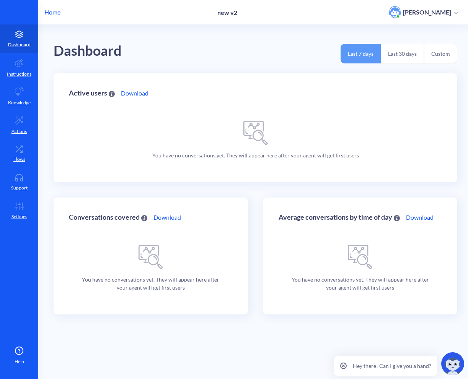
click at [57, 11] on p "Home" at bounding box center [52, 12] width 16 height 9
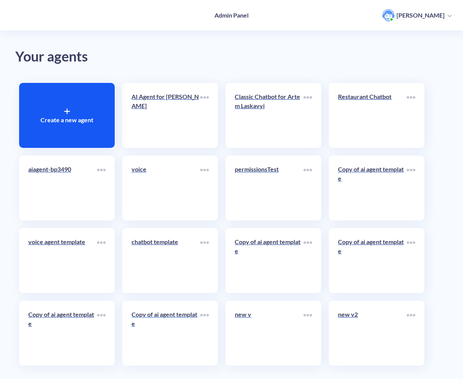
click at [176, 323] on p "Copy of ai agent template" at bounding box center [166, 319] width 69 height 18
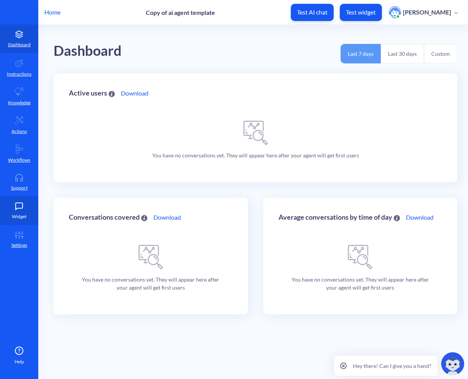
click at [31, 205] on link "Widget" at bounding box center [19, 211] width 38 height 29
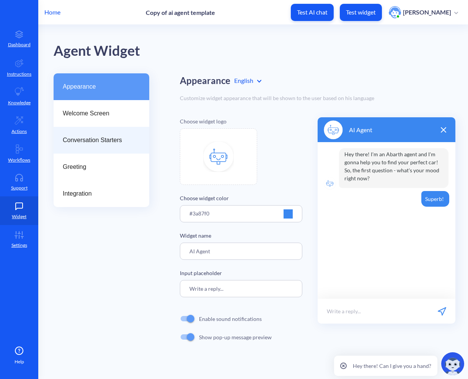
click at [106, 144] on span "Conversation Starters" at bounding box center [98, 140] width 71 height 9
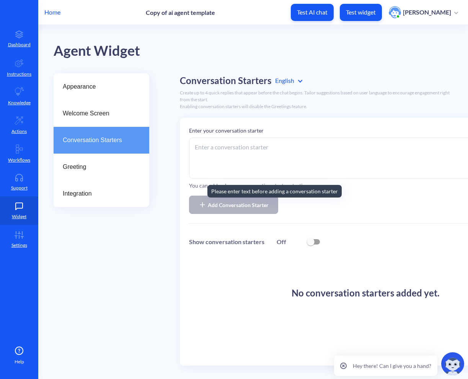
scroll to position [5, 0]
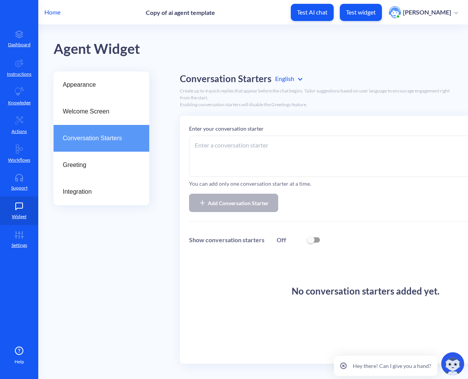
click at [384, 166] on textarea at bounding box center [365, 156] width 353 height 41
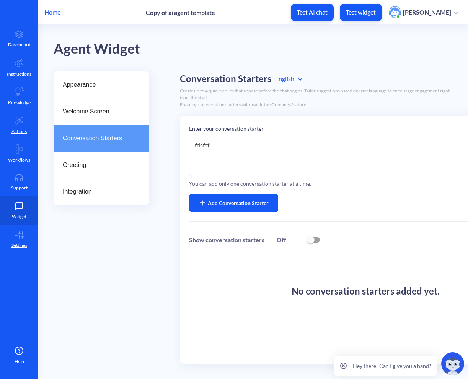
type textarea "fdsfsf"
click at [225, 194] on button "Add Conversation Starter" at bounding box center [233, 203] width 89 height 18
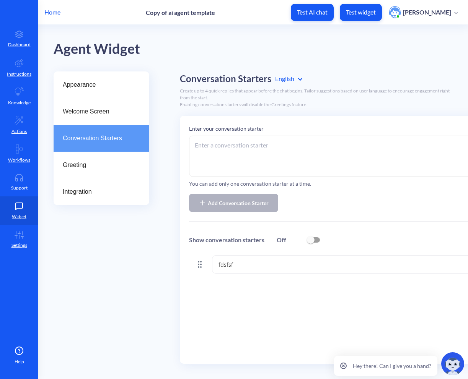
click at [321, 159] on textarea at bounding box center [365, 156] width 353 height 41
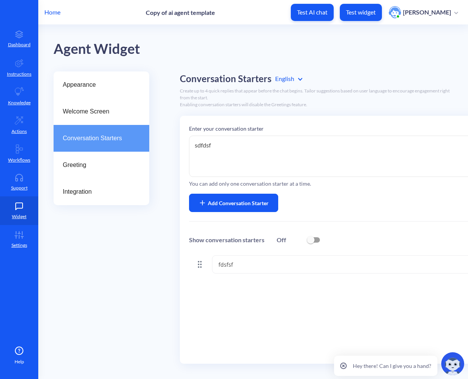
type textarea "sdfdsf"
click at [242, 207] on button "Add Conversation Starter" at bounding box center [233, 203] width 89 height 18
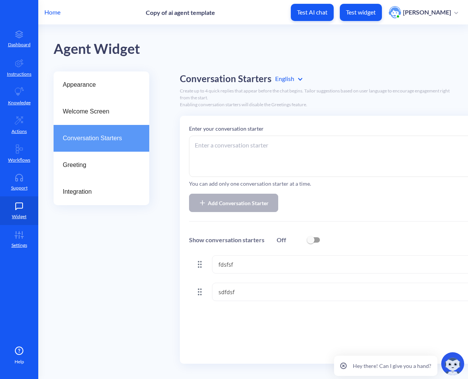
click at [326, 171] on textarea at bounding box center [365, 156] width 353 height 41
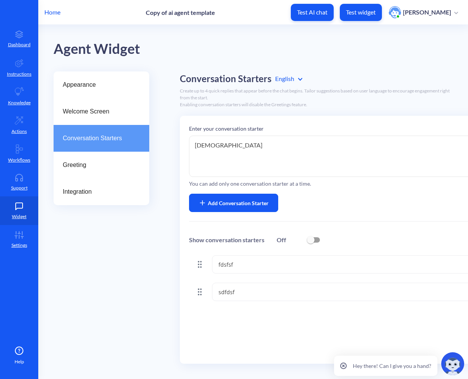
type textarea "dsfdsf"
click at [254, 196] on button "Add Conversation Starter" at bounding box center [233, 203] width 89 height 18
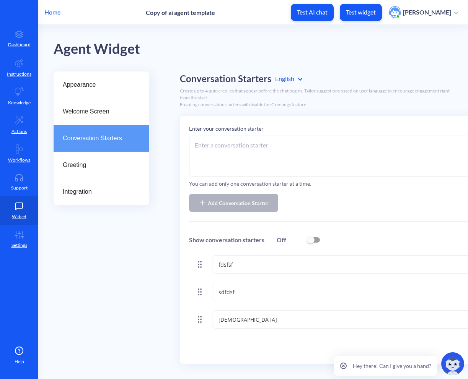
click at [317, 159] on textarea at bounding box center [365, 156] width 353 height 41
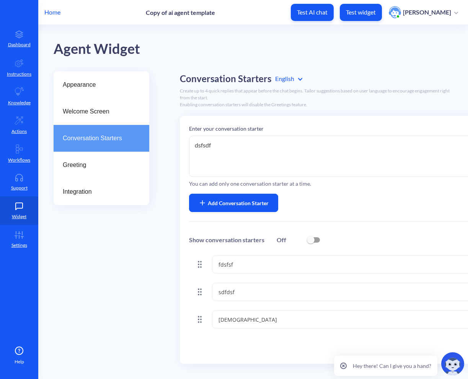
type textarea "dsfsdf"
click at [260, 194] on button "Add Conversation Starter" at bounding box center [233, 203] width 89 height 18
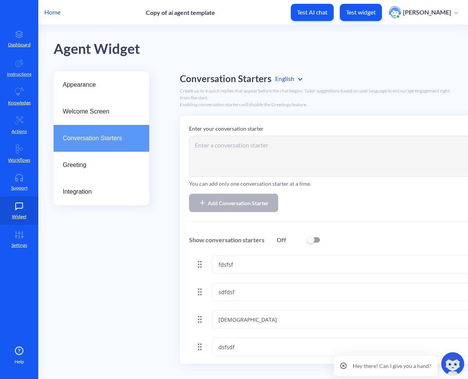
scroll to position [5, 85]
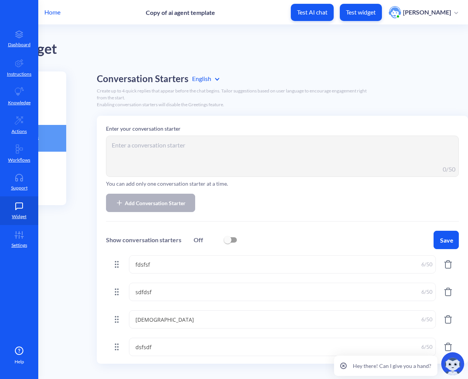
click at [451, 242] on button "Save" at bounding box center [445, 240] width 25 height 18
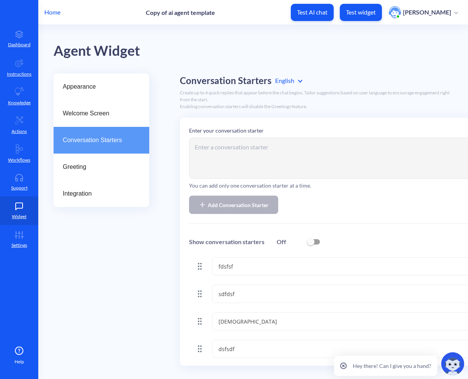
scroll to position [0, 85]
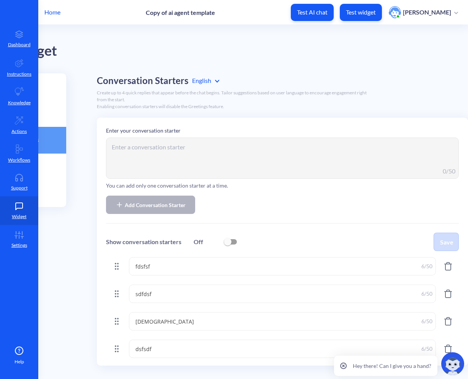
click at [375, 8] on button "Test widget" at bounding box center [361, 12] width 42 height 17
click at [226, 242] on input "checkbox" at bounding box center [227, 242] width 18 height 18
checkbox input "true"
click at [443, 231] on div "Enter your conversation starter 0 /50 You can add only one conversation starter…" at bounding box center [282, 242] width 371 height 248
click at [443, 236] on button "Save" at bounding box center [445, 242] width 25 height 18
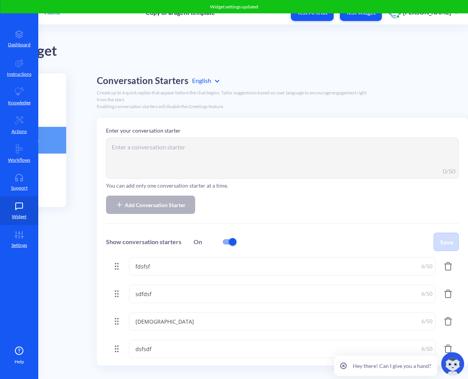
click at [363, 19] on button "Test widget" at bounding box center [361, 12] width 42 height 17
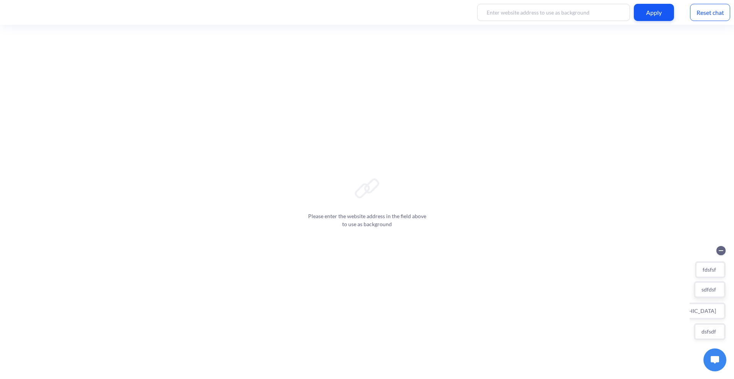
click at [711, 286] on button "sdfdsf" at bounding box center [710, 289] width 32 height 17
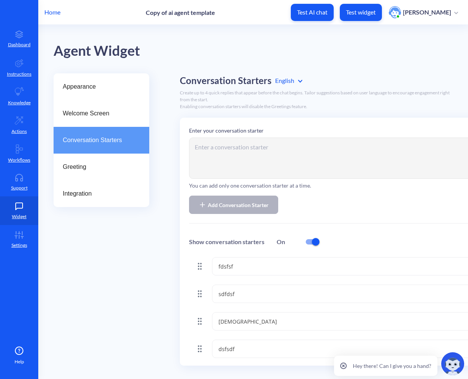
click at [52, 13] on p "Home" at bounding box center [52, 12] width 16 height 9
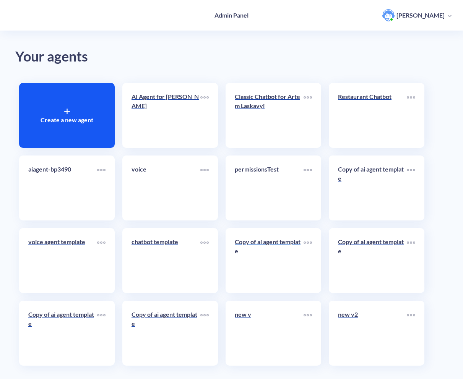
scroll to position [6, 0]
click at [360, 319] on p "new v2" at bounding box center [372, 314] width 69 height 9
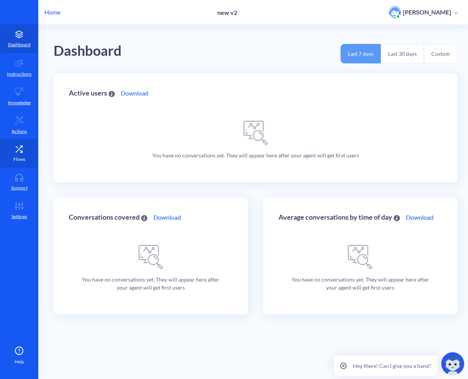
click at [22, 156] on p "Flows" at bounding box center [19, 159] width 12 height 7
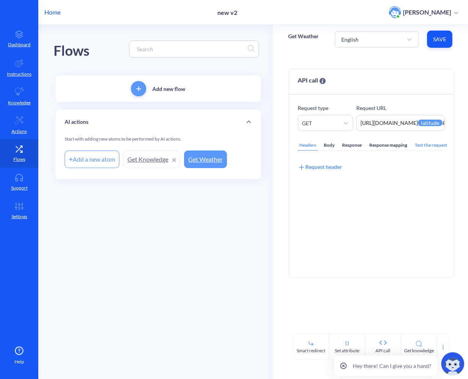
click at [157, 94] on div "Add new flow" at bounding box center [157, 88] width 205 height 27
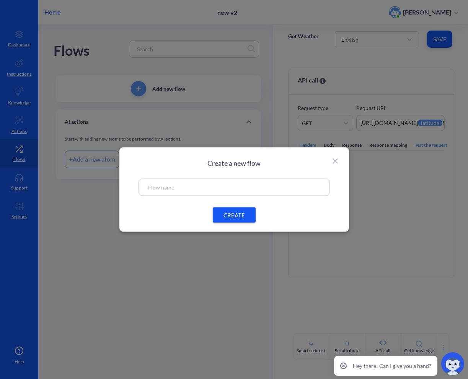
click at [194, 186] on input "text" at bounding box center [234, 187] width 172 height 9
type input "new flow"
click at [239, 208] on button "CREATE" at bounding box center [234, 215] width 43 height 15
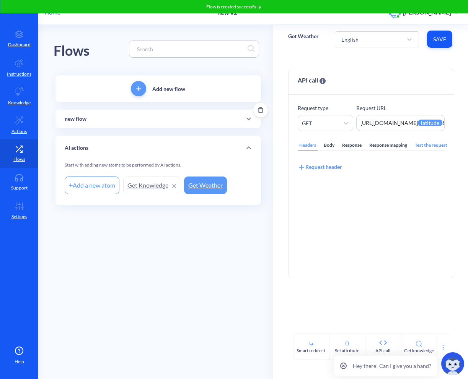
click at [117, 122] on div "new flow" at bounding box center [158, 119] width 187 height 8
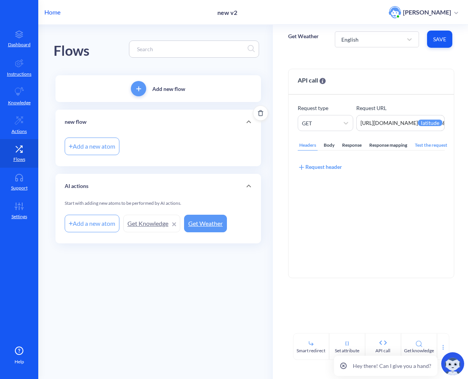
click at [109, 156] on div "Add a new atom" at bounding box center [93, 146] width 57 height 21
click at [109, 153] on div "Add a new atom" at bounding box center [92, 147] width 55 height 18
type input "new atom"
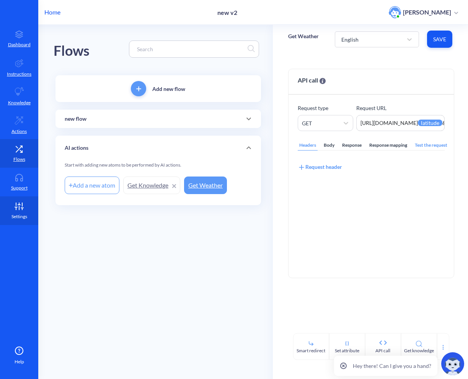
click at [29, 214] on link "Settings" at bounding box center [19, 211] width 38 height 29
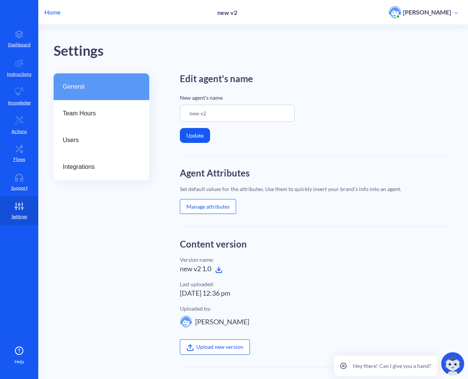
click at [219, 271] on icon at bounding box center [218, 270] width 3 height 2
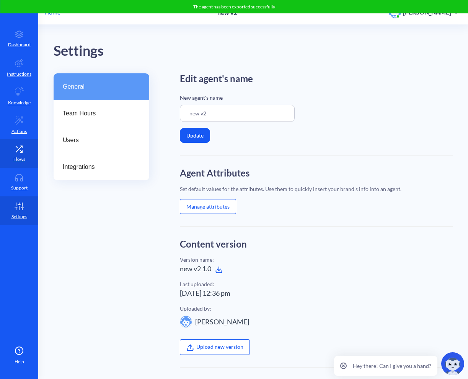
click at [25, 149] on icon at bounding box center [18, 149] width 15 height 8
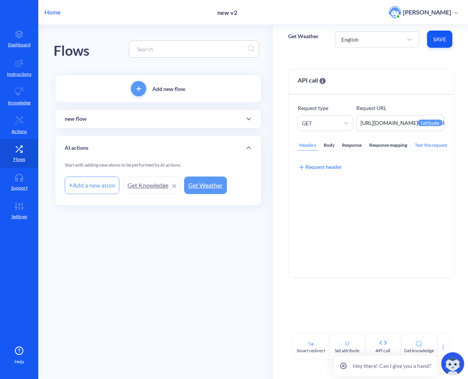
click at [58, 11] on p "Home" at bounding box center [52, 12] width 16 height 9
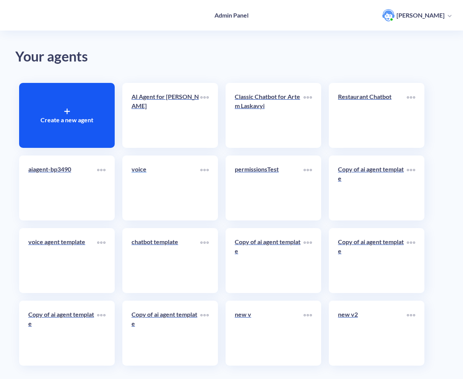
click at [155, 198] on link "voice" at bounding box center [166, 188] width 69 height 47
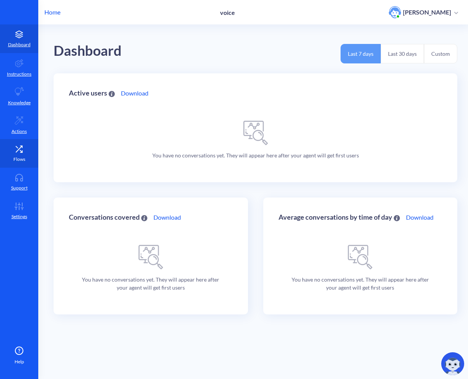
click at [20, 153] on link "Flows" at bounding box center [19, 153] width 38 height 29
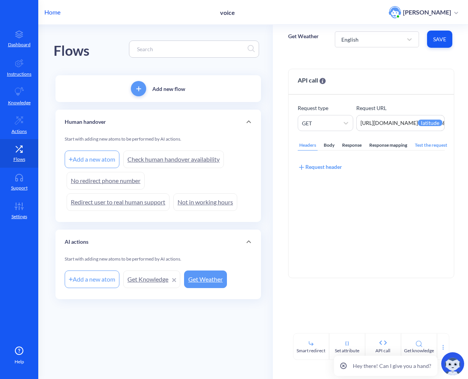
click at [240, 121] on span at bounding box center [248, 121] width 18 height 9
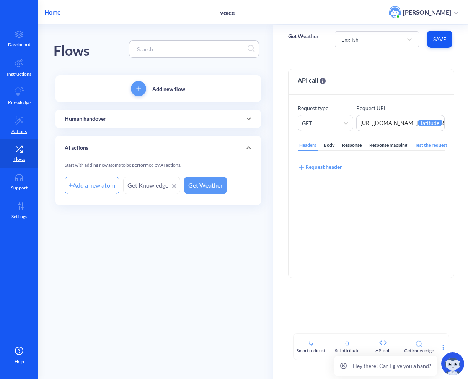
click at [240, 121] on span at bounding box center [248, 118] width 18 height 9
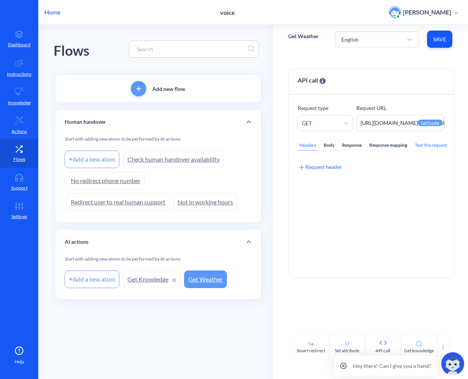
click at [240, 121] on span at bounding box center [248, 121] width 18 height 9
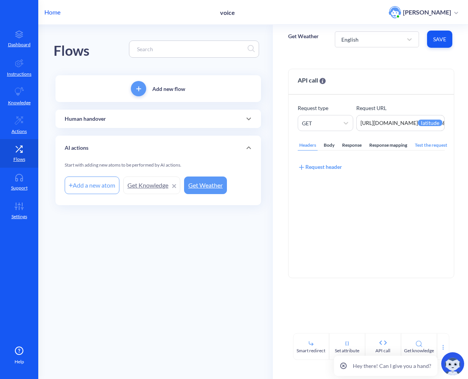
click at [240, 121] on span at bounding box center [248, 118] width 18 height 9
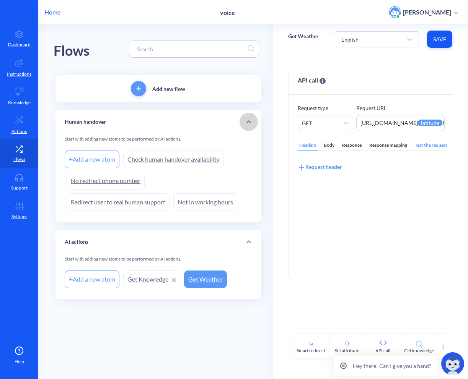
click at [240, 121] on span at bounding box center [248, 121] width 18 height 9
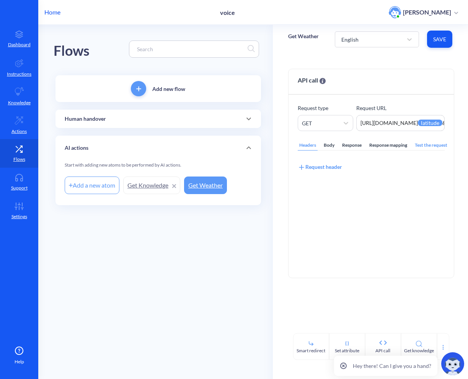
click at [50, 7] on div "Home voice [PERSON_NAME]" at bounding box center [234, 12] width 468 height 24
